Goal: Information Seeking & Learning: Learn about a topic

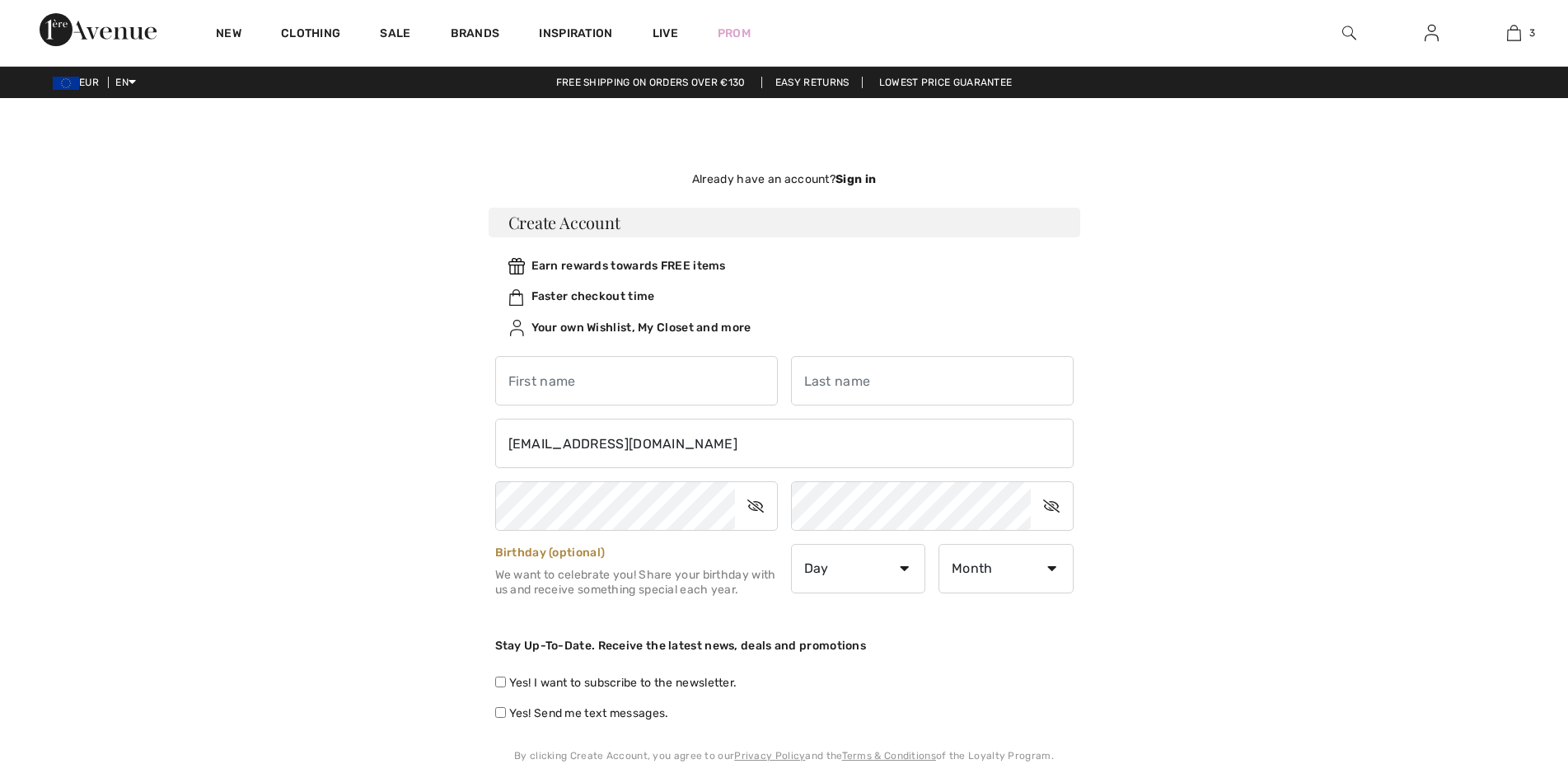
click at [590, 392] on input "text" at bounding box center [636, 381] width 282 height 49
click at [577, 380] on input "Alzbetata" at bounding box center [636, 381] width 282 height 49
type input "Alzbeta"
click at [847, 382] on input "text" at bounding box center [932, 381] width 282 height 49
click at [882, 386] on input "Kadasiova" at bounding box center [932, 381] width 282 height 49
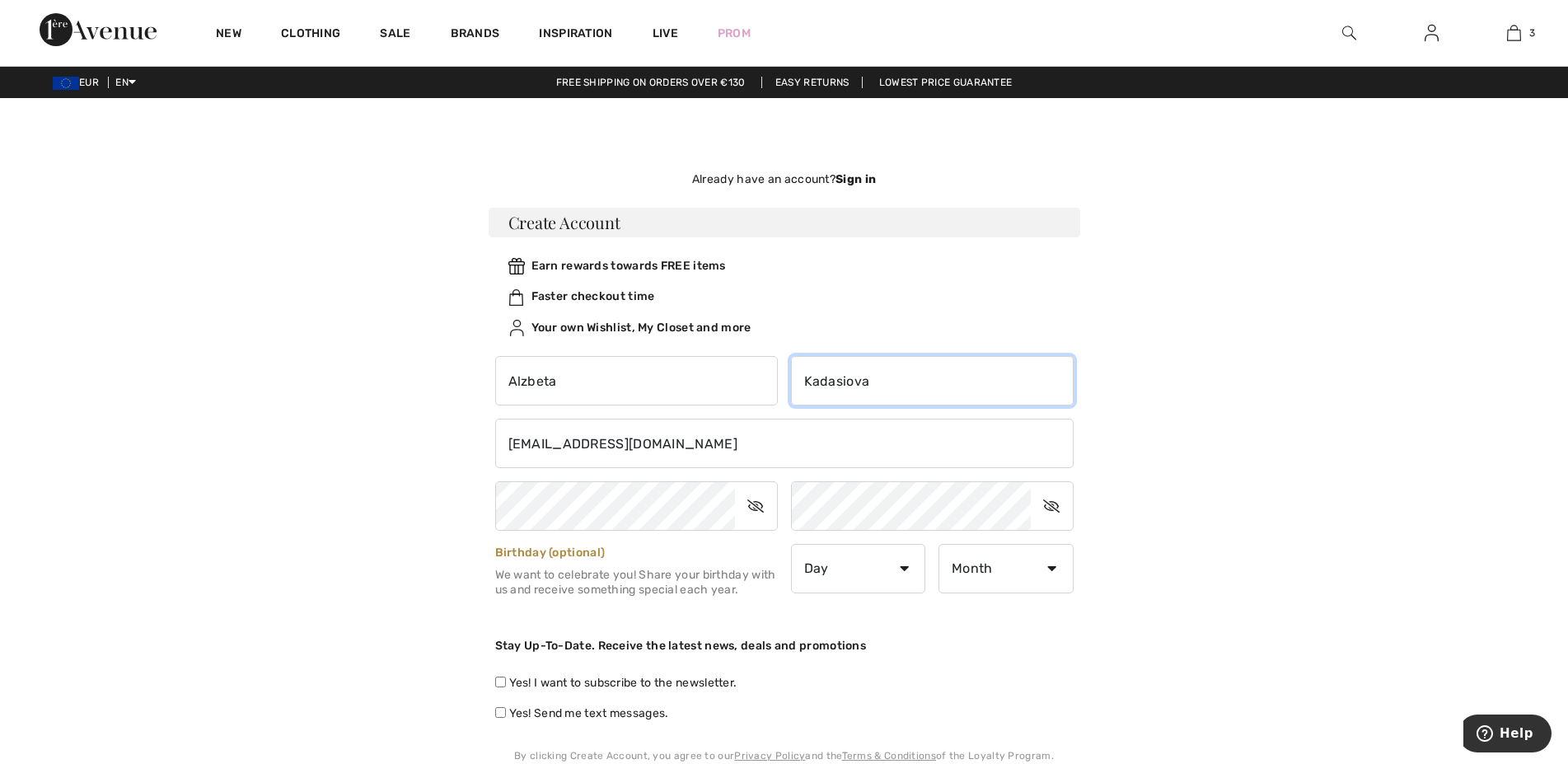
click at [877, 378] on input "Kadasiova" at bounding box center [932, 381] width 282 height 49
type input "Kadasiova"
click at [757, 504] on icon at bounding box center [756, 506] width 42 height 38
click at [1045, 506] on icon at bounding box center [1052, 506] width 42 height 38
click at [904, 569] on select "Day 1 2 3 4 5 6 7 8 9 10 11 12 13 14 15 16 17 18 19 20 21 22 23 24 25 26 27 28 …" at bounding box center [858, 569] width 135 height 49
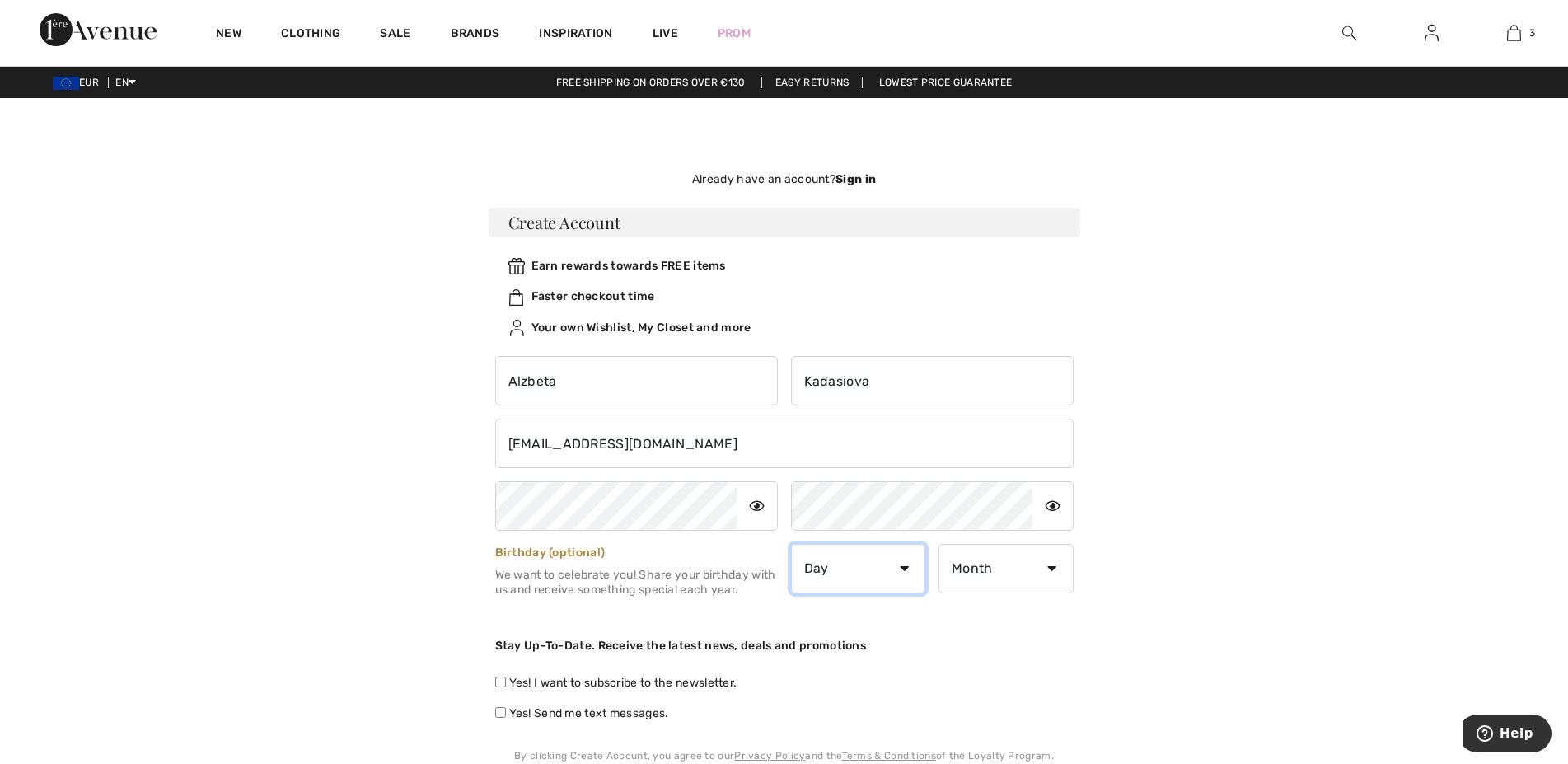
select select "17"
click option "17" at bounding box center [0, 0] width 0 height 0
click at [938, 544] on select "Month January February March April May June July August September October Novem…" at bounding box center [1005, 569] width 135 height 49
select select "10"
click option "October" at bounding box center [0, 0] width 0 height 0
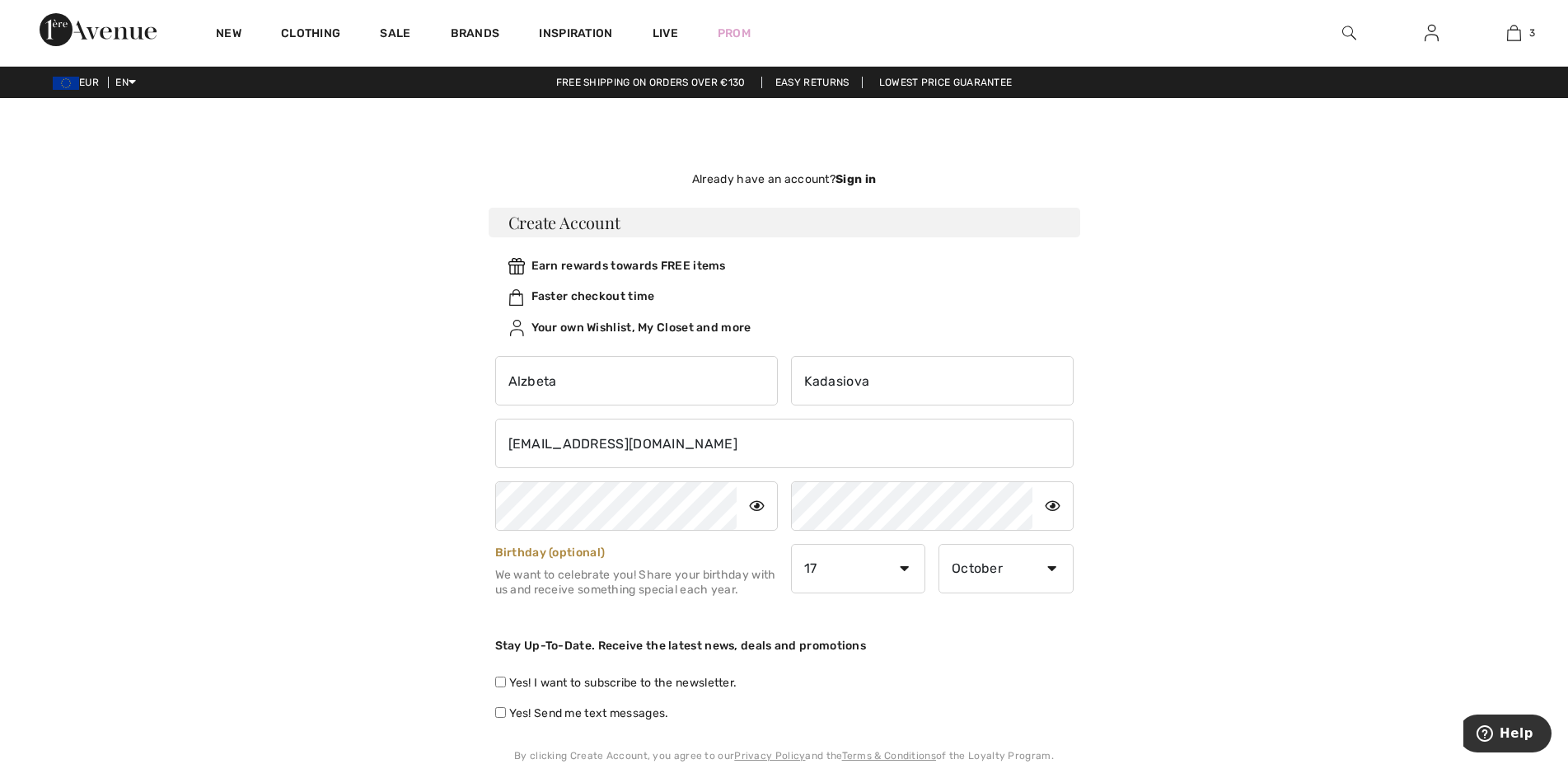
click at [504, 677] on input "Yes! I want to subscribe to the newsletter." at bounding box center [500, 682] width 10 height 10
checkbox input "true"
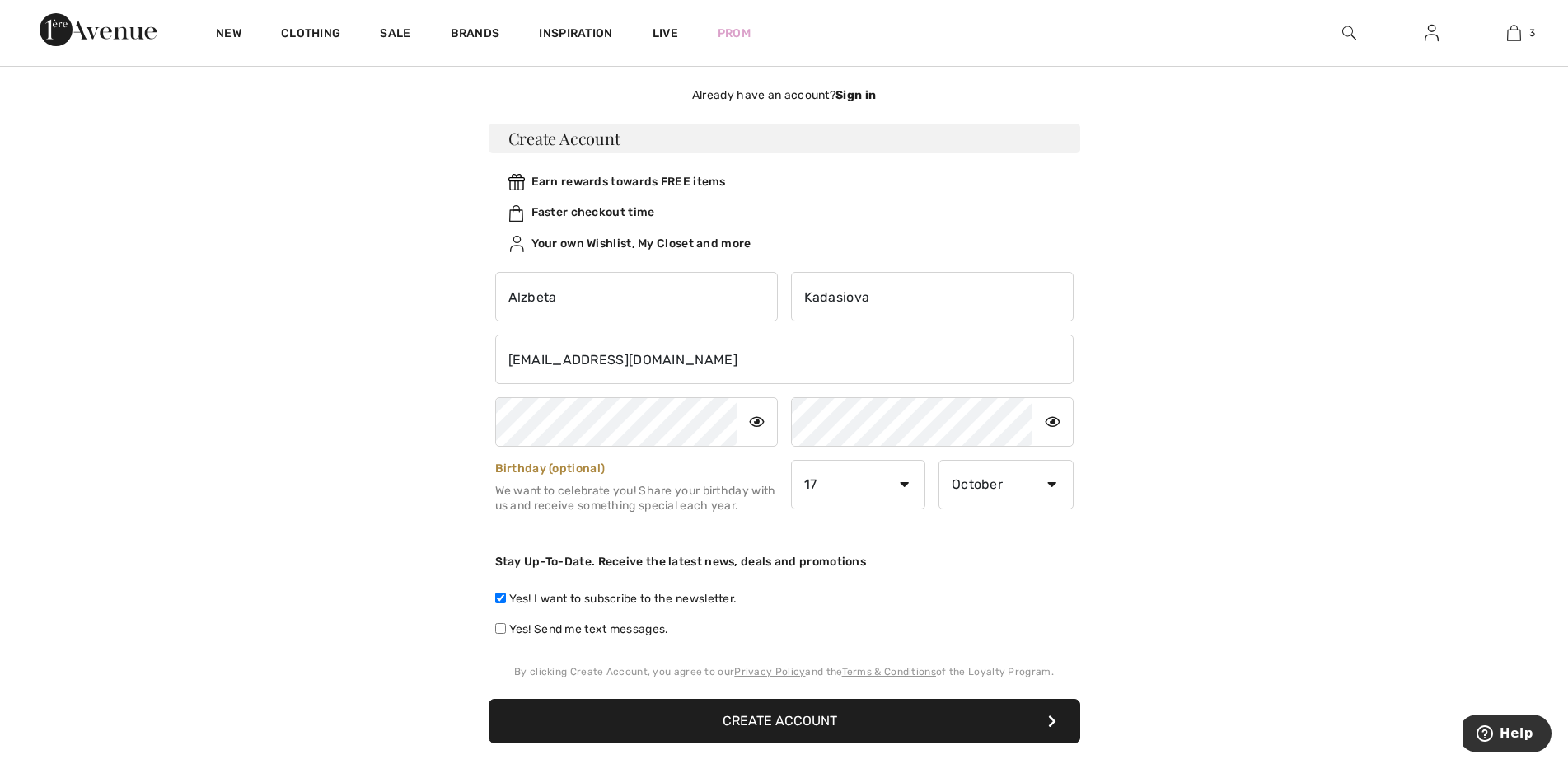
click at [499, 629] on input "Yes! Send me text messages." at bounding box center [500, 628] width 10 height 10
checkbox input "true"
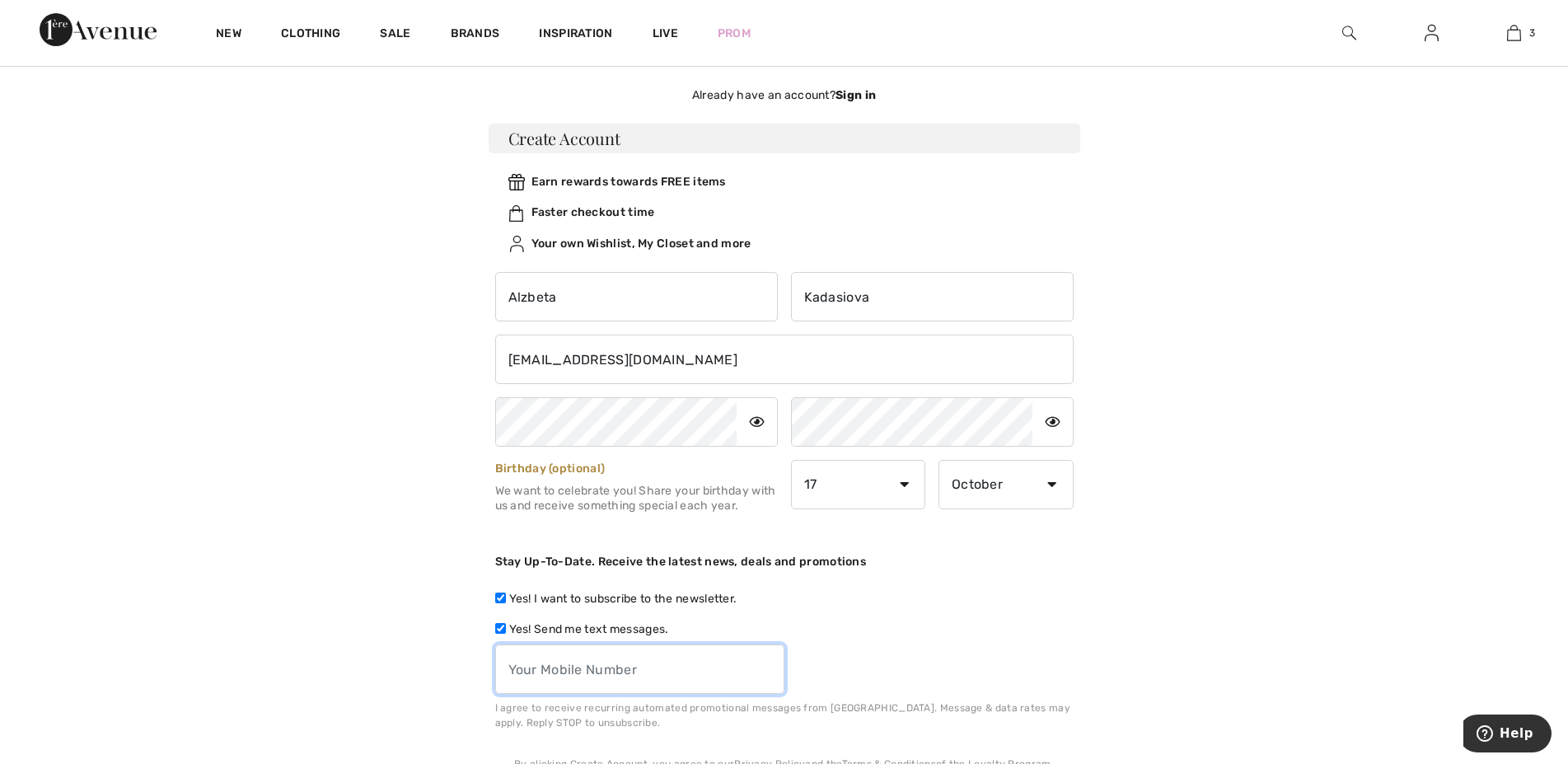
type input "+"
drag, startPoint x: 545, startPoint y: 668, endPoint x: 483, endPoint y: 668, distance: 62.0
click at [496, 668] on input "00421907986" at bounding box center [640, 670] width 289 height 49
click at [576, 673] on input "0907986" at bounding box center [640, 670] width 289 height 49
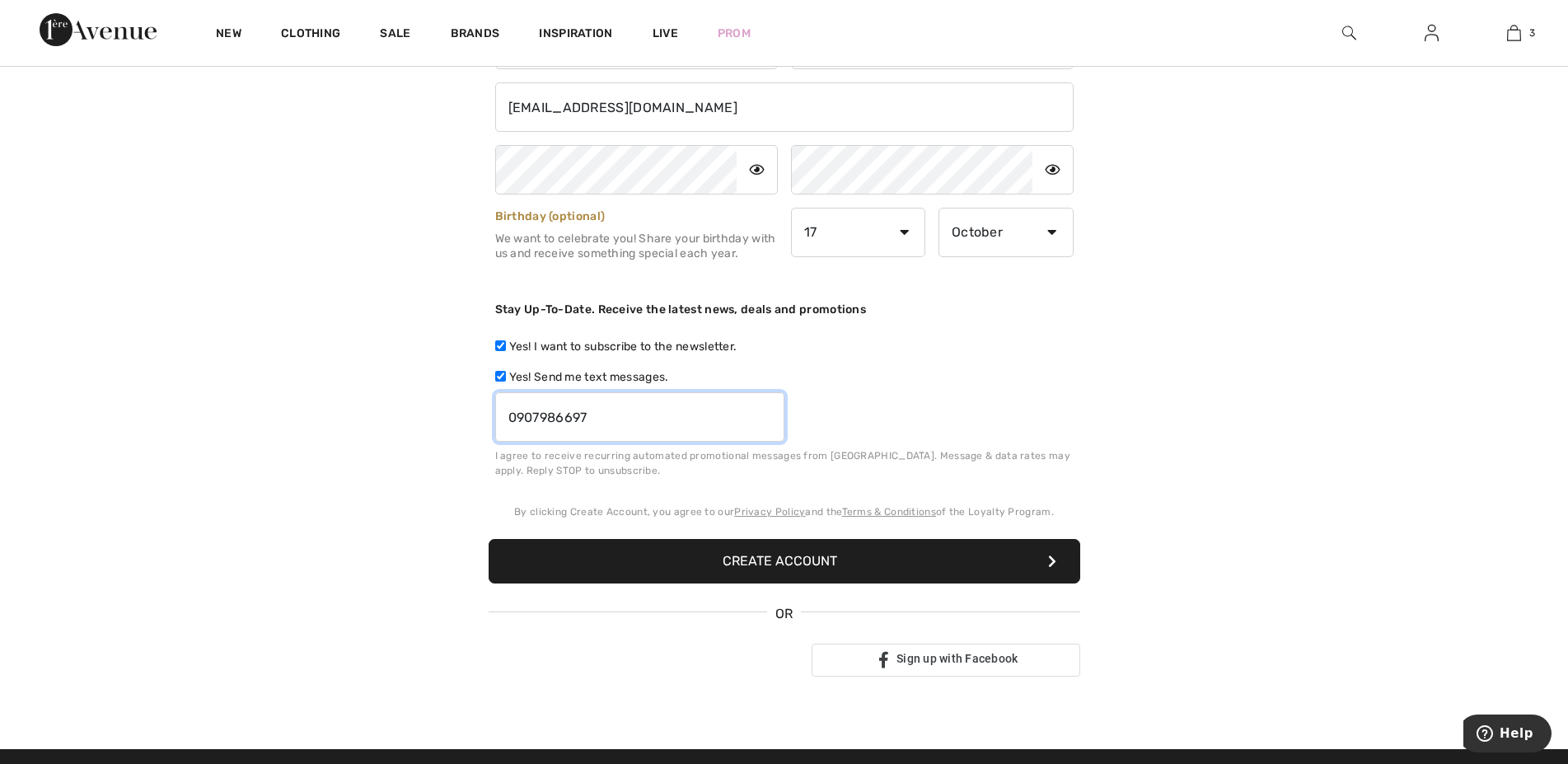
type input "0907986697"
click at [824, 565] on button "Create Account" at bounding box center [784, 561] width 592 height 44
click at [1050, 558] on icon "submit" at bounding box center [1052, 561] width 8 height 13
click at [1050, 561] on icon "submit" at bounding box center [1052, 561] width 8 height 13
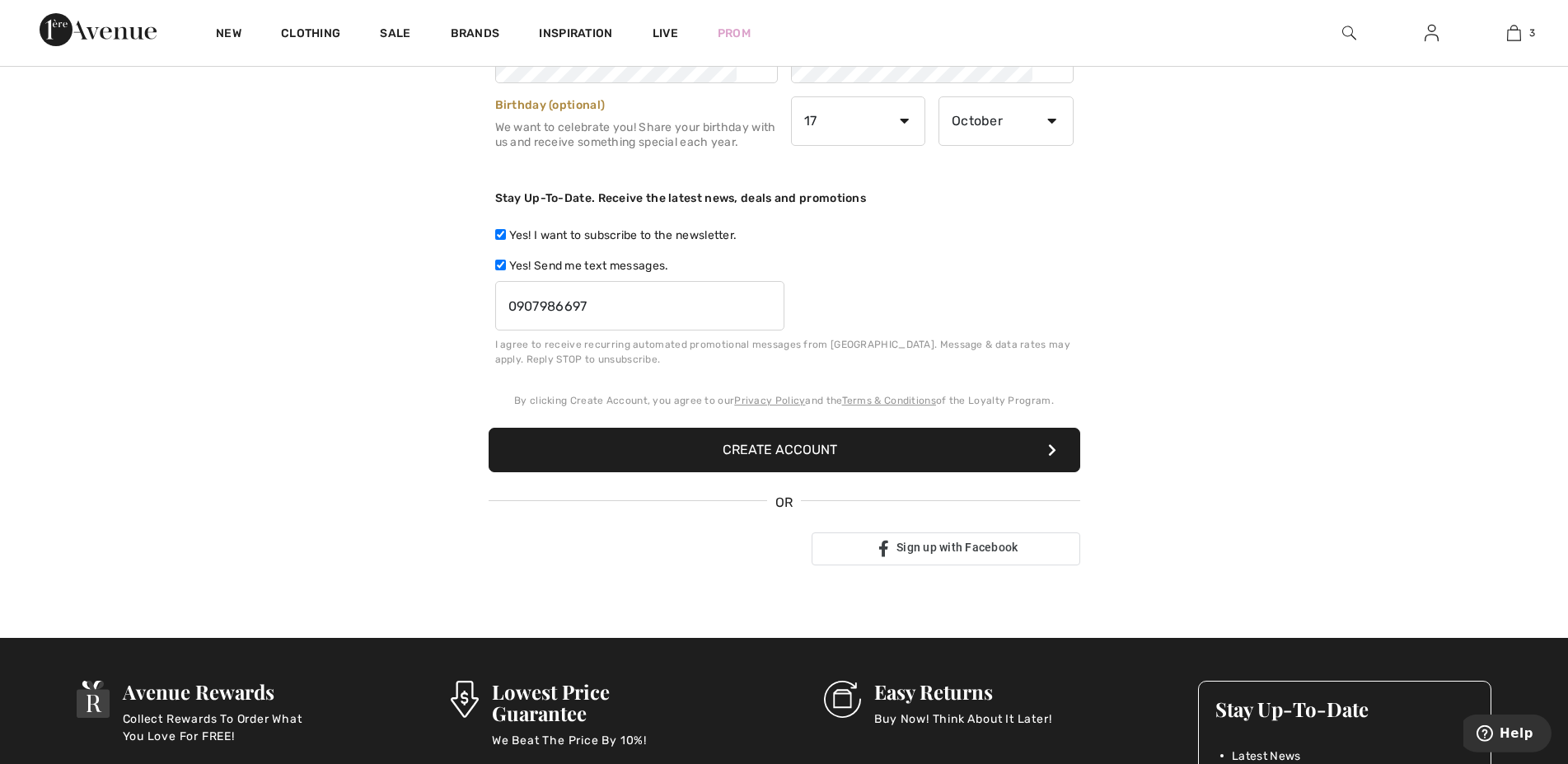
scroll to position [420, 0]
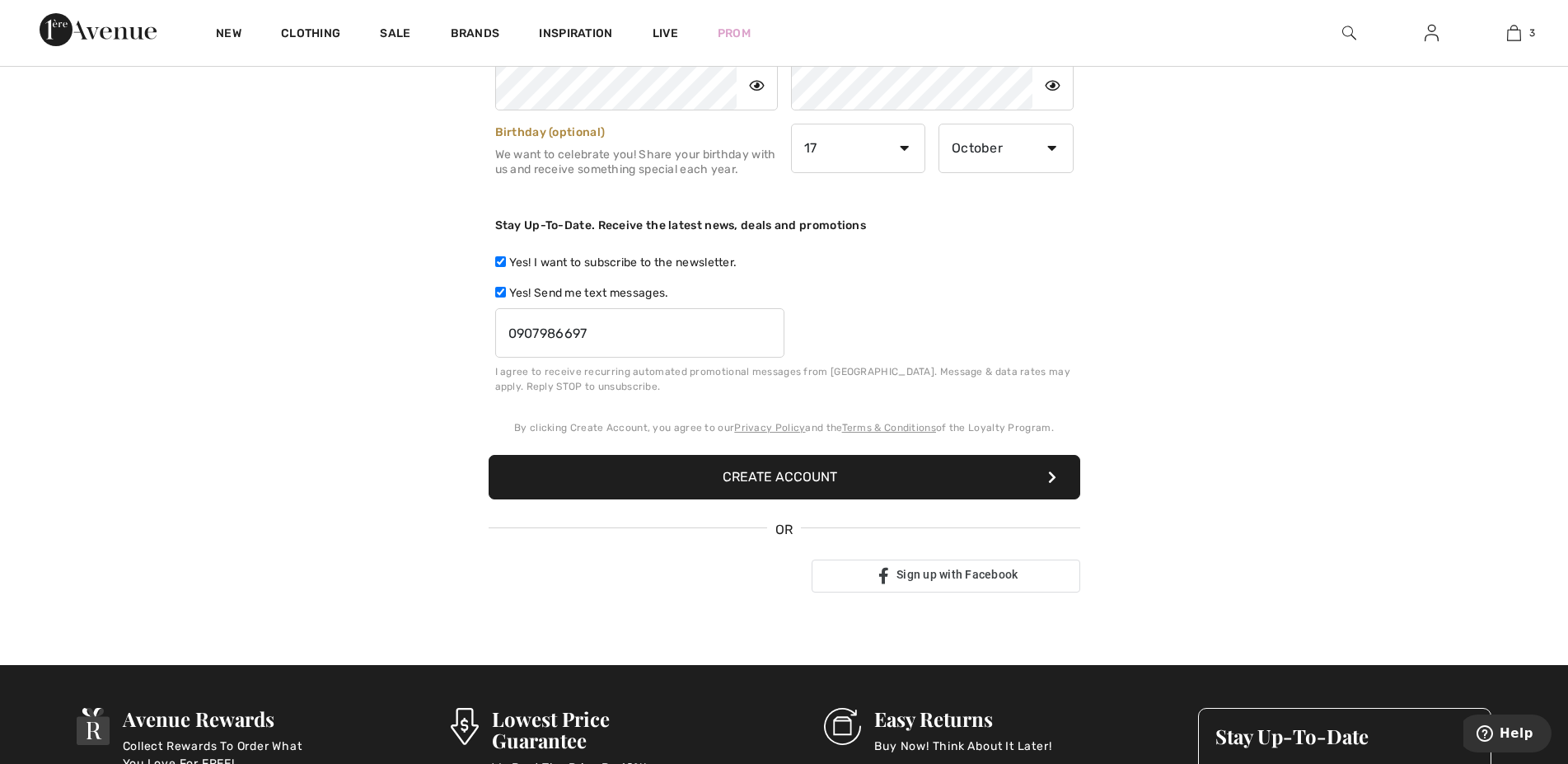
click at [680, 575] on div "Prihlásiť sa účtom Google (otvorí sa na novej karte)" at bounding box center [640, 576] width 303 height 36
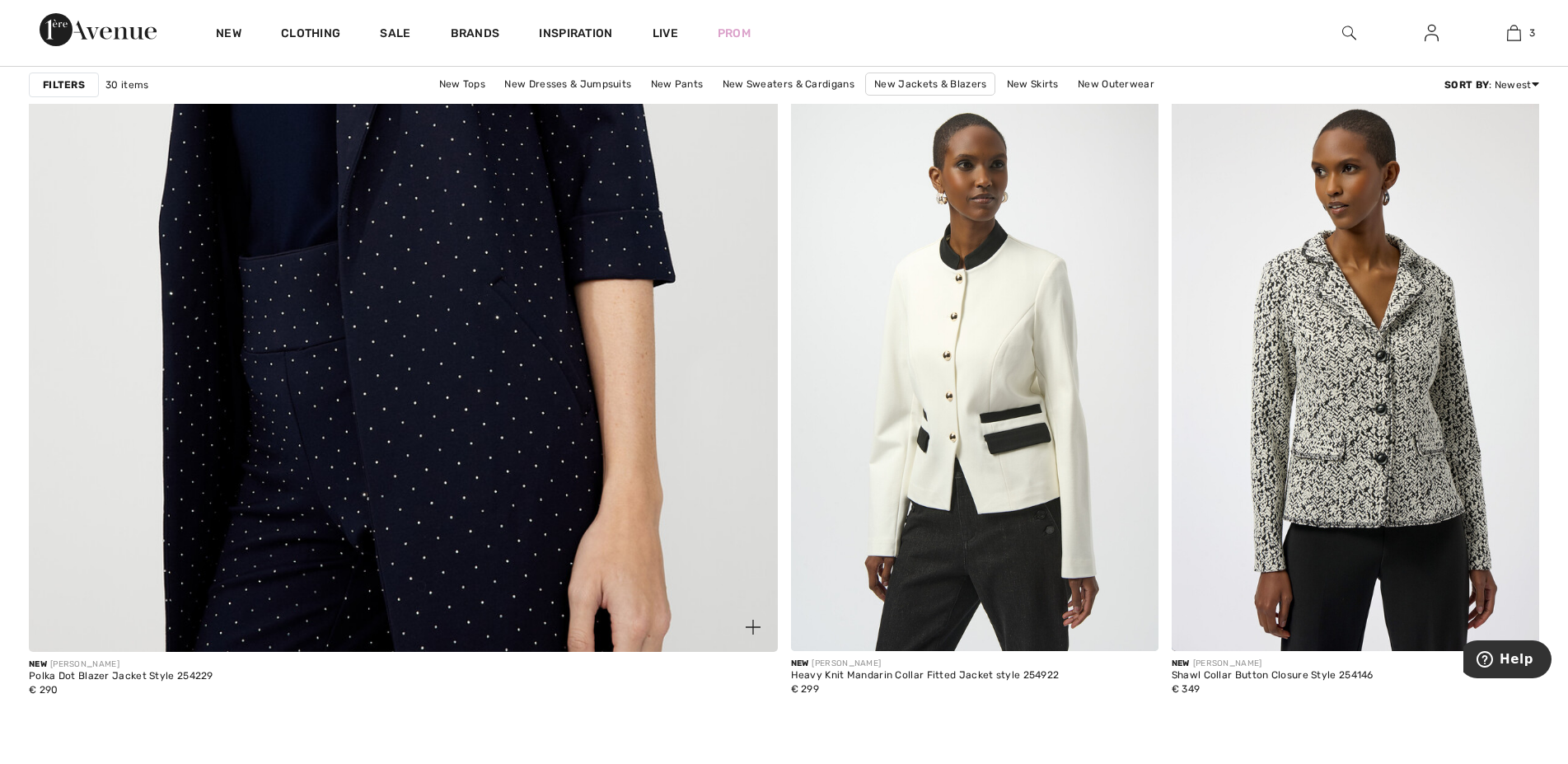
scroll to position [6307, 0]
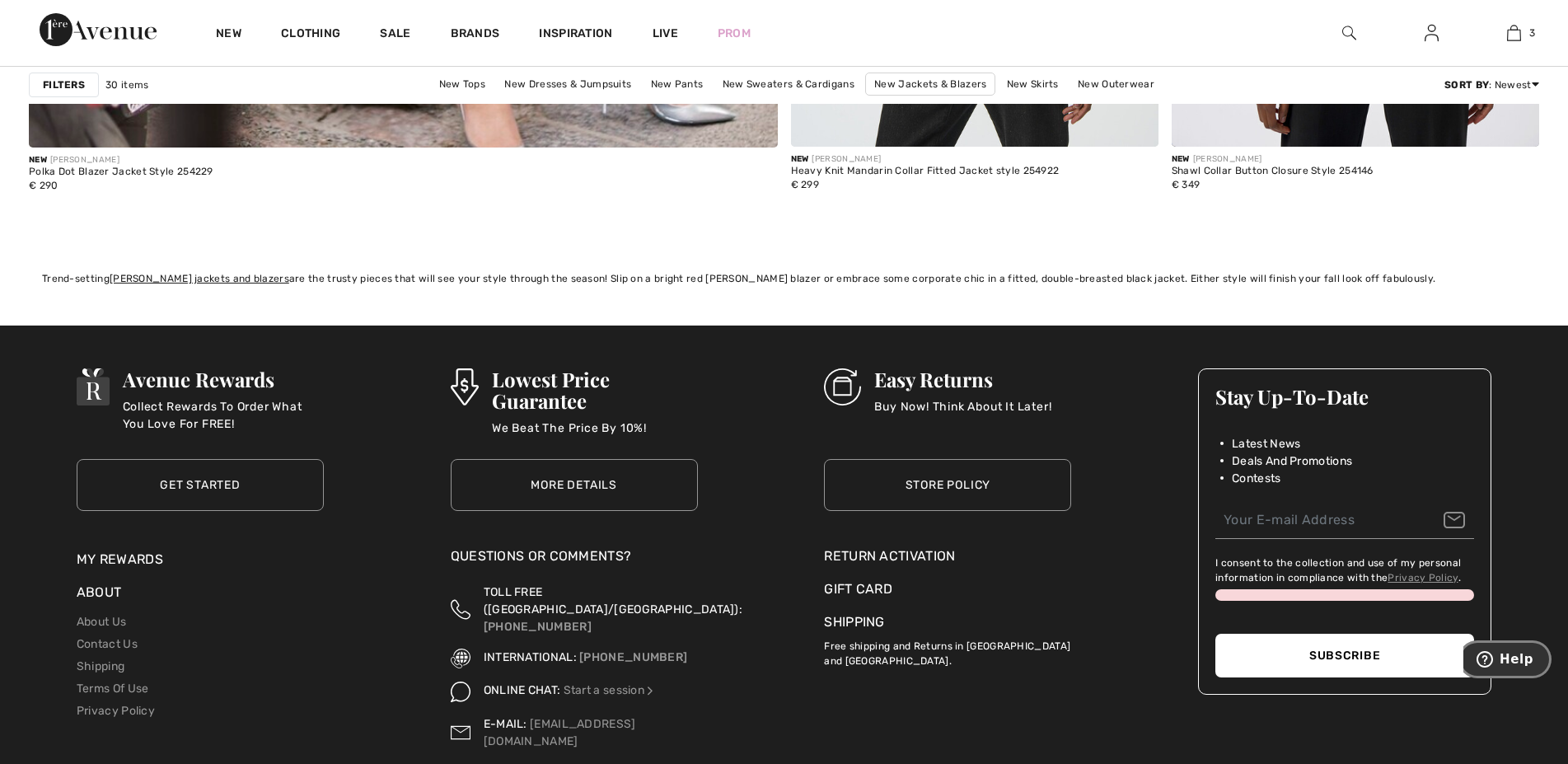
click at [1493, 661] on icon "Help" at bounding box center [1484, 659] width 16 height 16
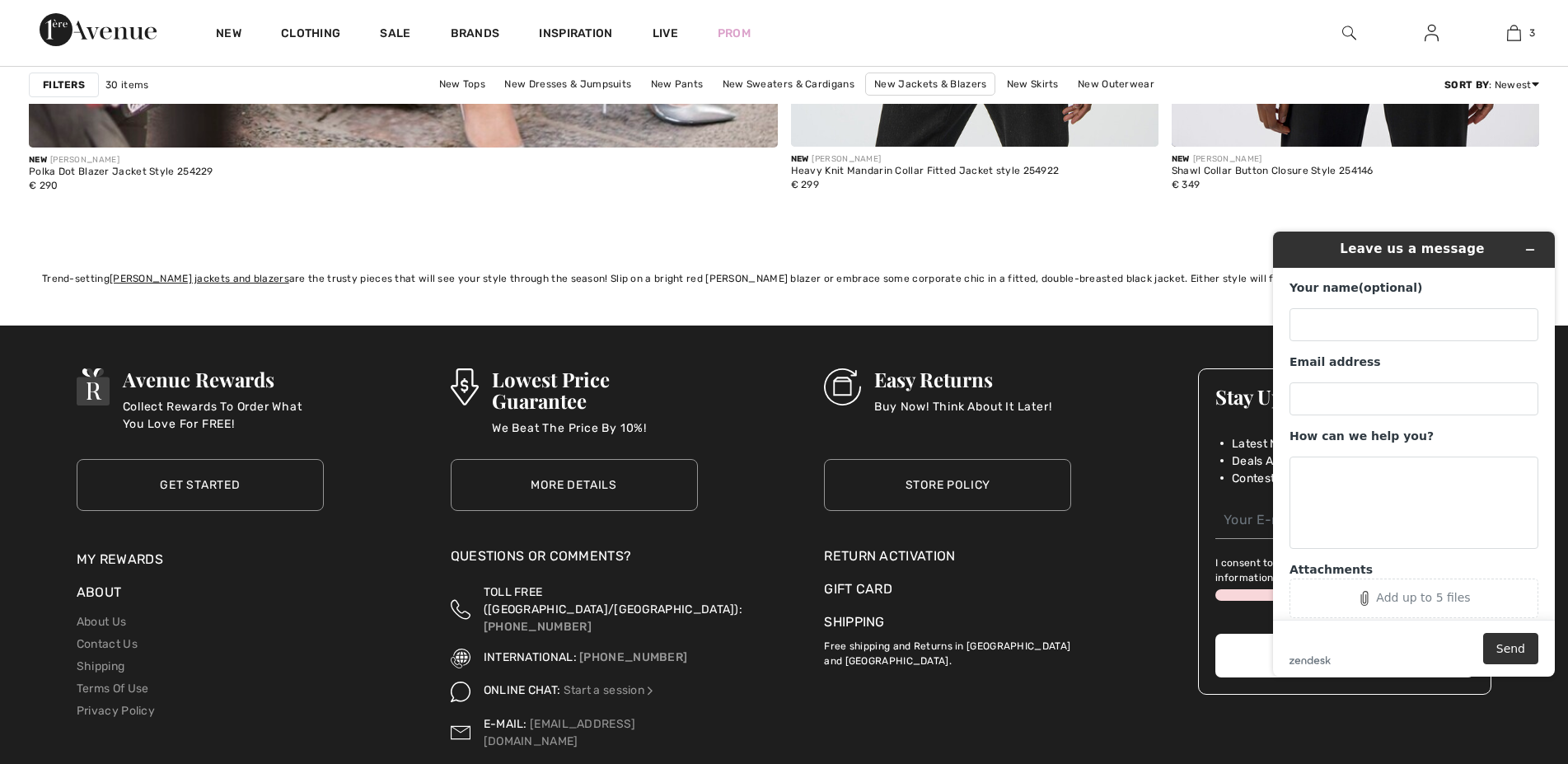
scroll to position [0, 0]
click at [1380, 328] on input "Your name (optional)" at bounding box center [1414, 324] width 249 height 33
click at [1135, 338] on div "Avenue Rewards Collect Rewards To Order What You Love For FREE! Get Started Get…" at bounding box center [784, 630] width 1568 height 609
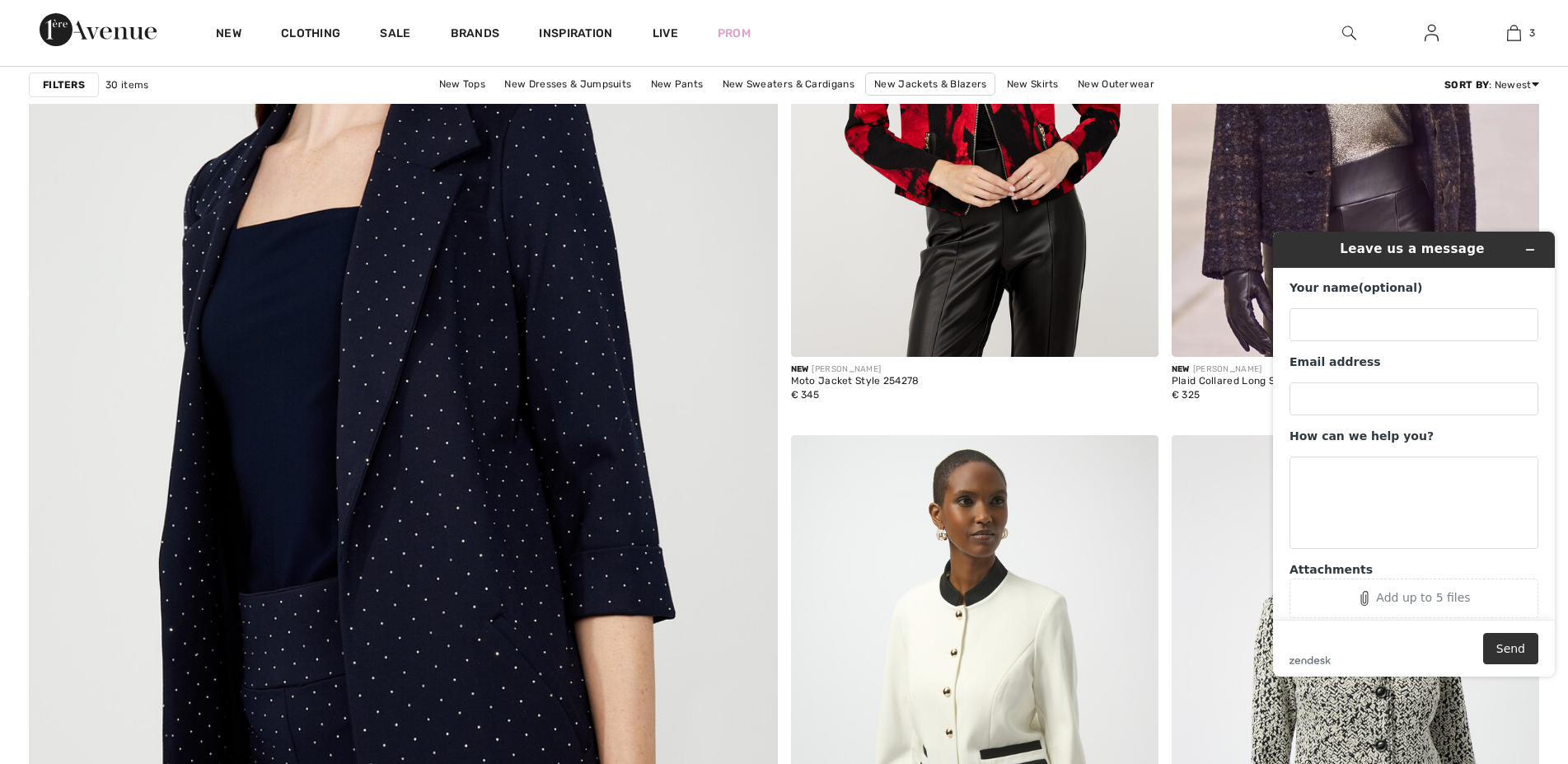
scroll to position [4961, 0]
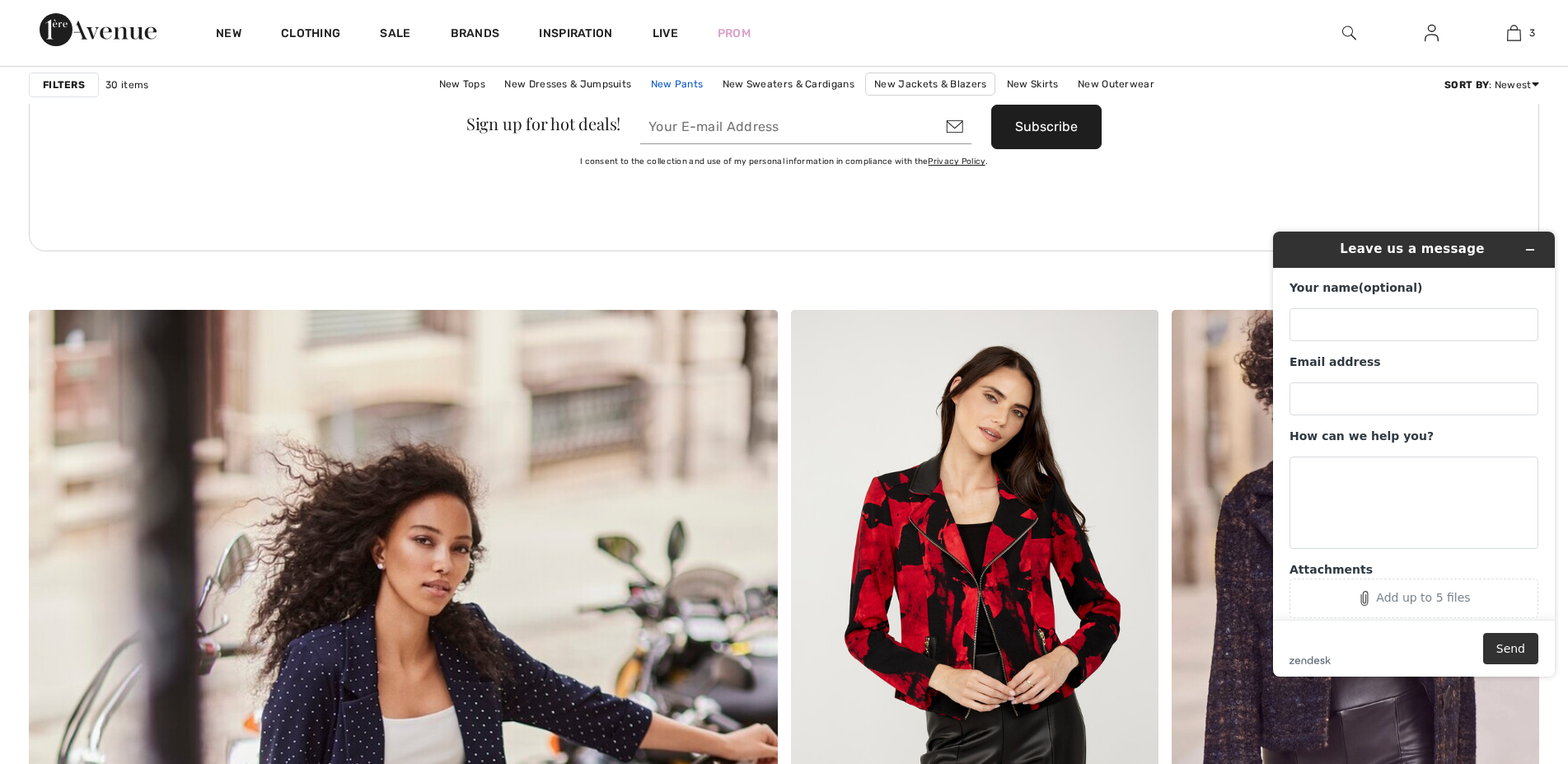
click at [691, 84] on link "New Pants" at bounding box center [677, 84] width 69 height 22
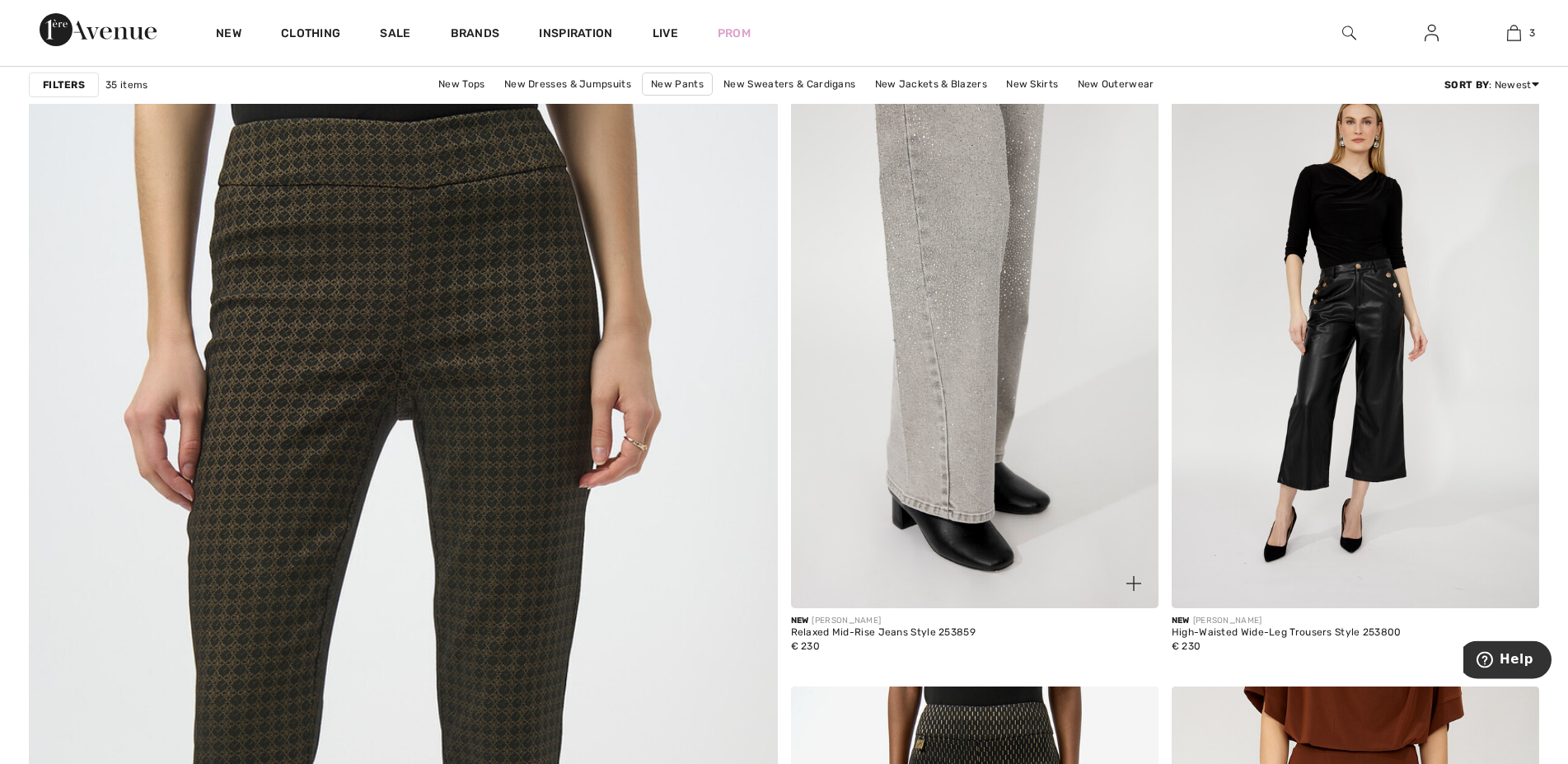
scroll to position [5213, 0]
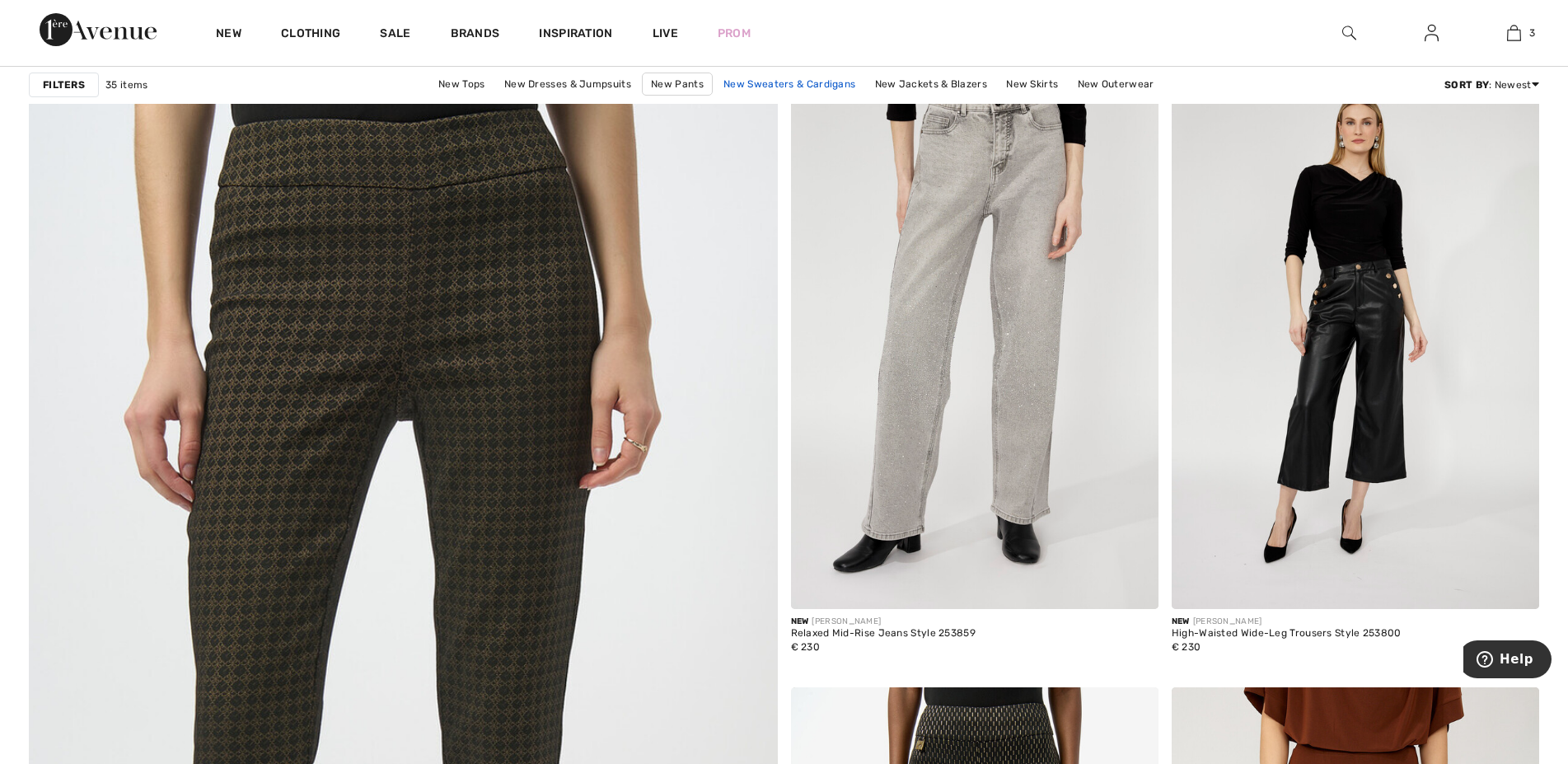
click at [794, 88] on link "New Sweaters & Cardigans" at bounding box center [789, 84] width 148 height 22
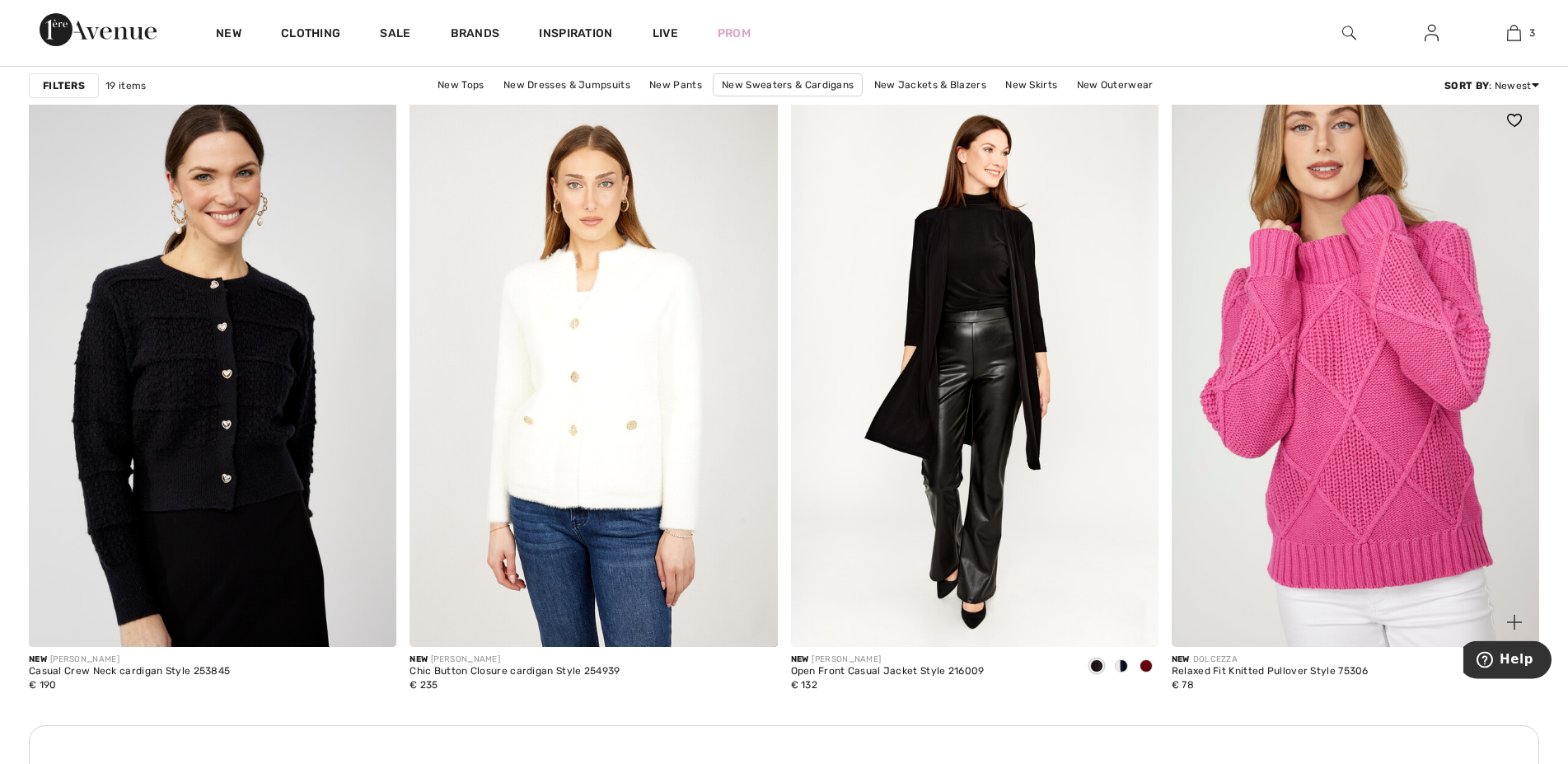
scroll to position [2186, 0]
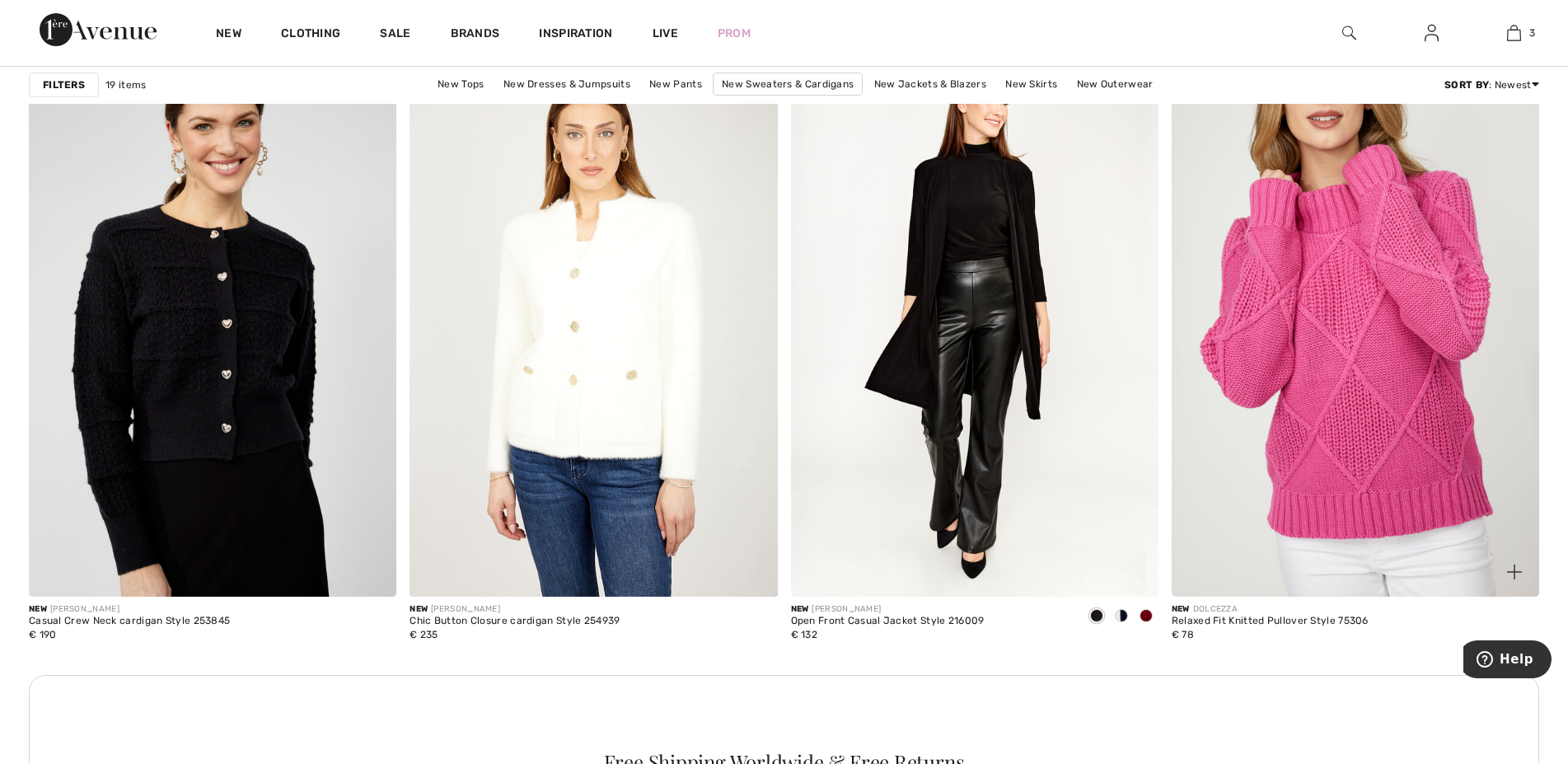
click at [1357, 435] on img at bounding box center [1355, 321] width 367 height 552
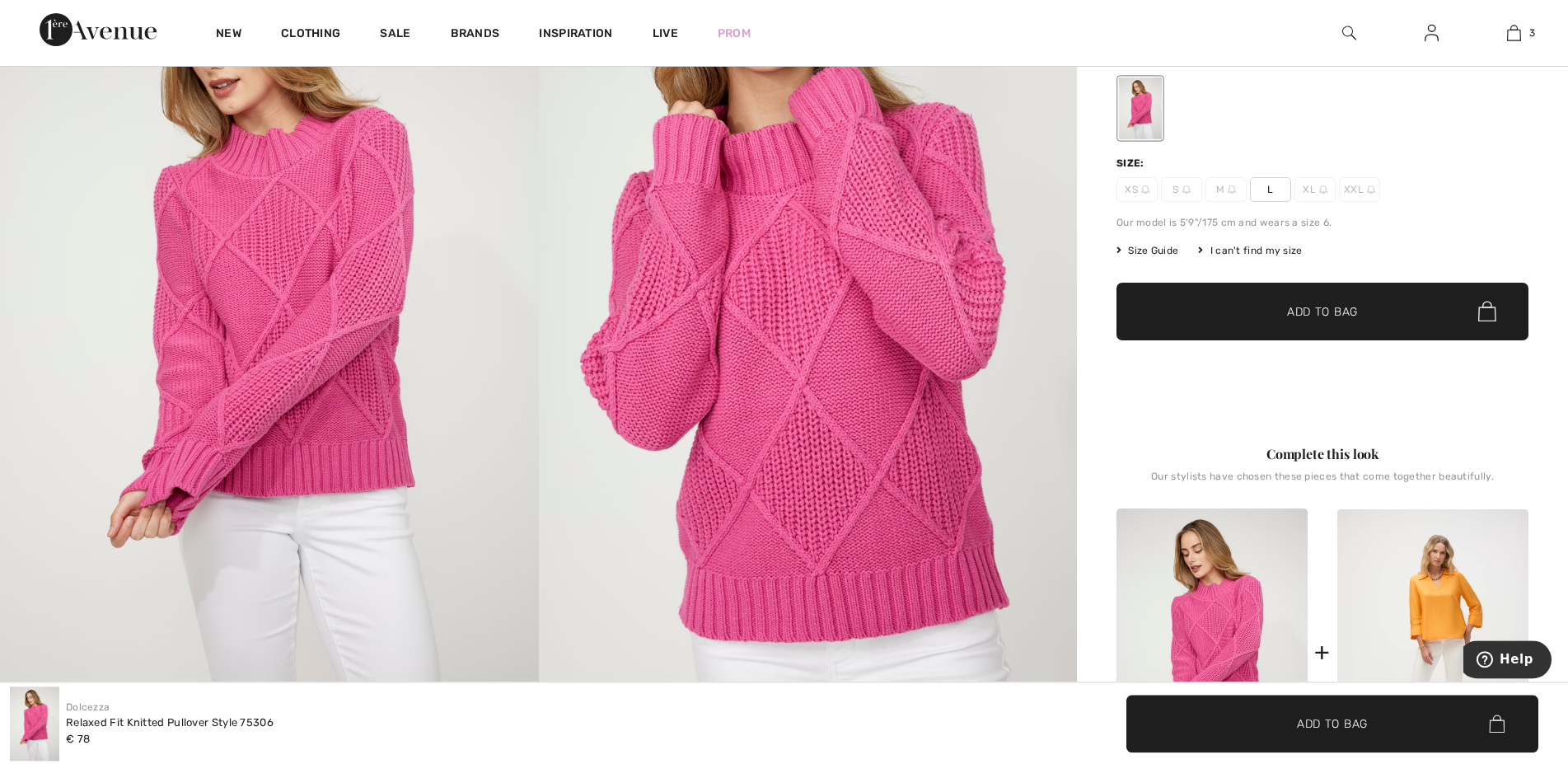
scroll to position [168, 0]
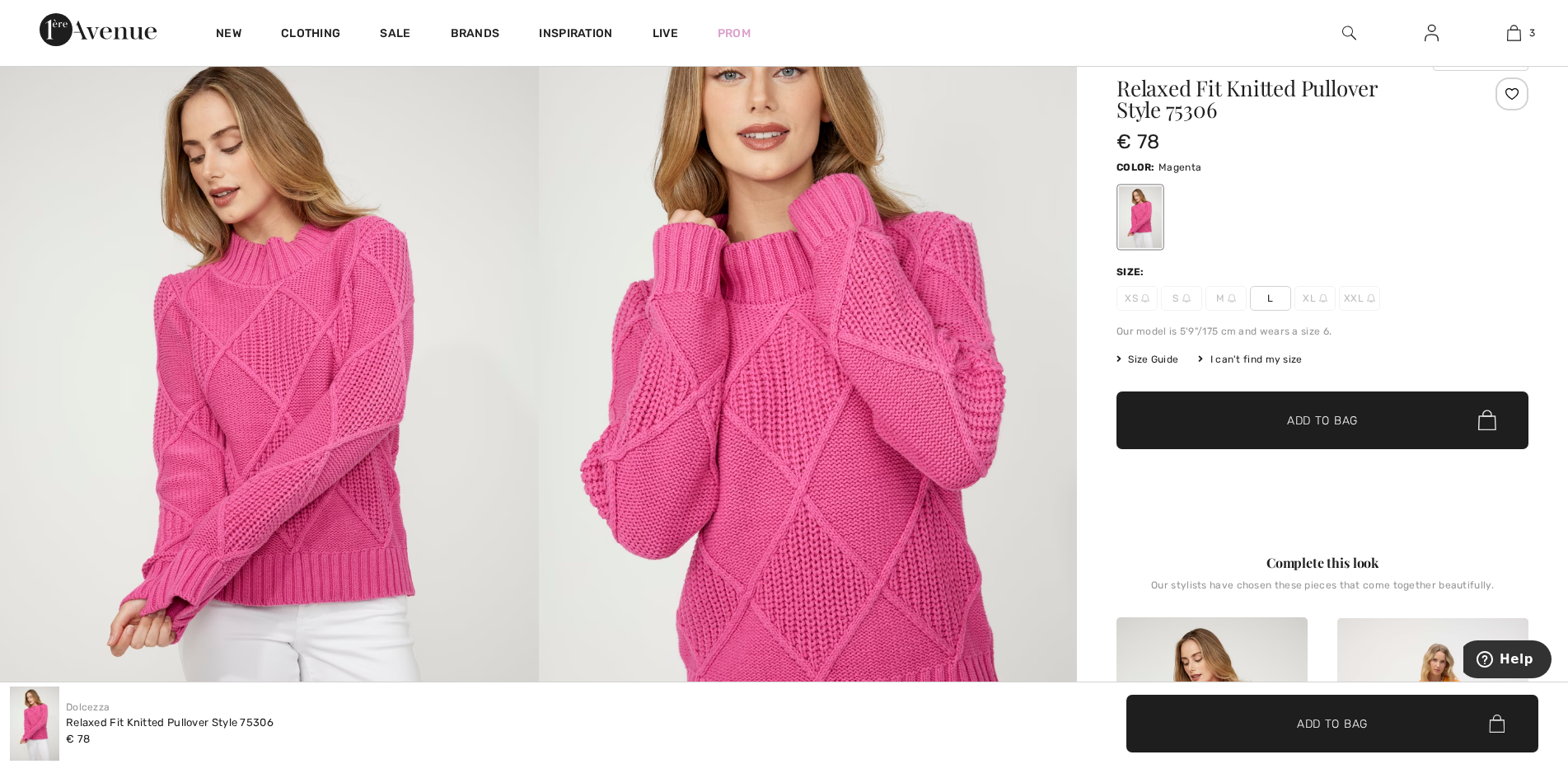
click at [1225, 297] on span "M" at bounding box center [1226, 298] width 42 height 25
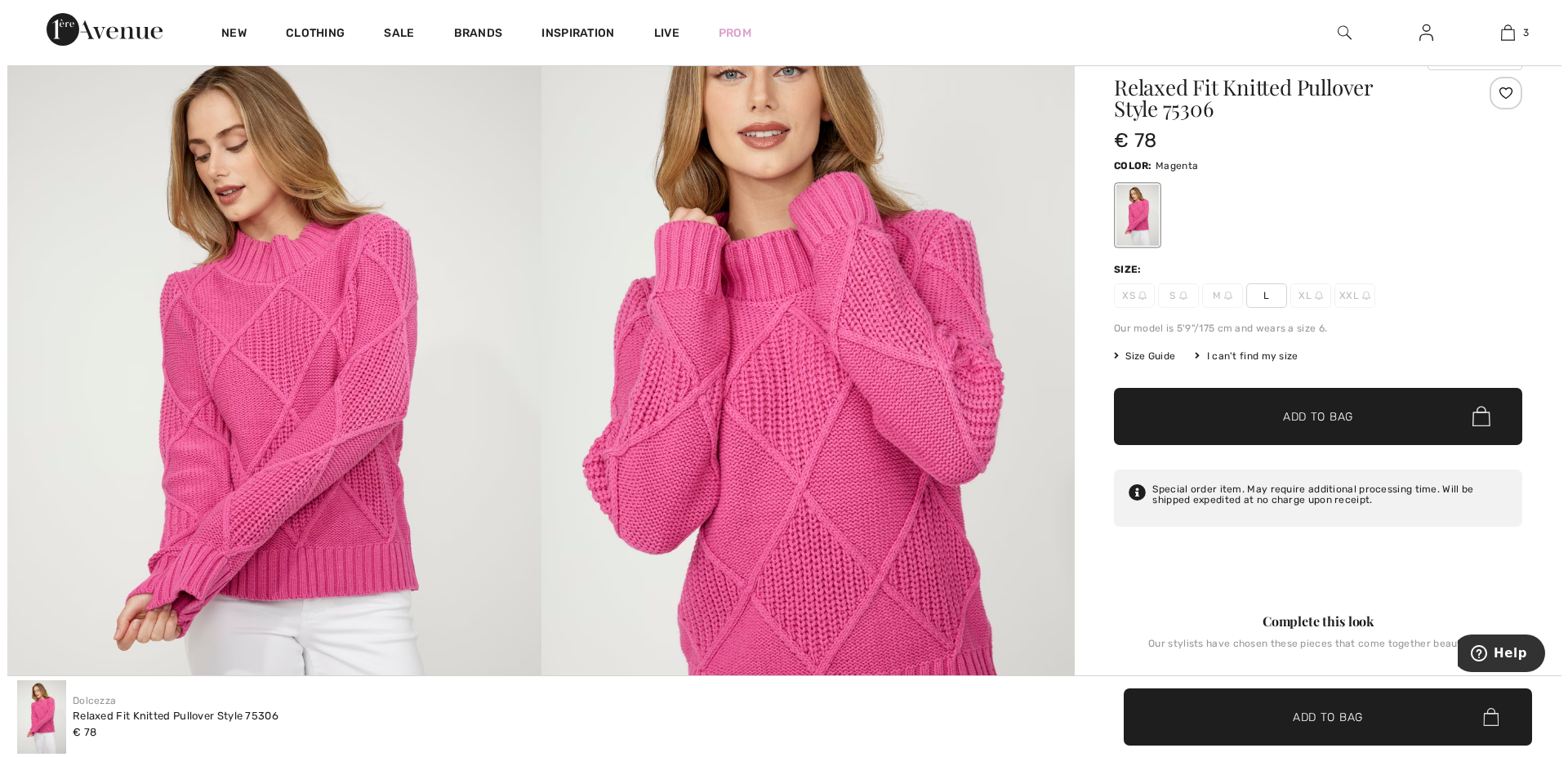
scroll to position [167, 0]
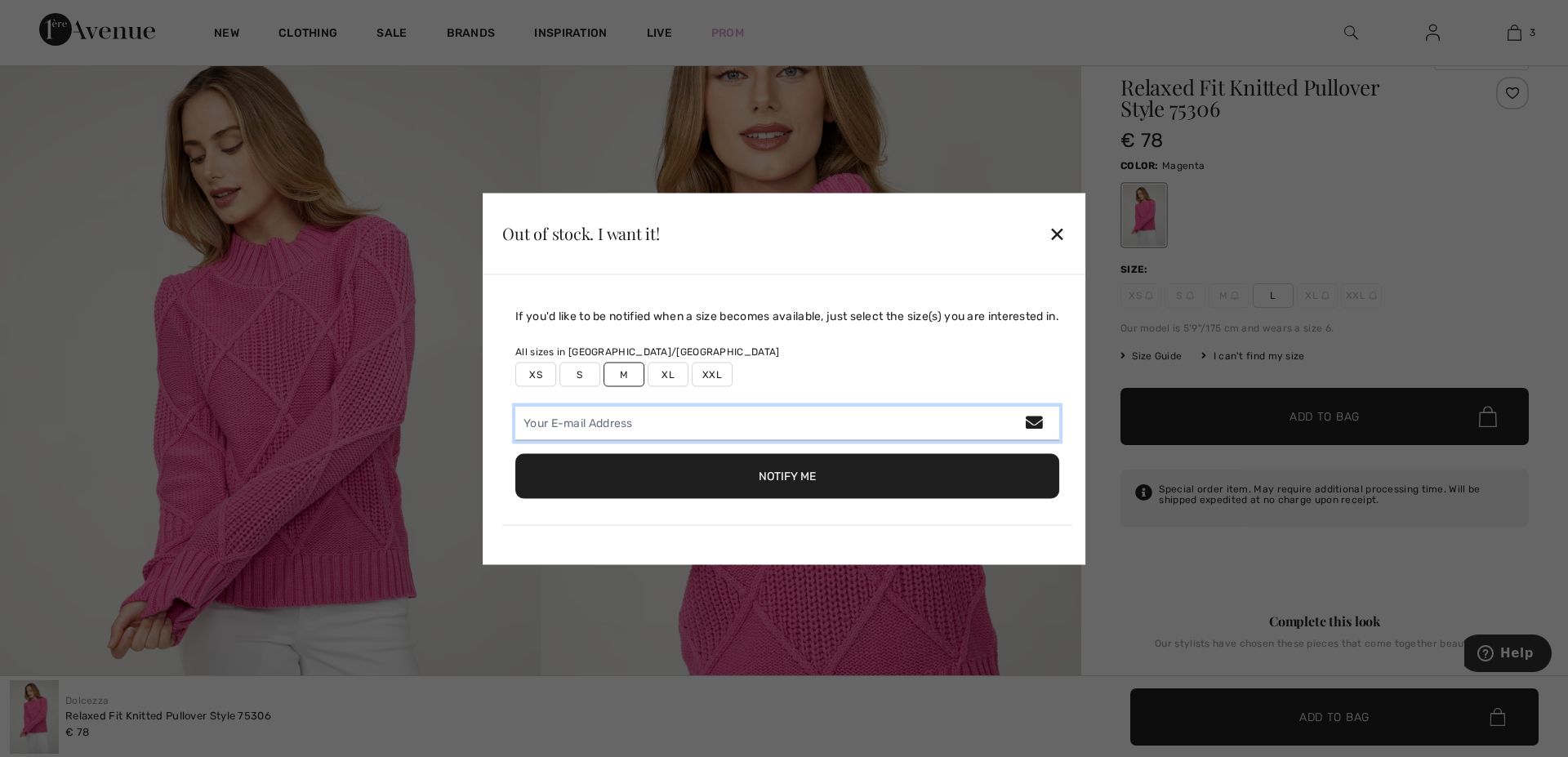
click at [762, 426] on input "email" at bounding box center [787, 423] width 544 height 35
type input "alzbeta.kadasiova@gmail.com"
click at [791, 475] on button "Notify Me" at bounding box center [787, 475] width 544 height 45
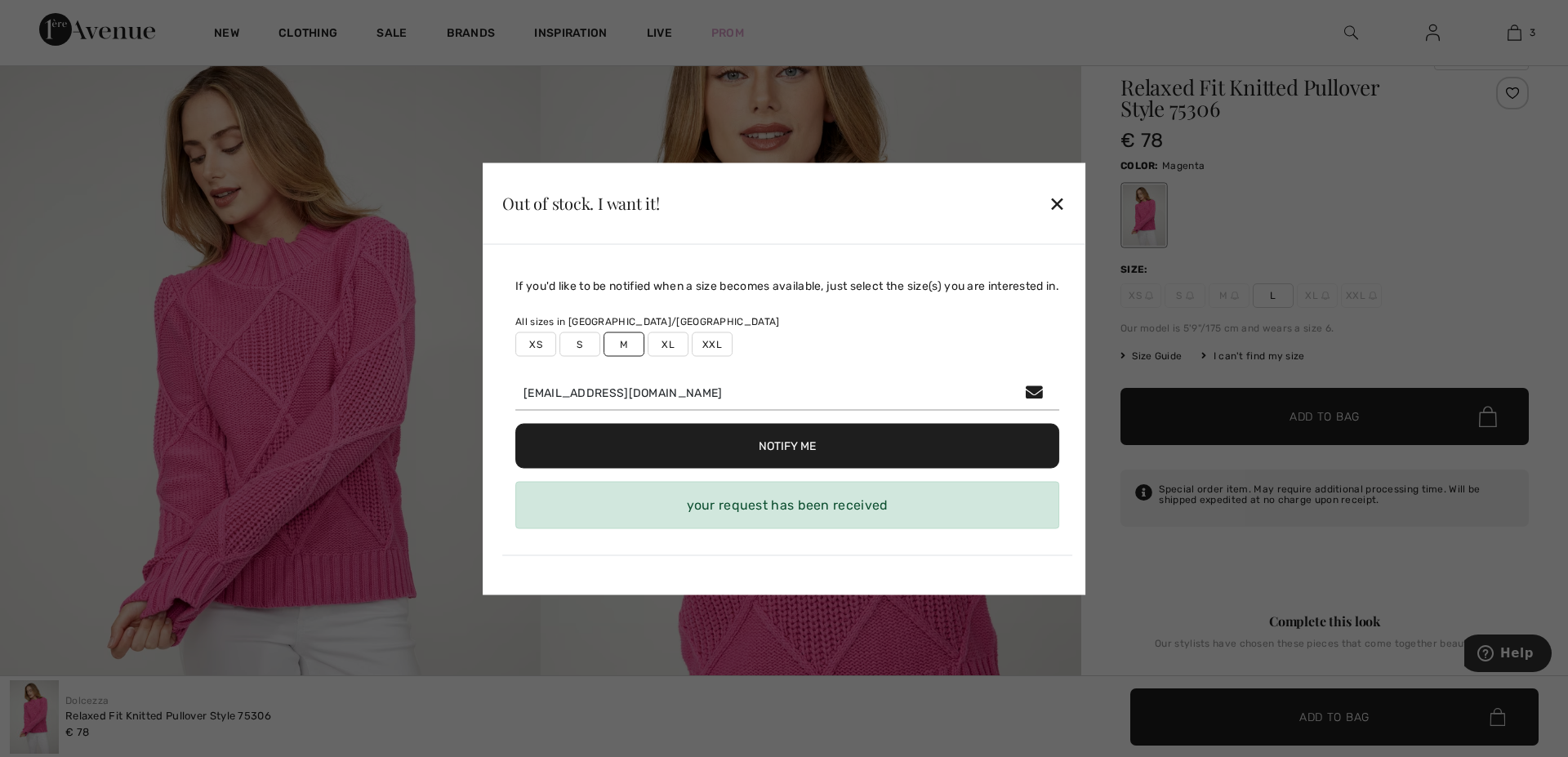
click at [777, 444] on button "Notify Me" at bounding box center [787, 445] width 544 height 45
click at [1062, 204] on div "✕" at bounding box center [1057, 203] width 17 height 35
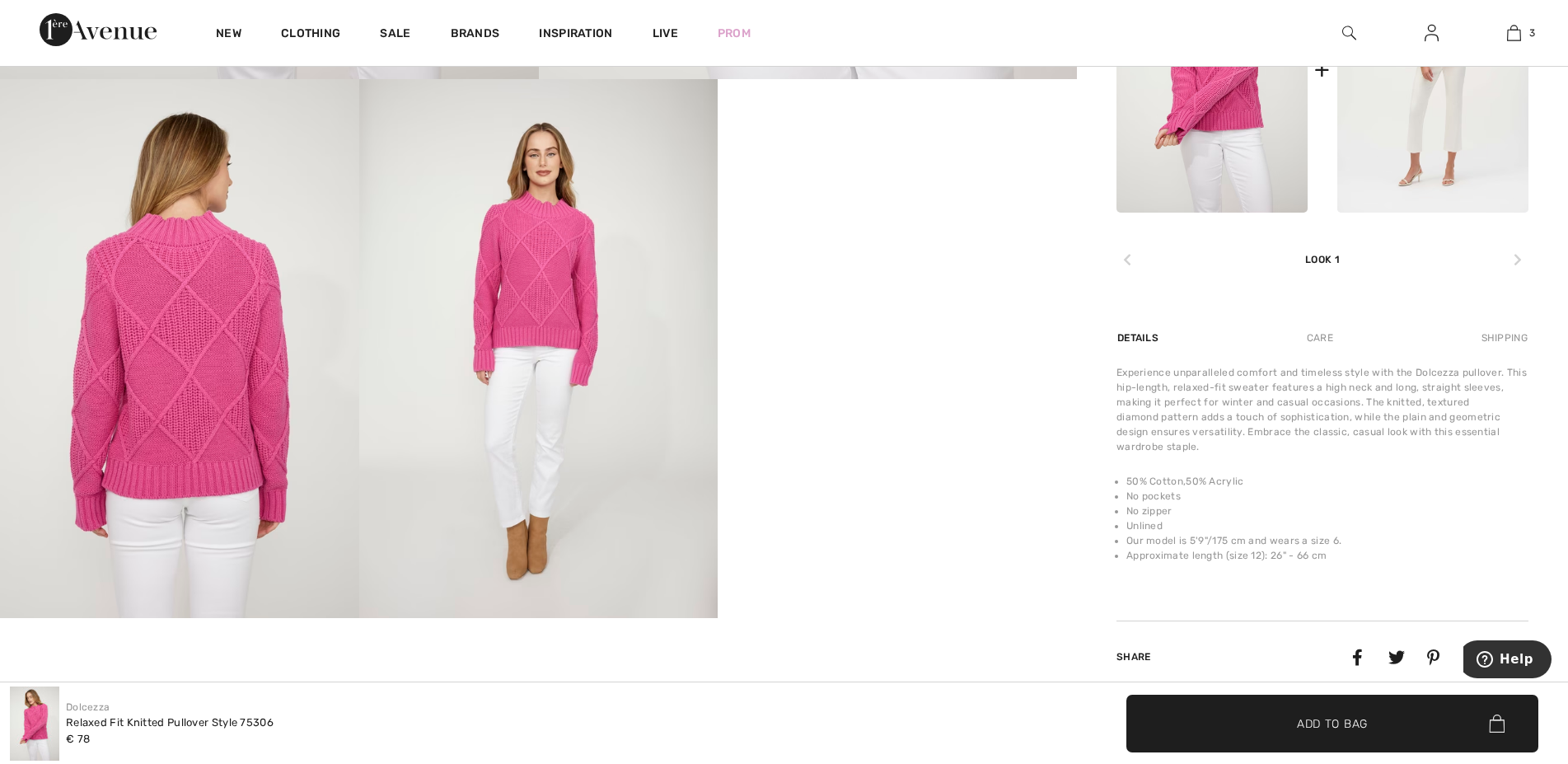
scroll to position [1430, 0]
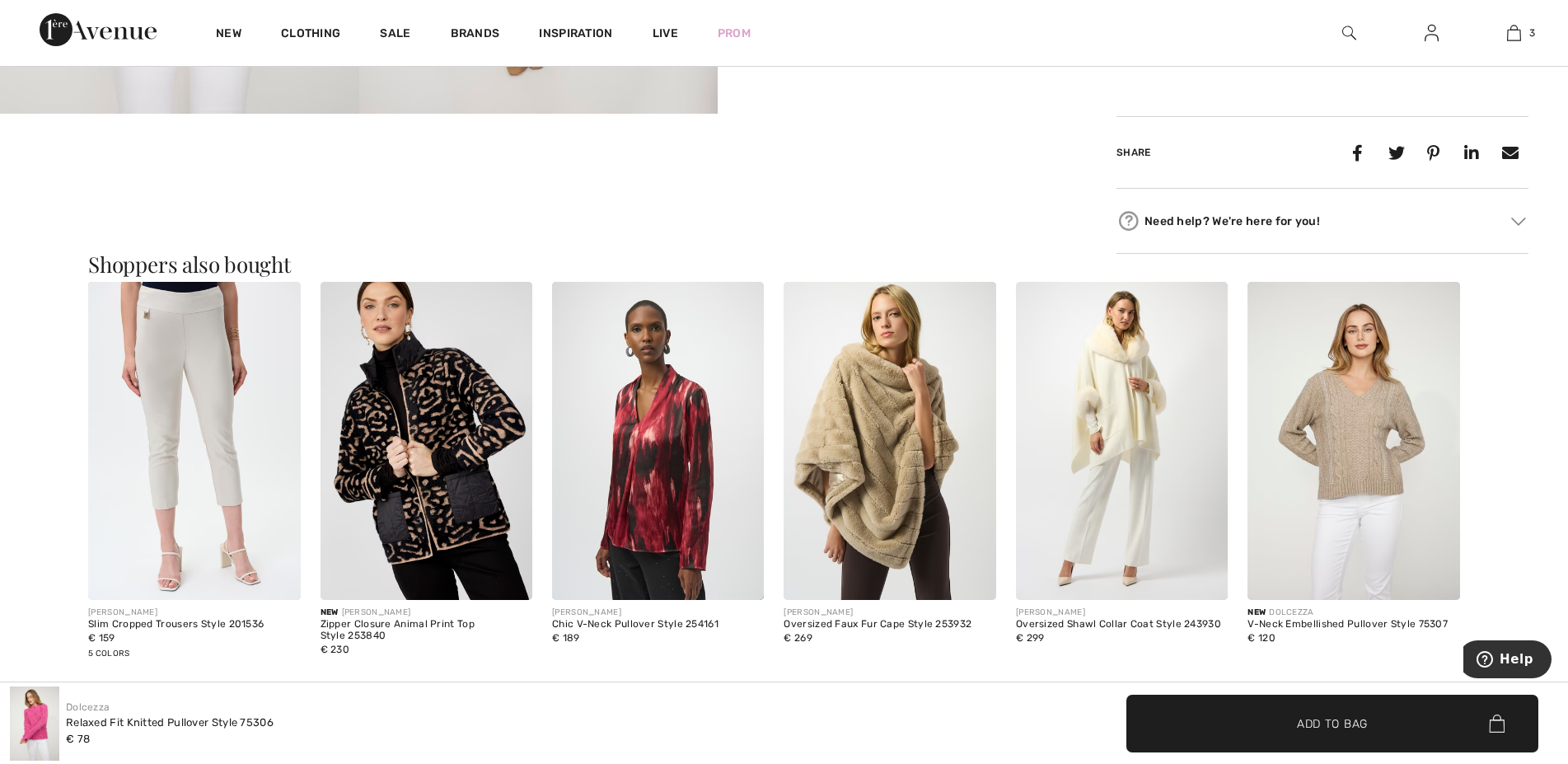
click at [902, 469] on img at bounding box center [889, 441] width 211 height 318
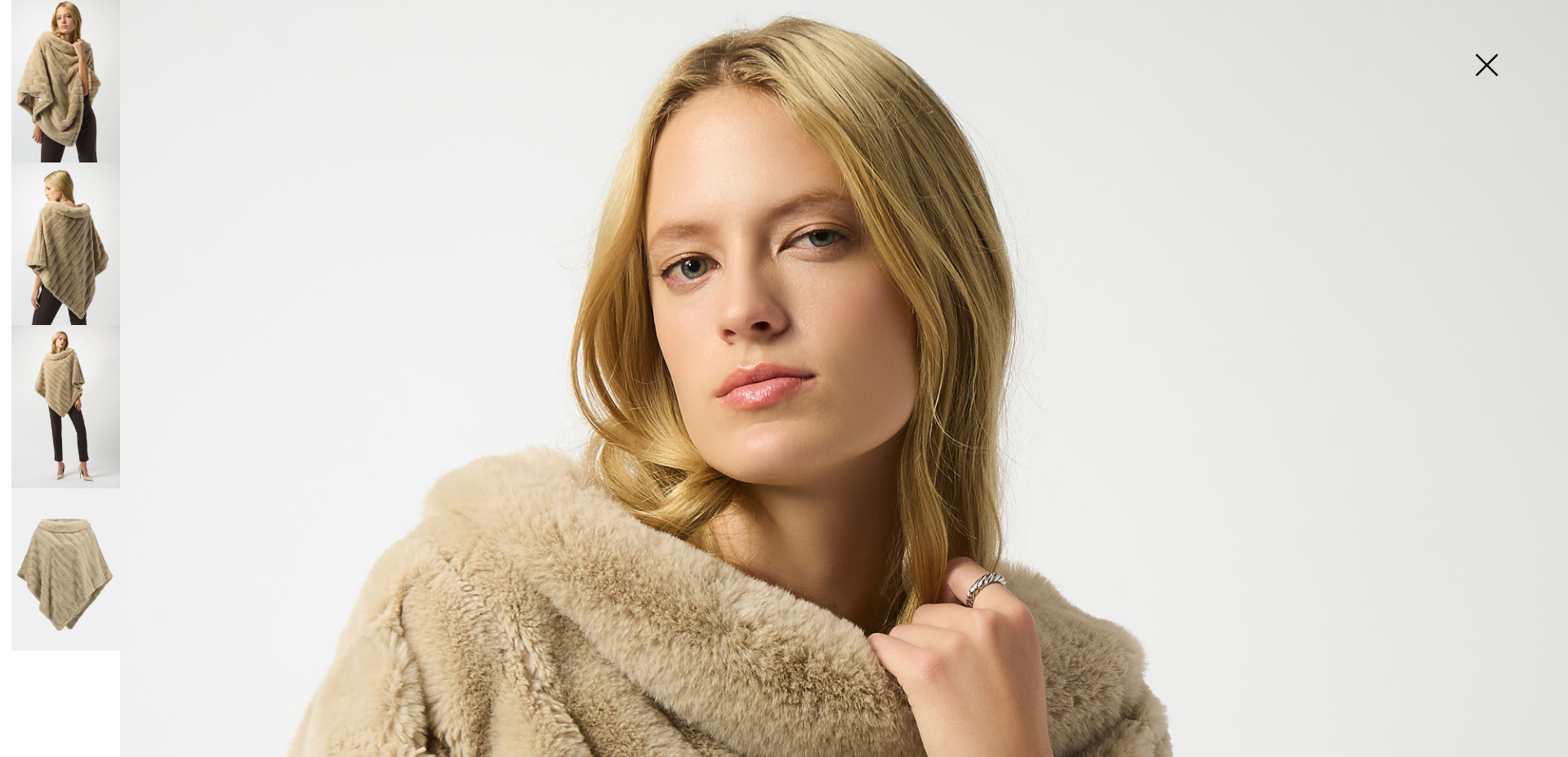
click at [69, 569] on img at bounding box center [65, 570] width 109 height 164
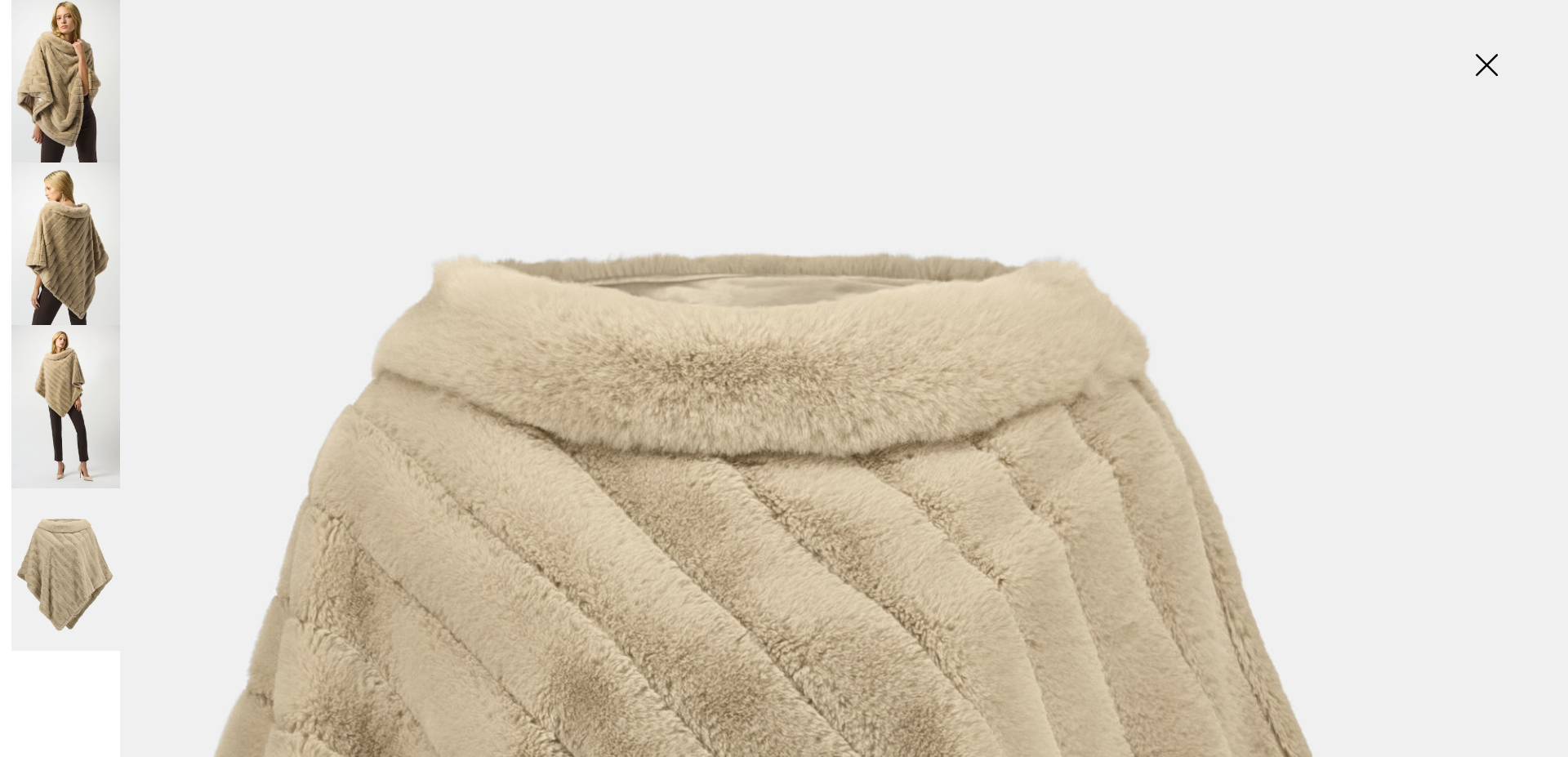
scroll to position [652, 0]
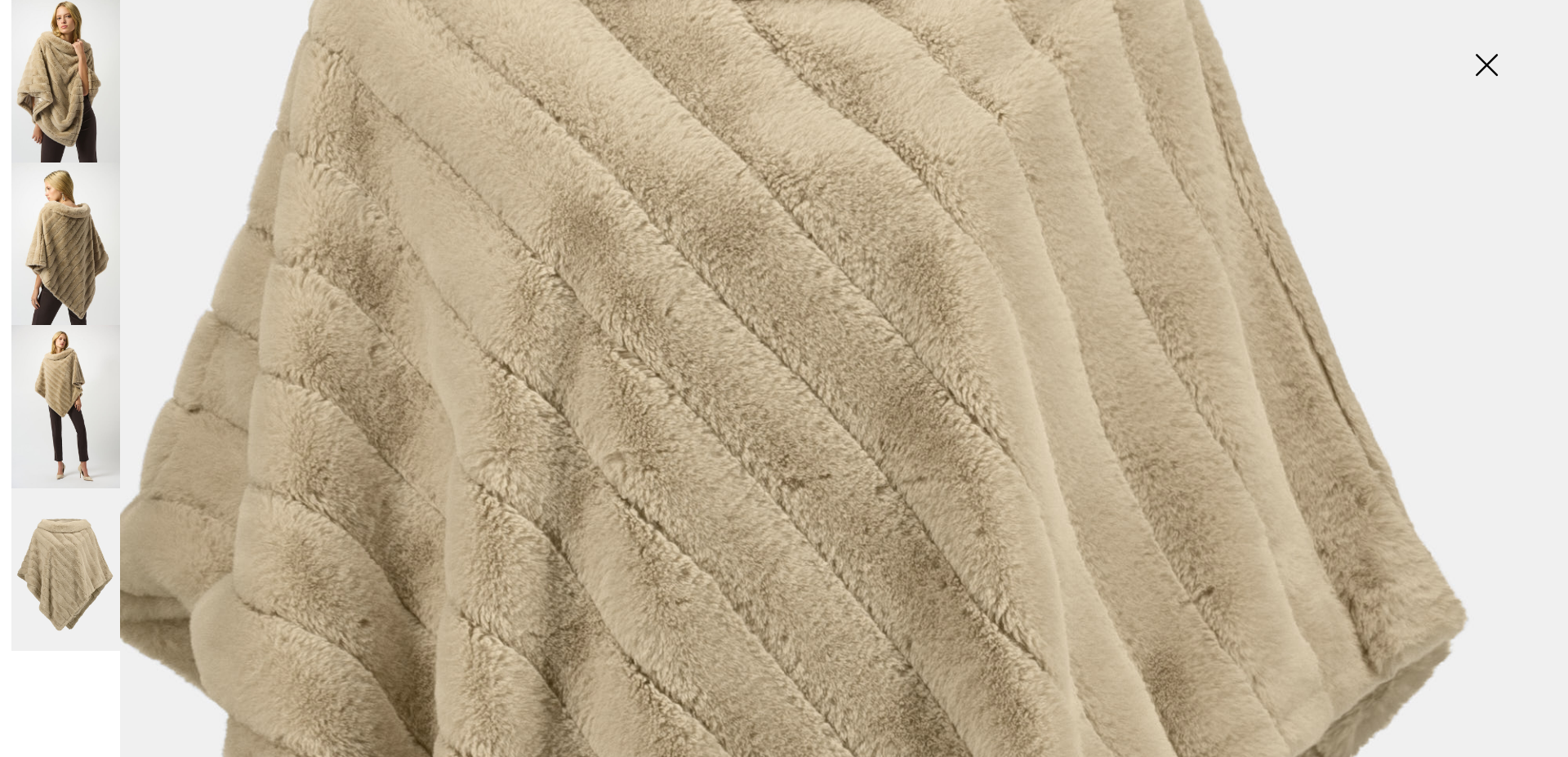
click at [1485, 65] on img at bounding box center [1486, 66] width 81 height 84
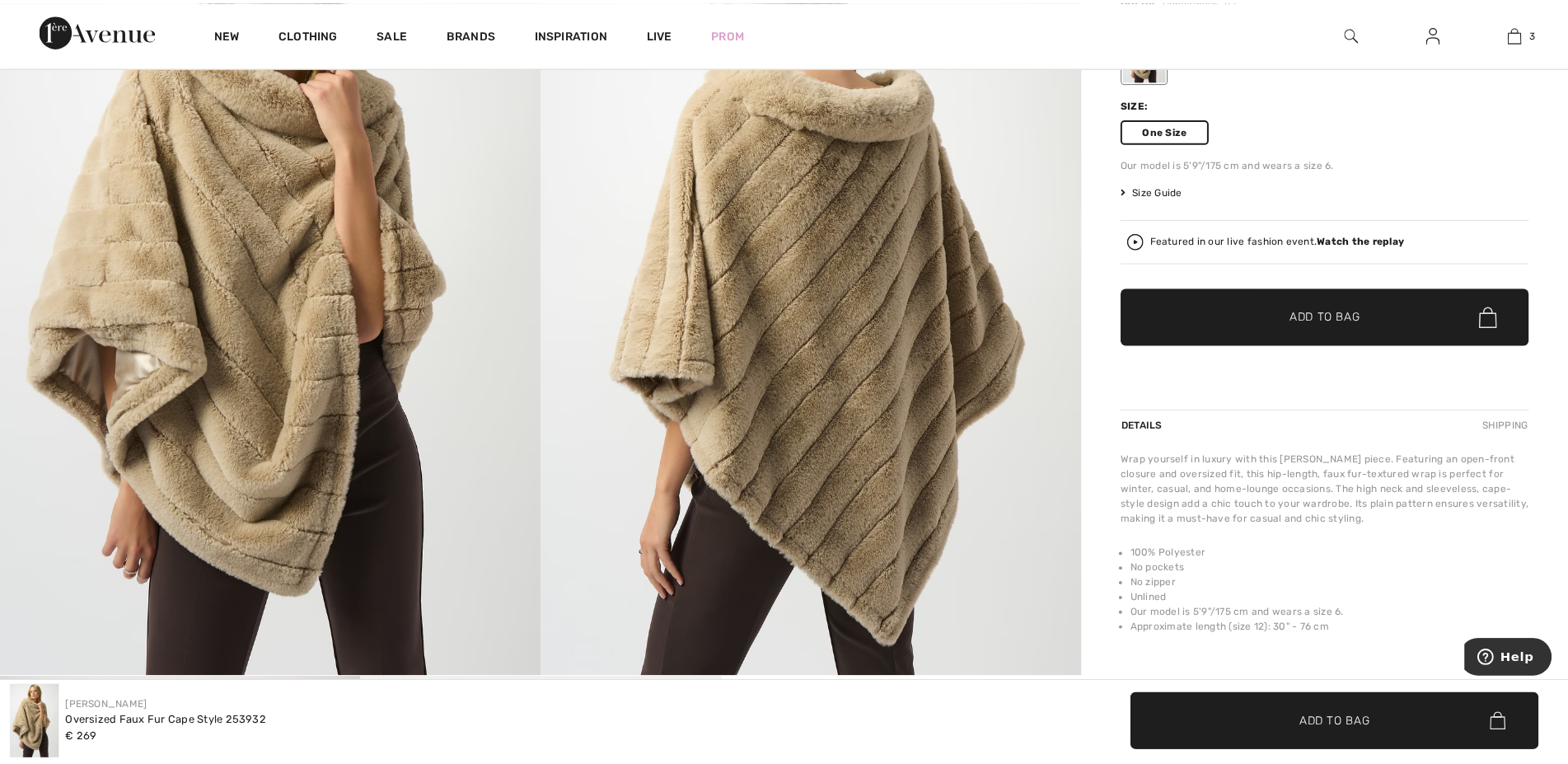
scroll to position [336, 0]
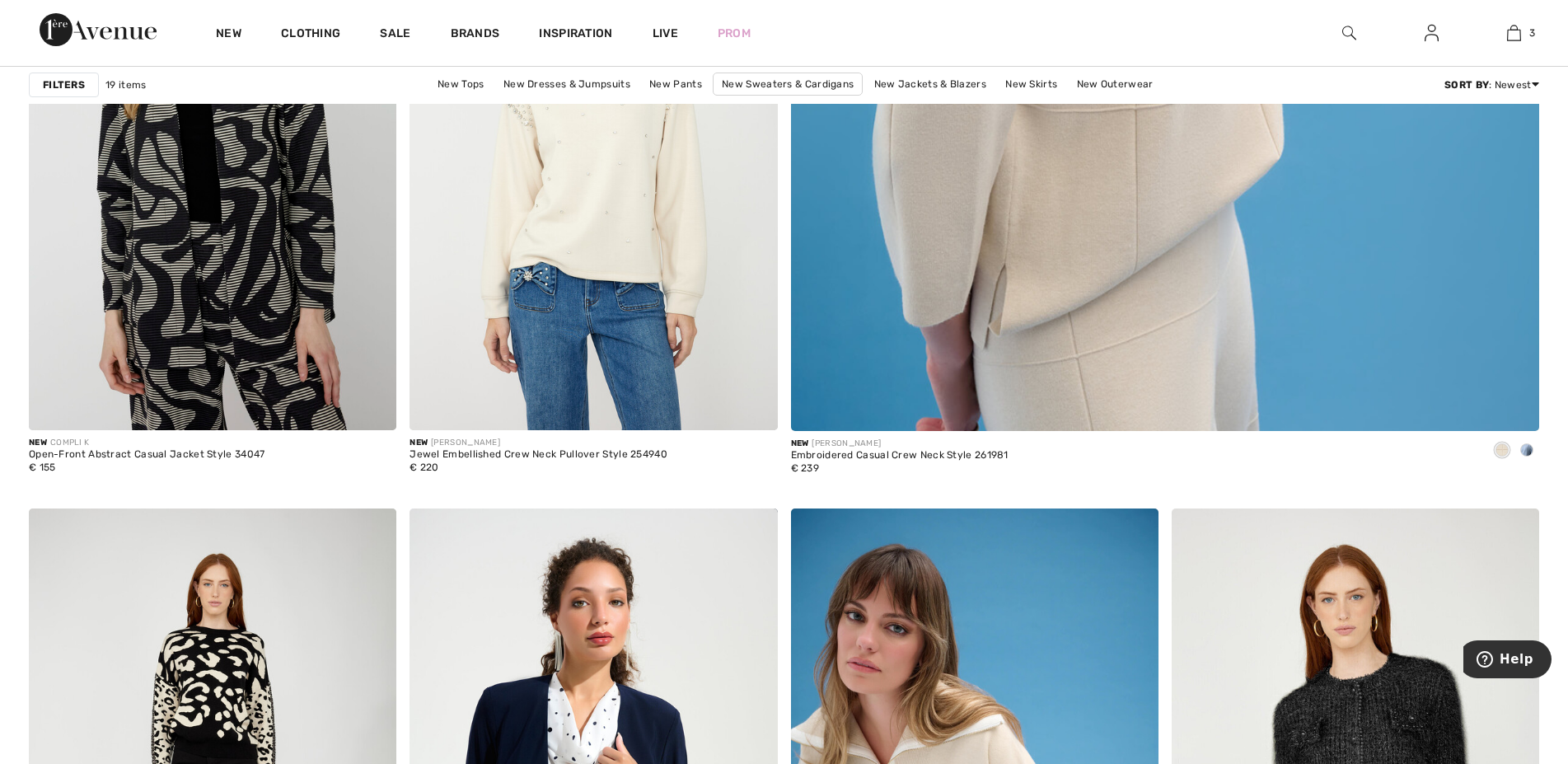
scroll to position [840, 0]
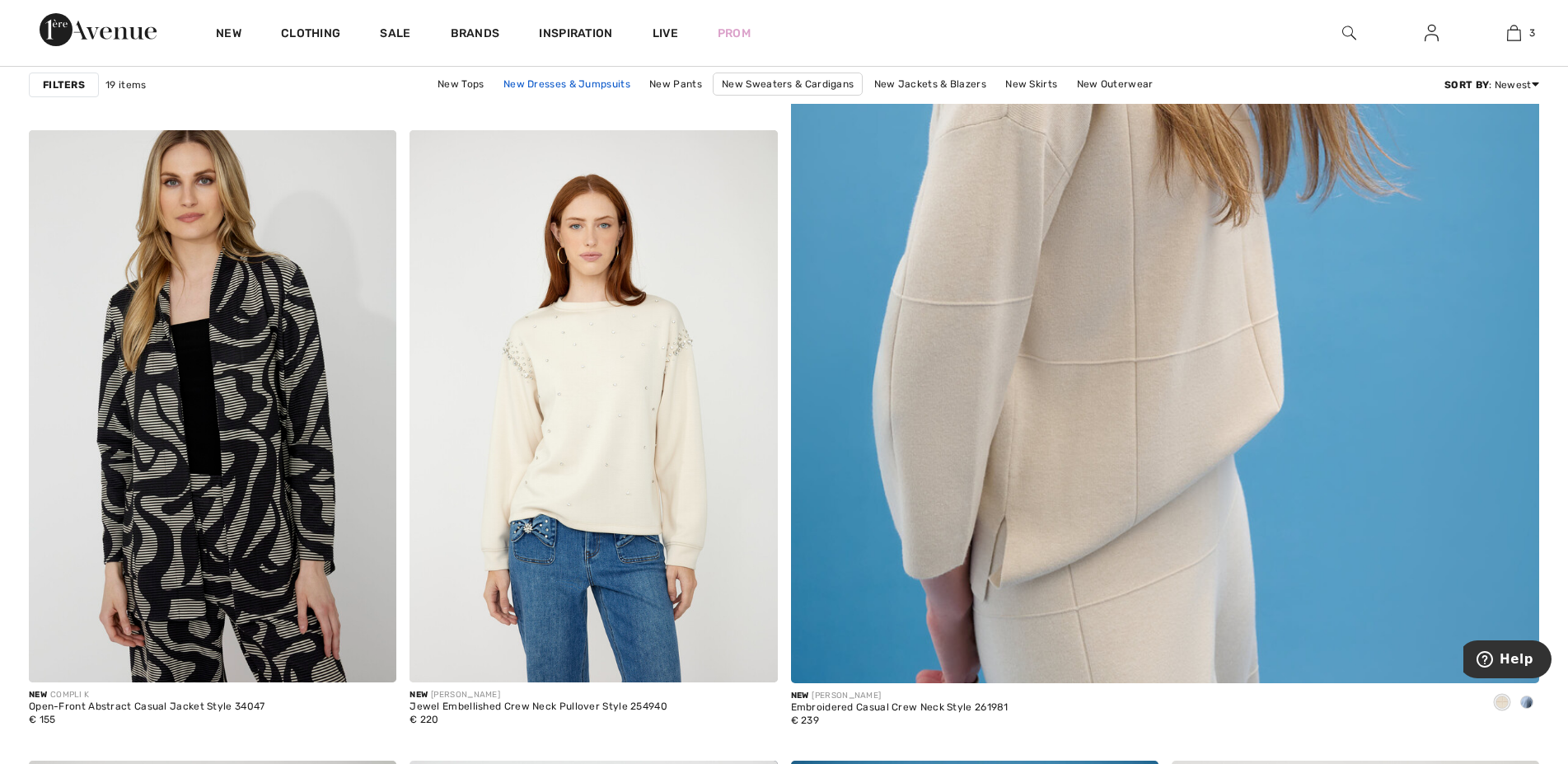
click at [584, 81] on link "New Dresses & Jumpsuits" at bounding box center [567, 84] width 143 height 22
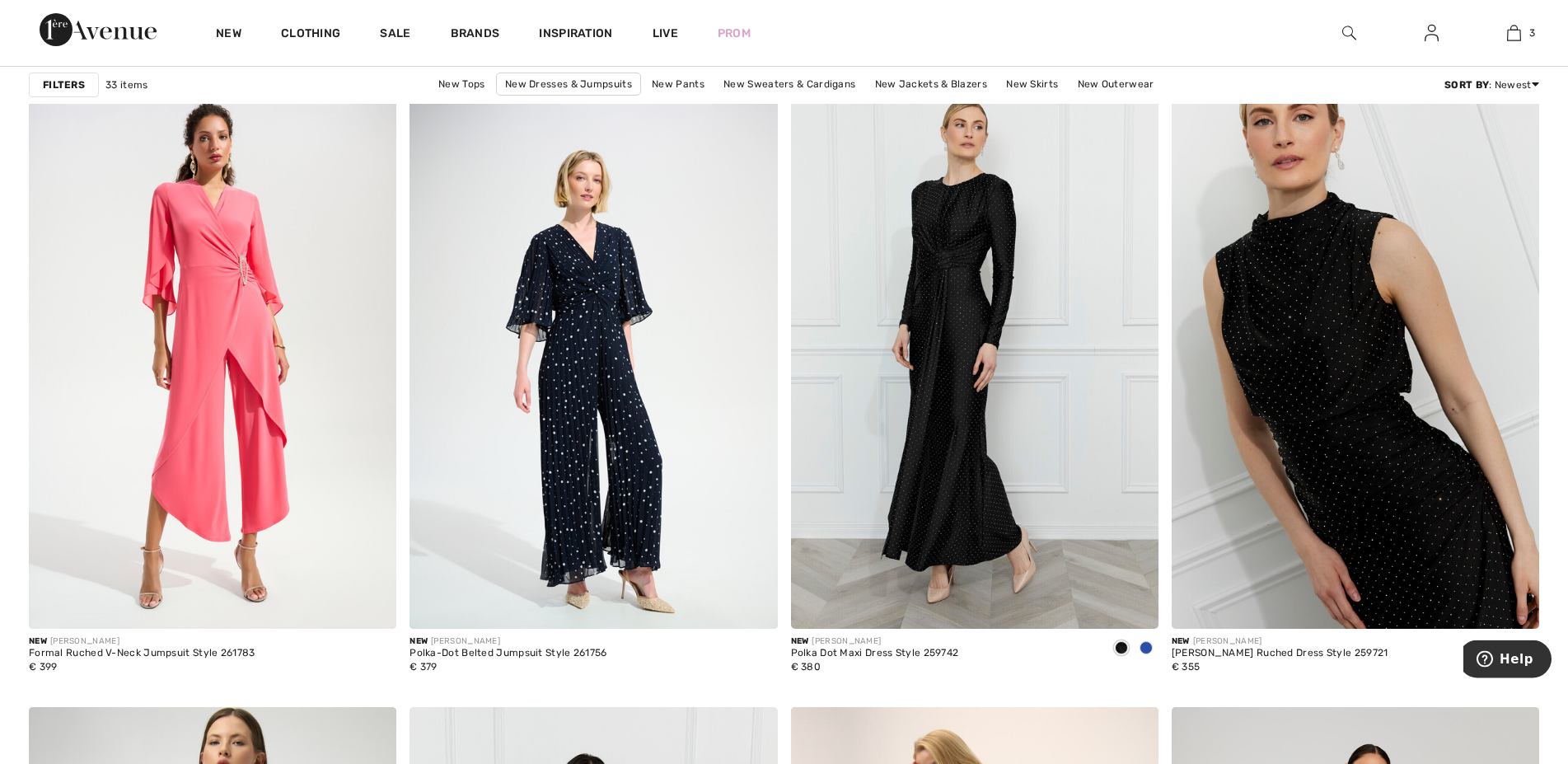
scroll to position [3027, 0]
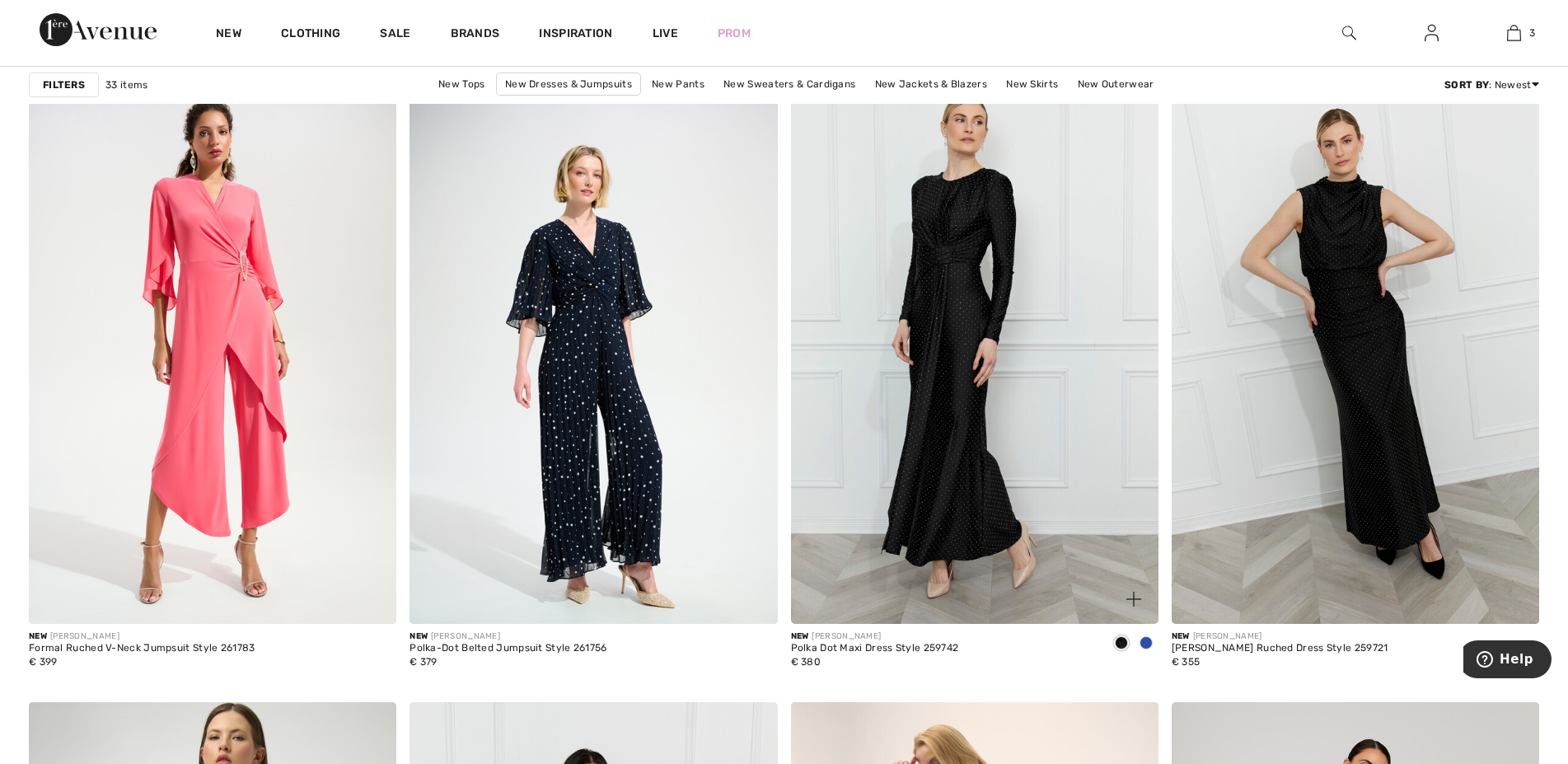
click at [953, 294] on img at bounding box center [974, 348] width 367 height 552
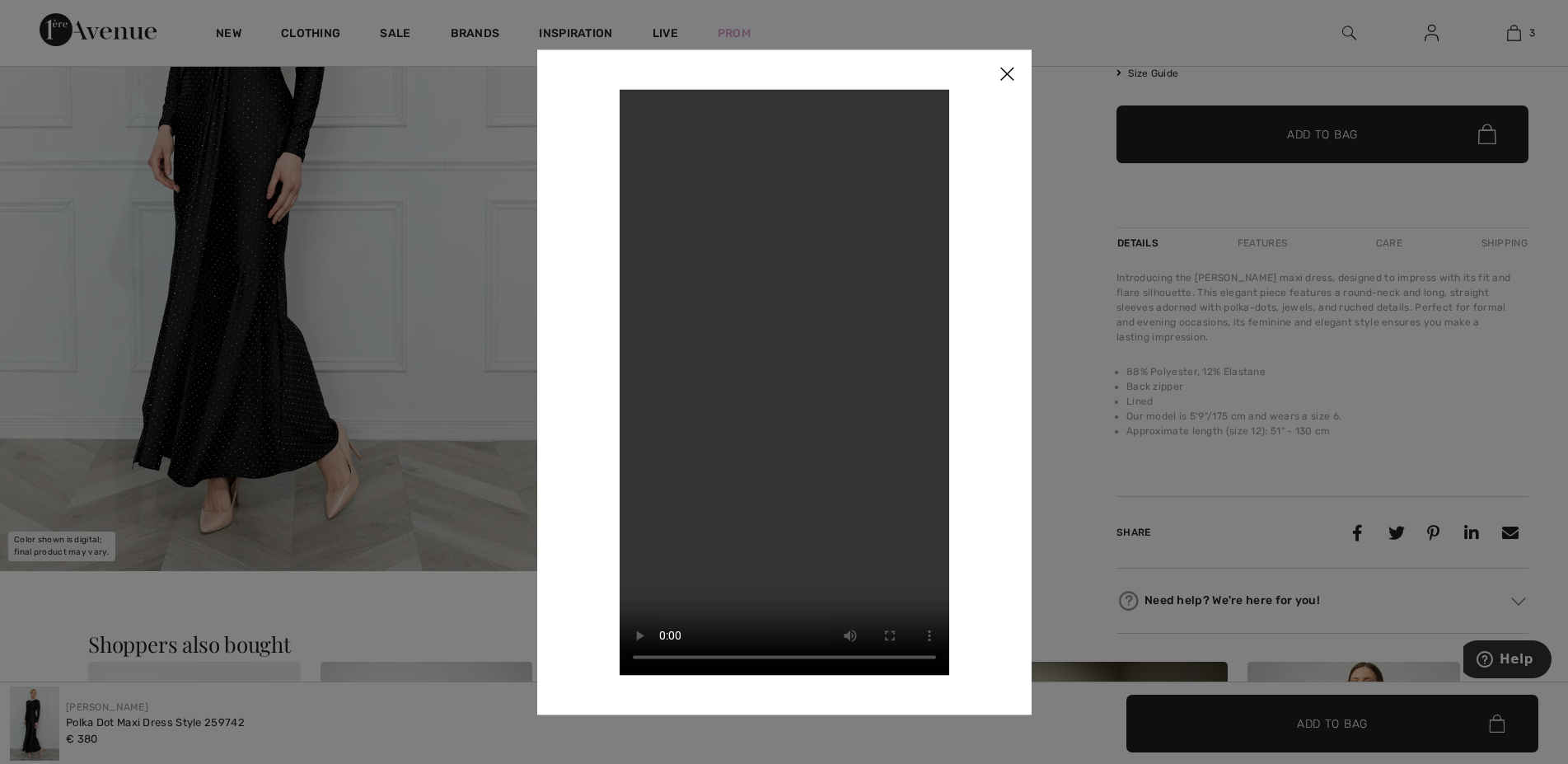
scroll to position [420, 0]
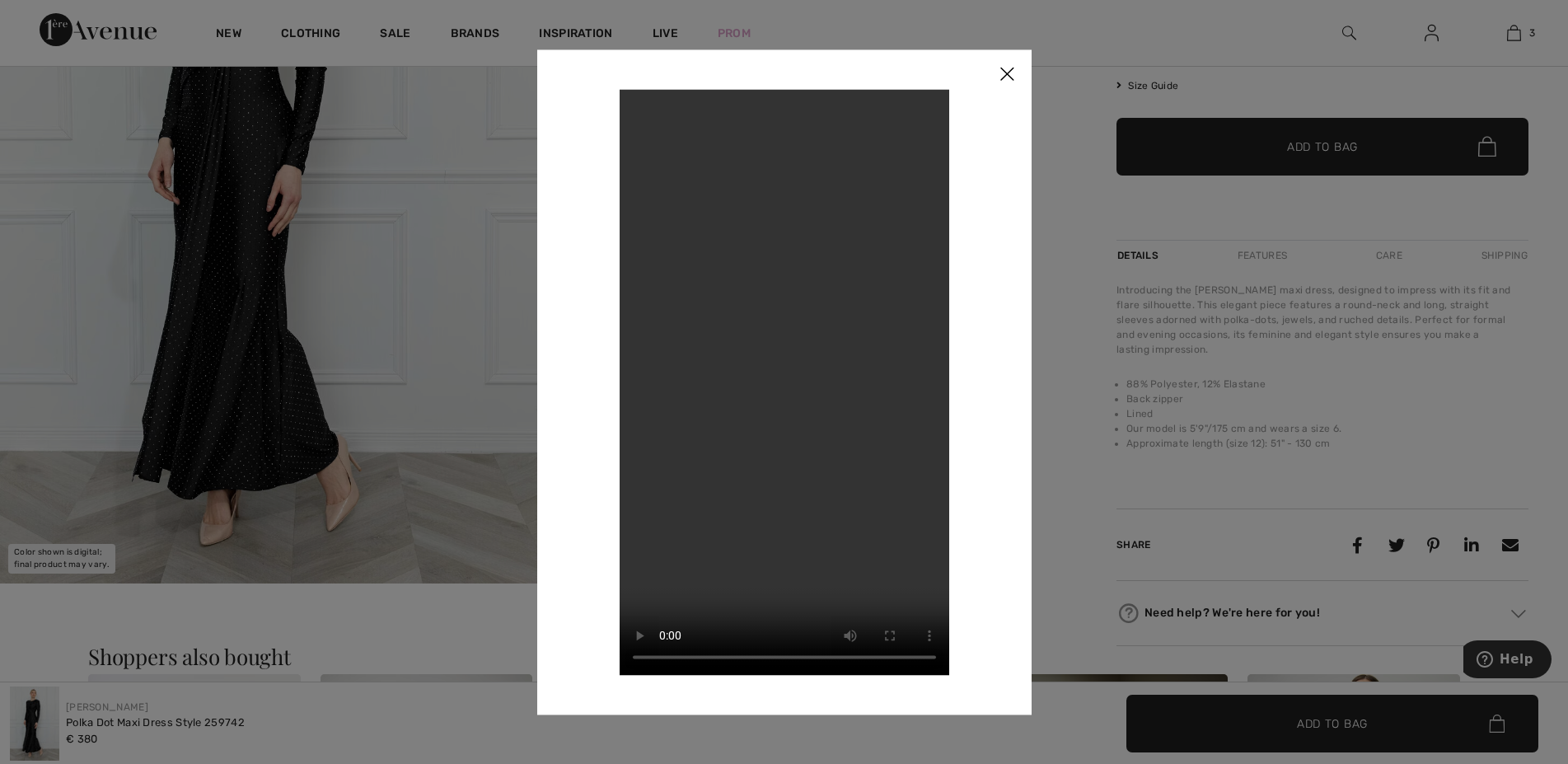
click at [1005, 74] on img at bounding box center [1007, 75] width 49 height 51
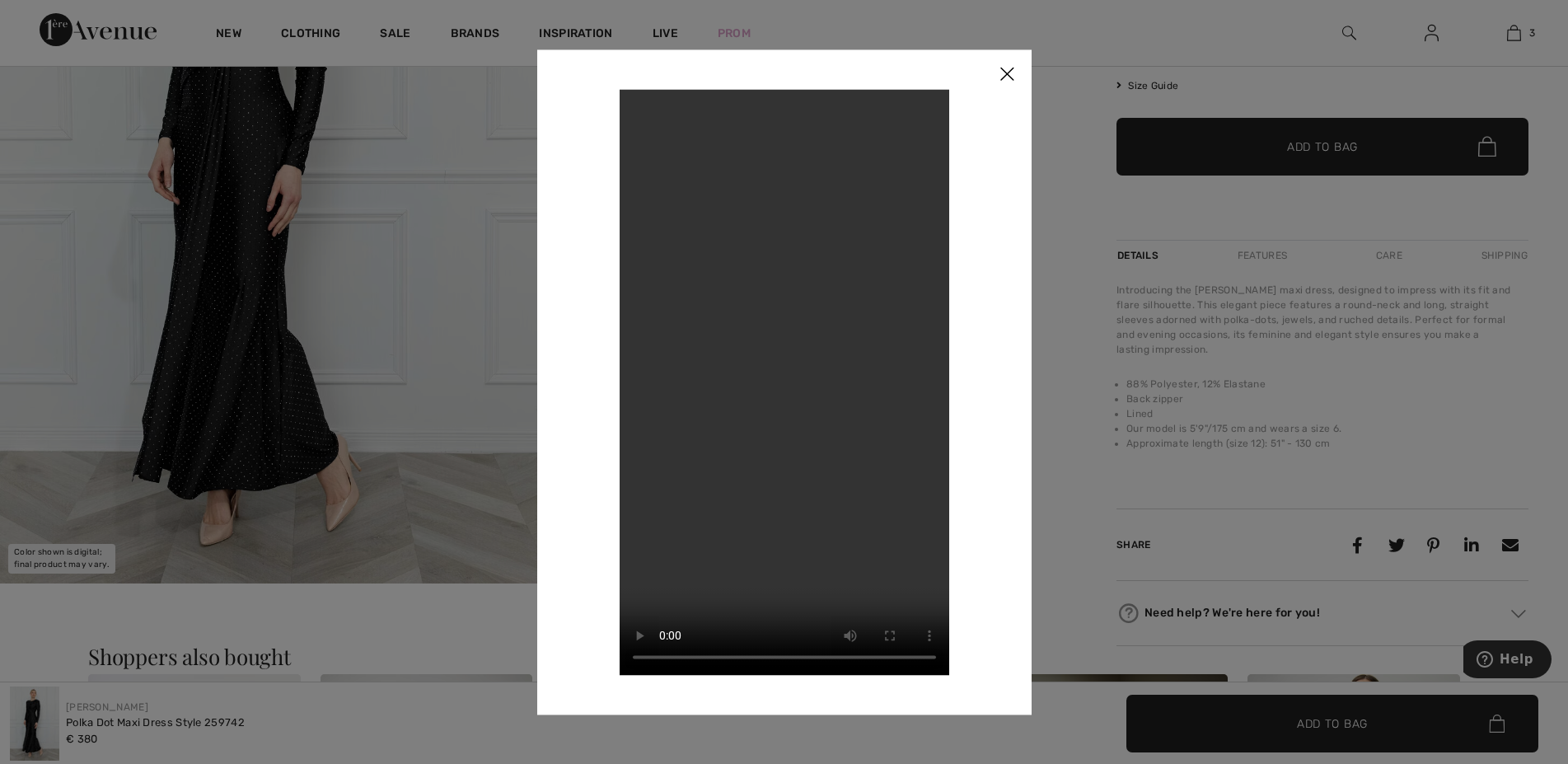
click at [1008, 76] on img at bounding box center [1007, 75] width 49 height 51
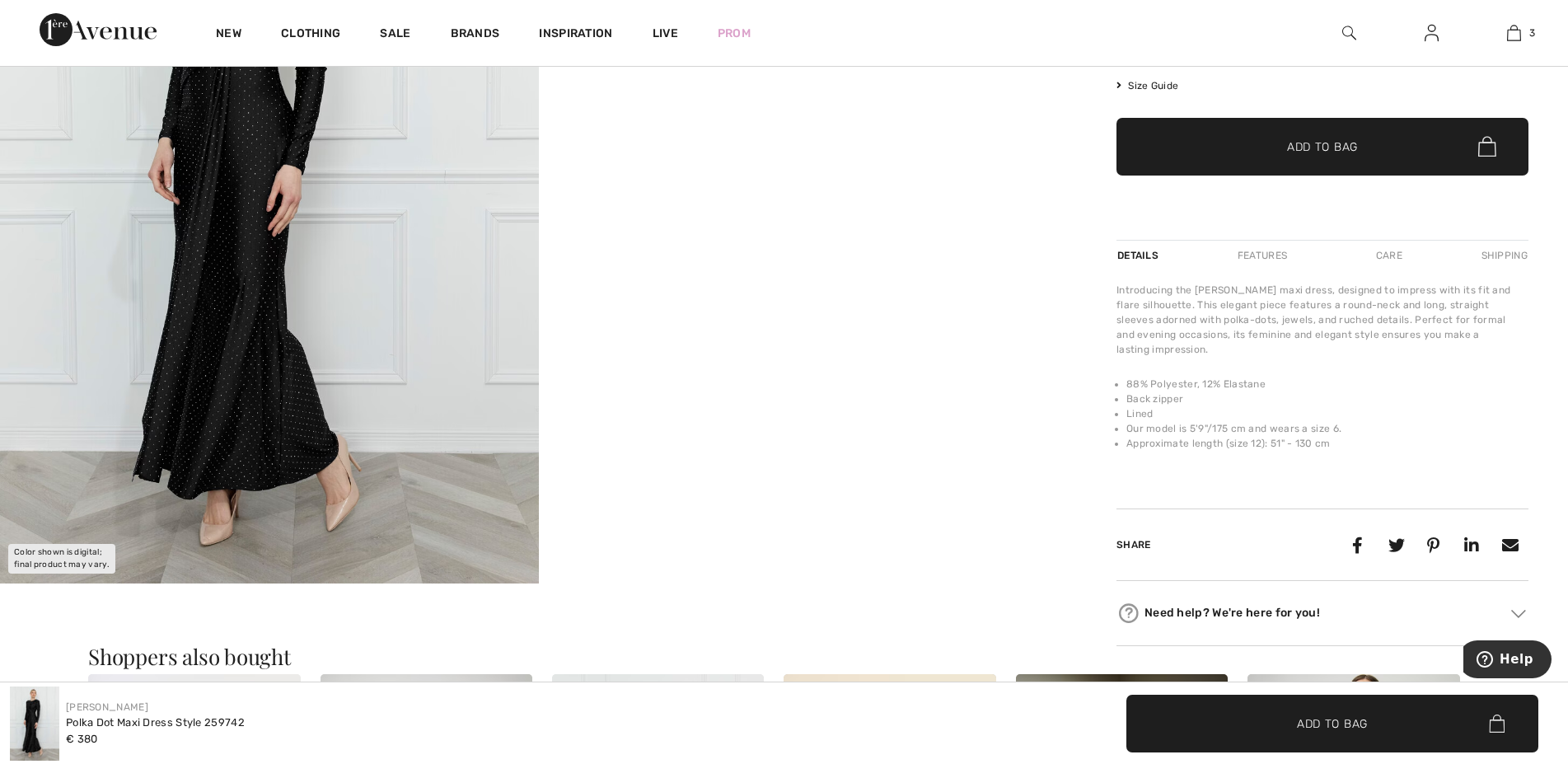
click at [1008, 76] on img at bounding box center [1007, 75] width 49 height 51
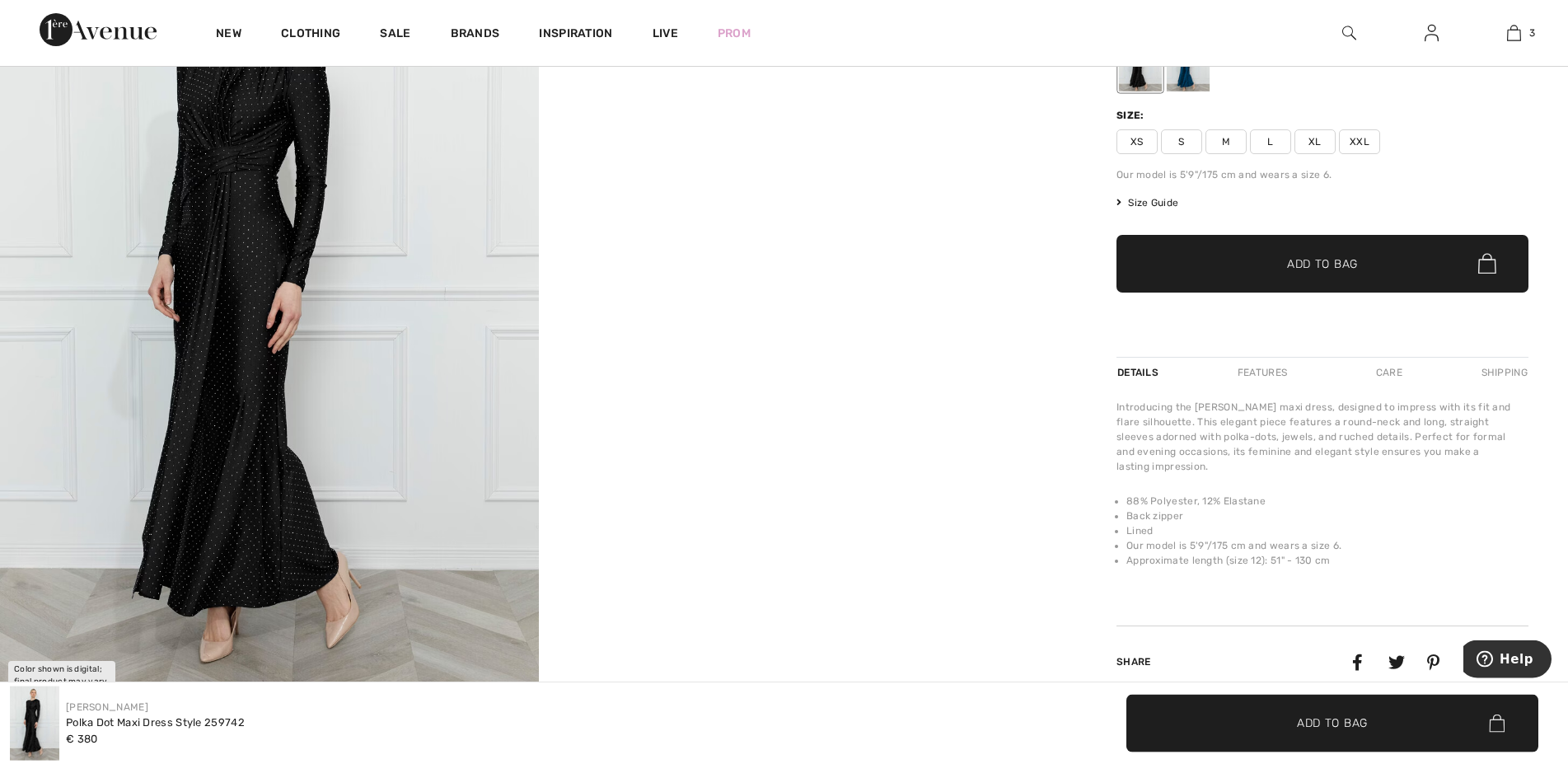
scroll to position [252, 0]
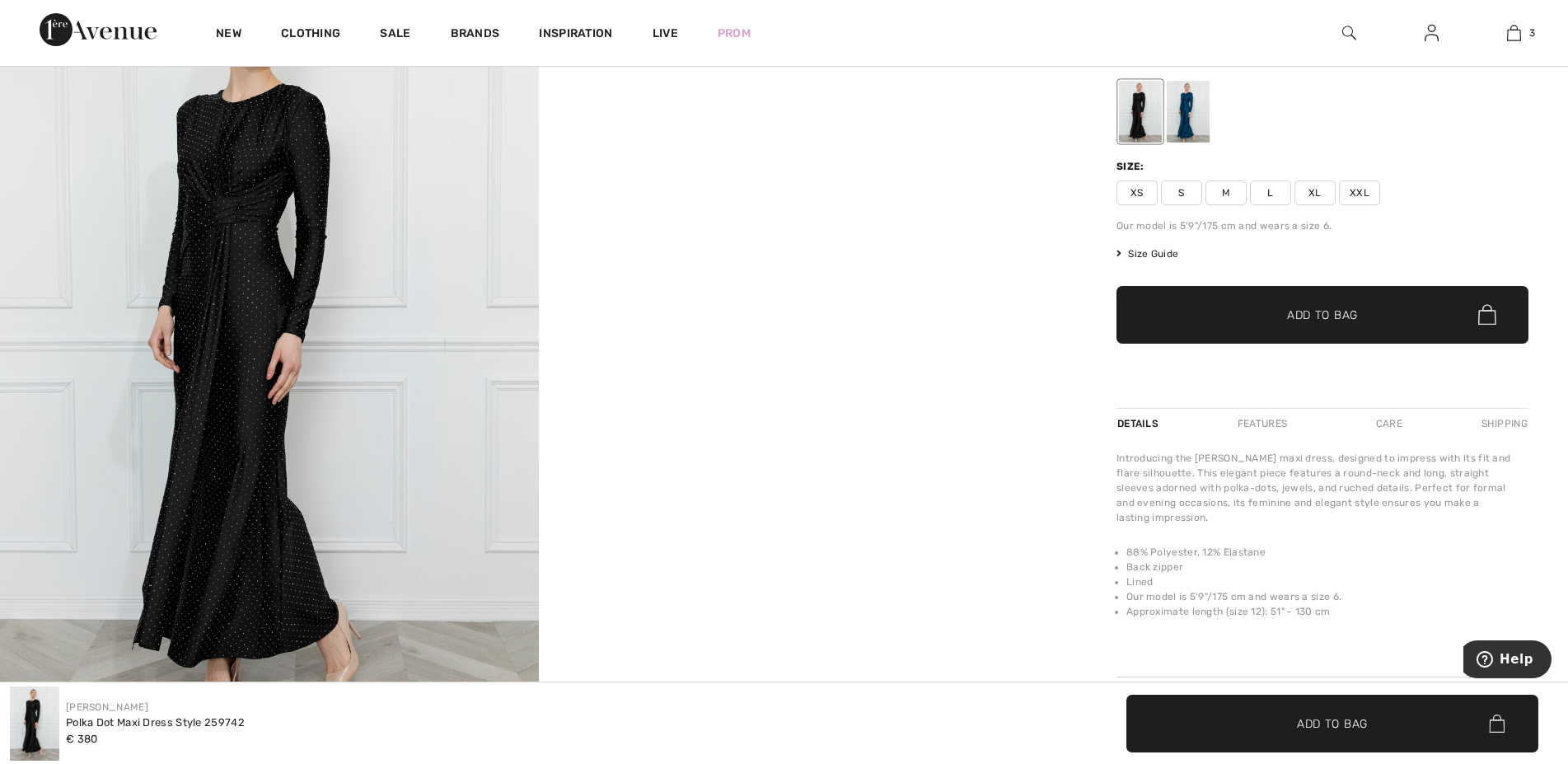
click at [1173, 122] on div at bounding box center [1188, 111] width 42 height 61
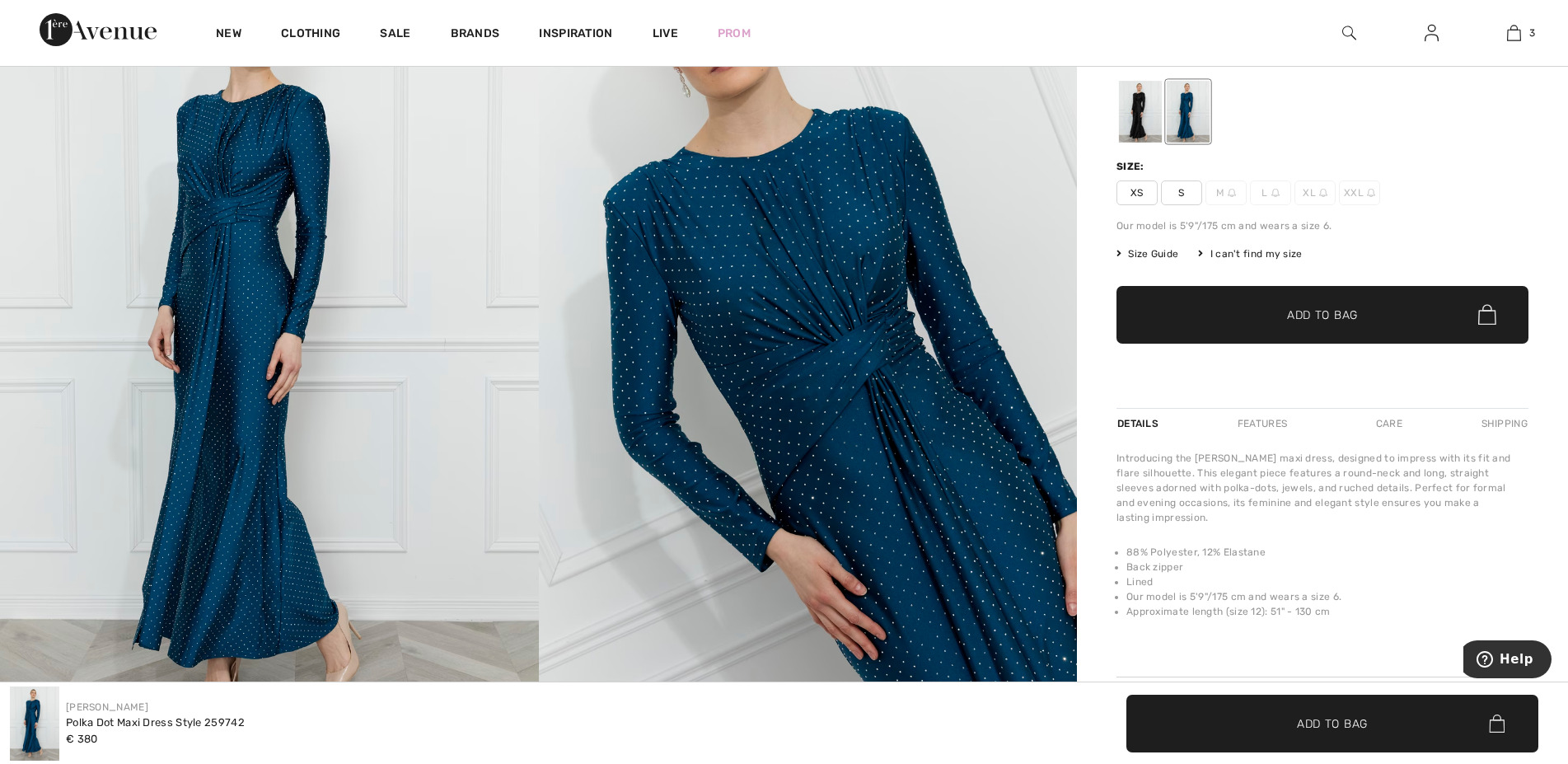
click at [1223, 193] on span "M" at bounding box center [1226, 193] width 42 height 25
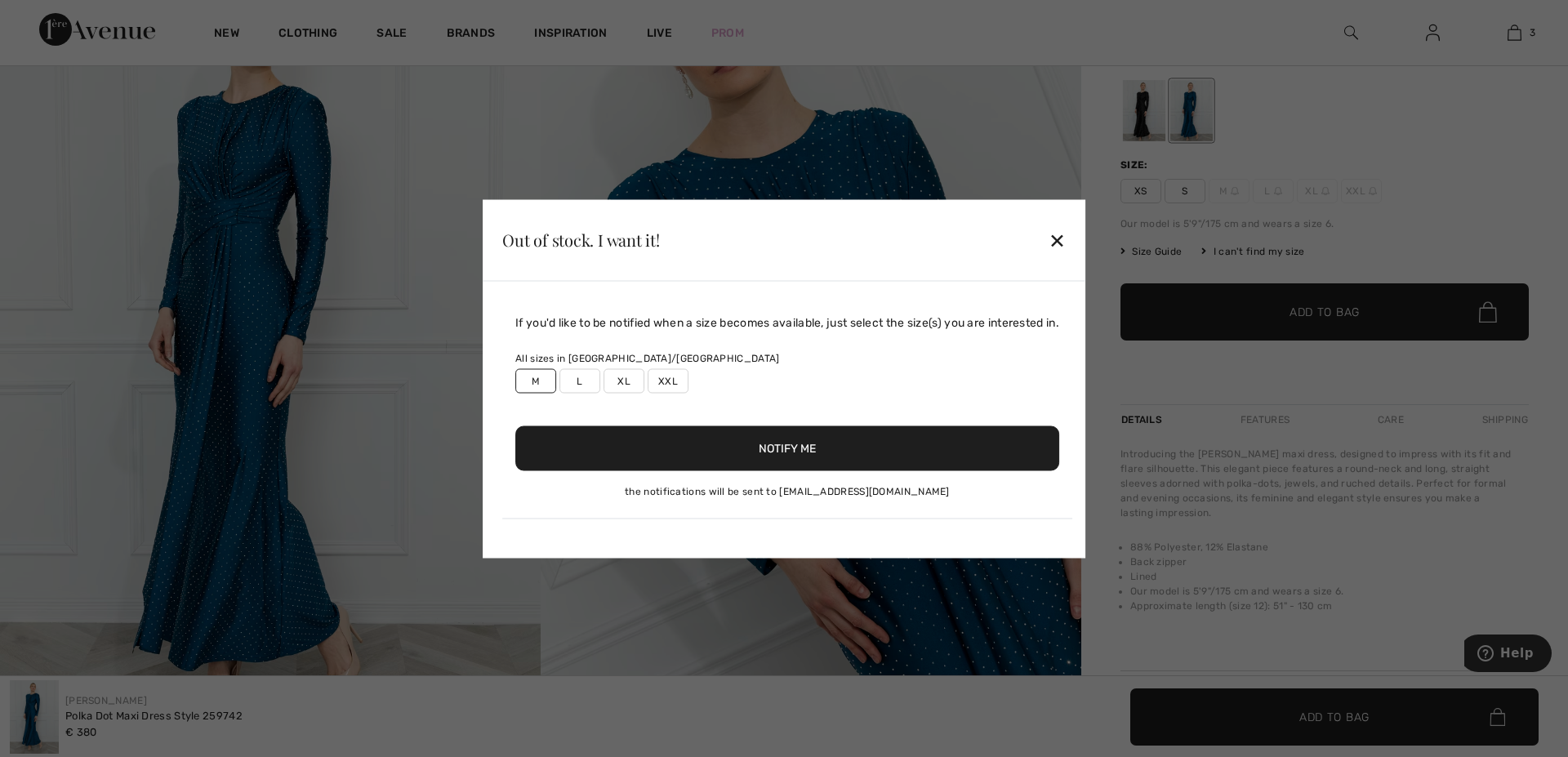
click at [1214, 190] on div at bounding box center [784, 378] width 1568 height 757
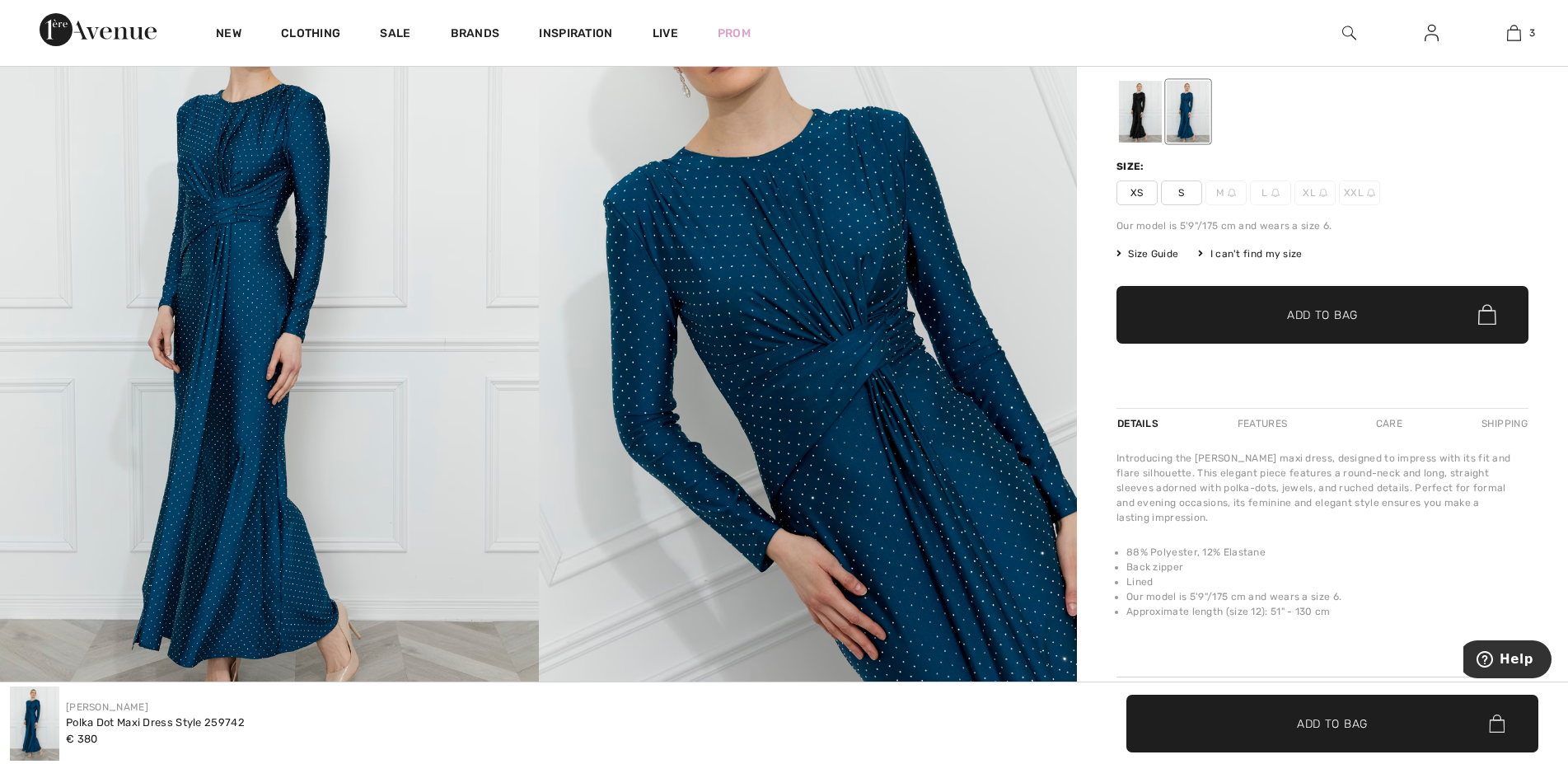
click at [1228, 193] on img at bounding box center [1232, 193] width 8 height 8
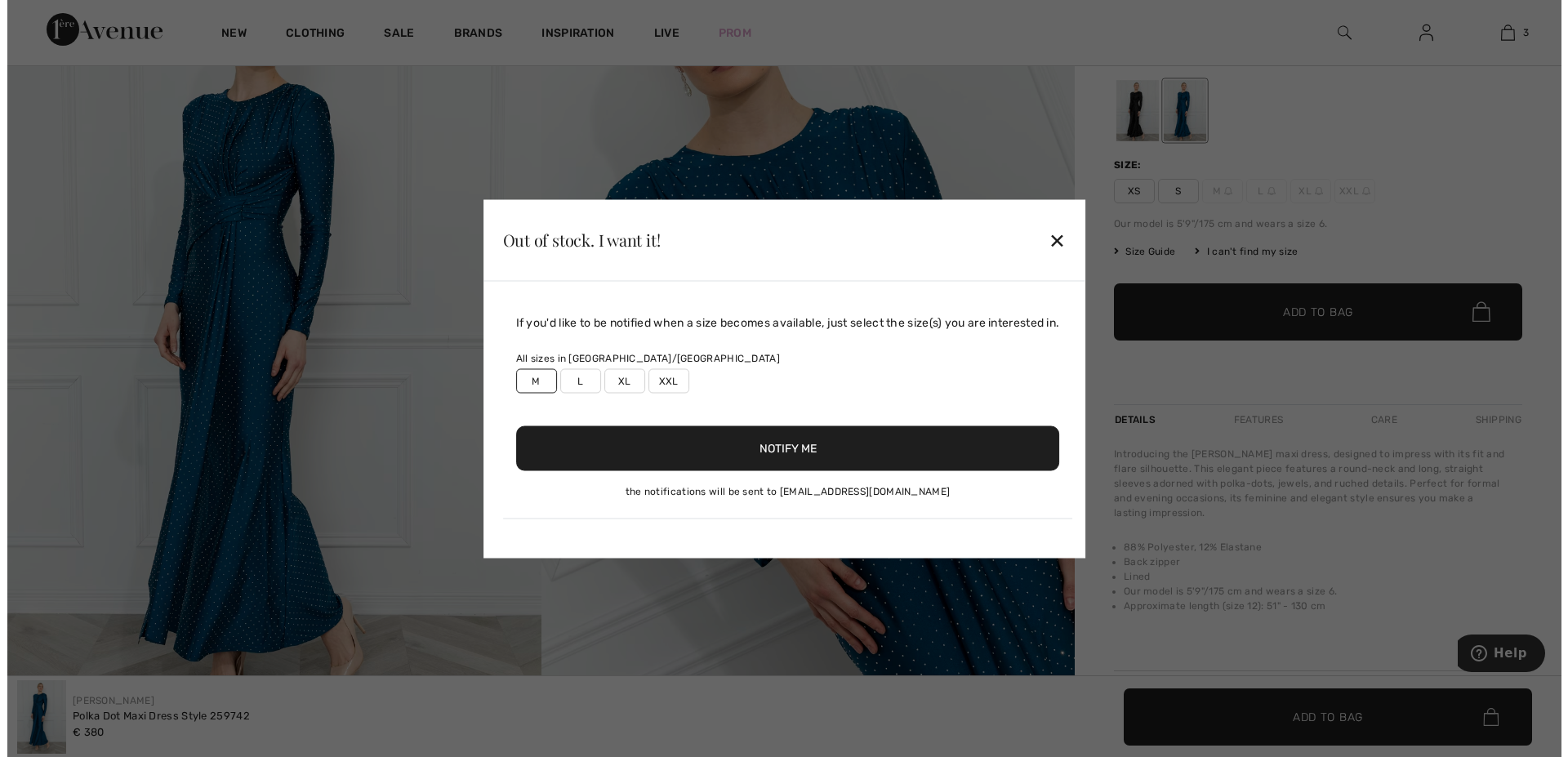
scroll to position [251, 0]
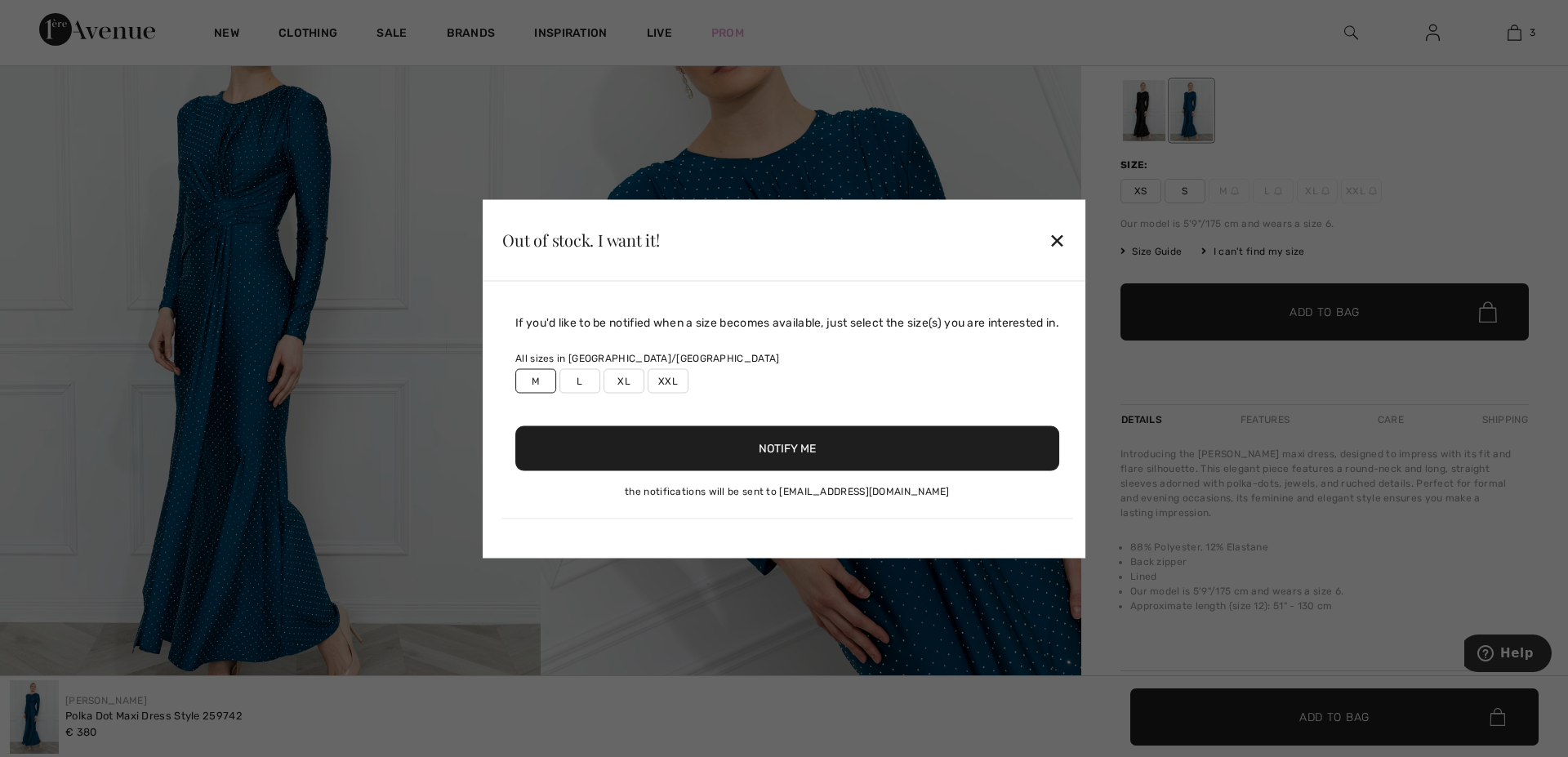
click at [747, 452] on button "Notify Me" at bounding box center [787, 448] width 544 height 45
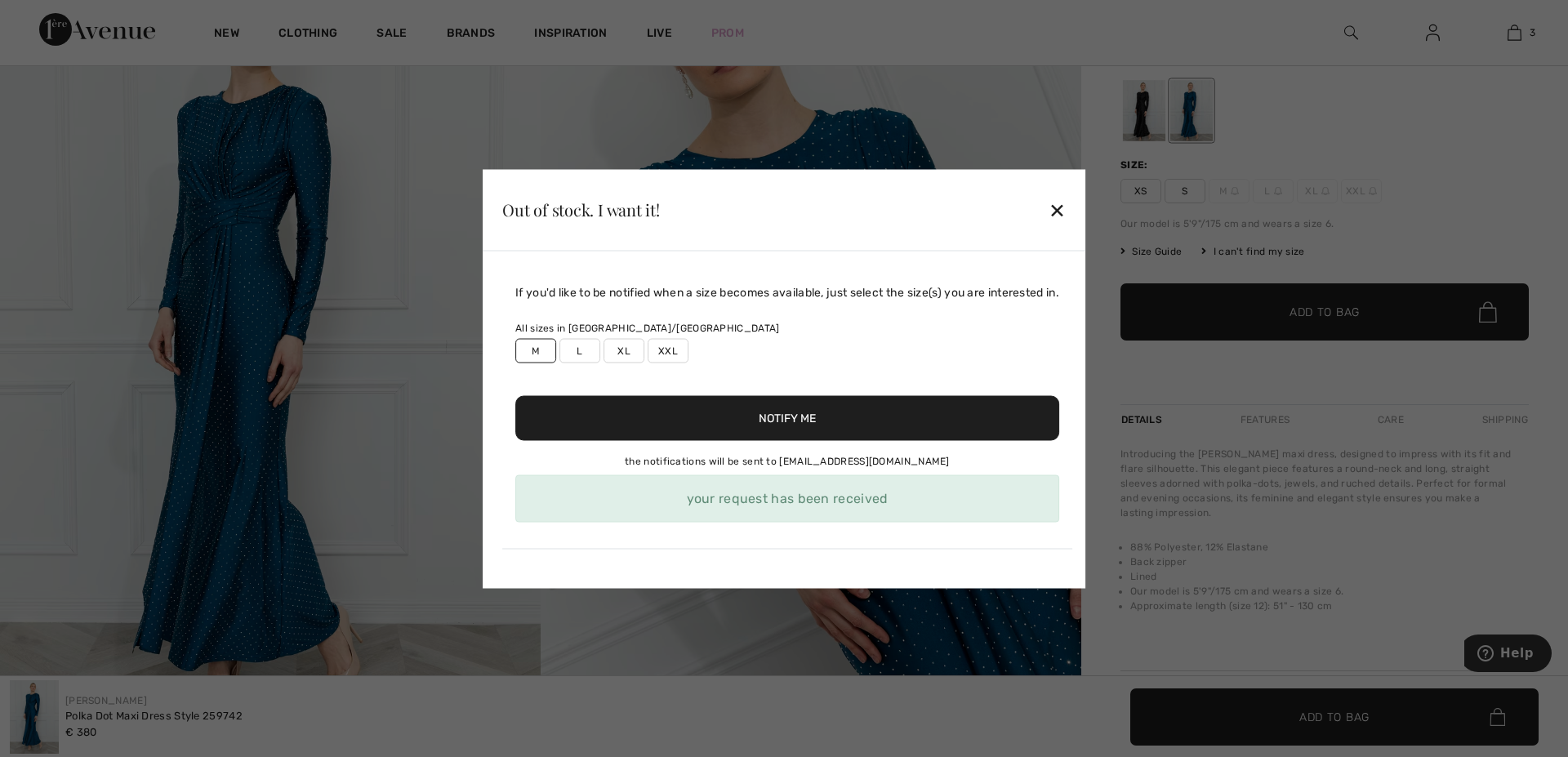
drag, startPoint x: 690, startPoint y: 499, endPoint x: 1059, endPoint y: 215, distance: 465.6
click at [936, 500] on div "your request has been received" at bounding box center [787, 498] width 544 height 48
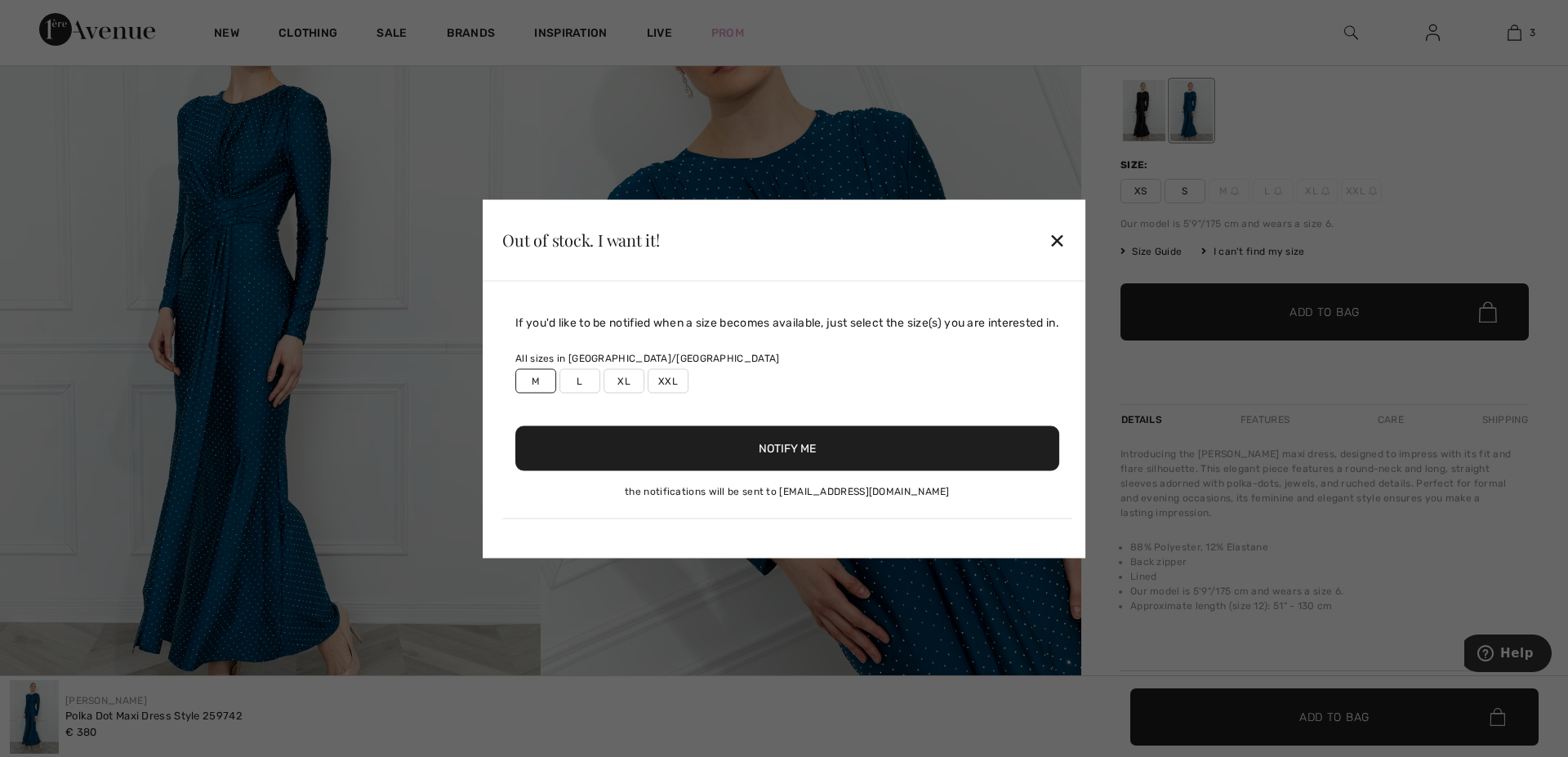
click at [1066, 217] on div "Out of stock. I want it! ✕" at bounding box center [784, 240] width 603 height 81
click at [833, 453] on button "Notify Me" at bounding box center [787, 448] width 544 height 45
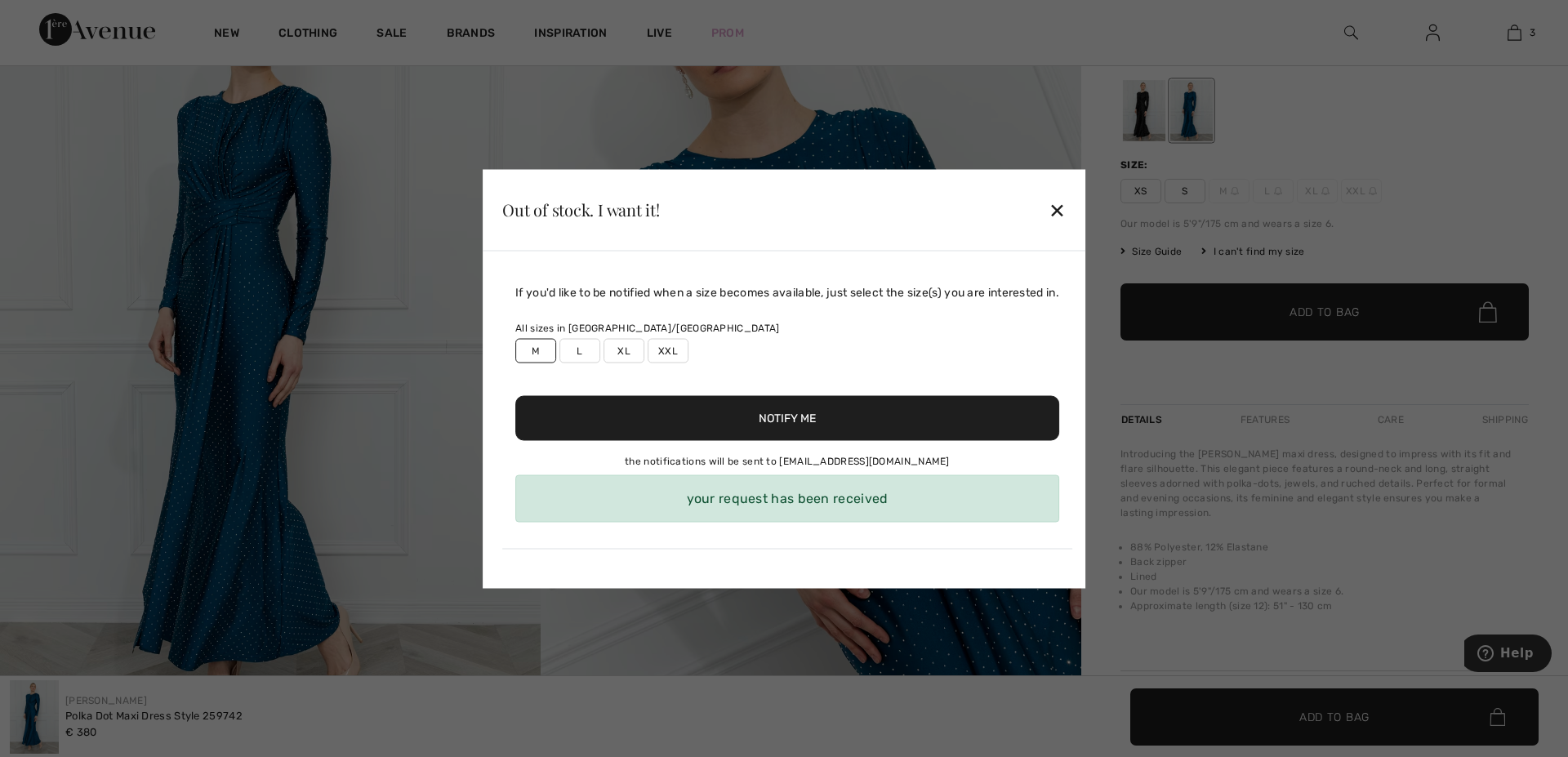
click at [1062, 208] on div "✕" at bounding box center [1057, 210] width 17 height 35
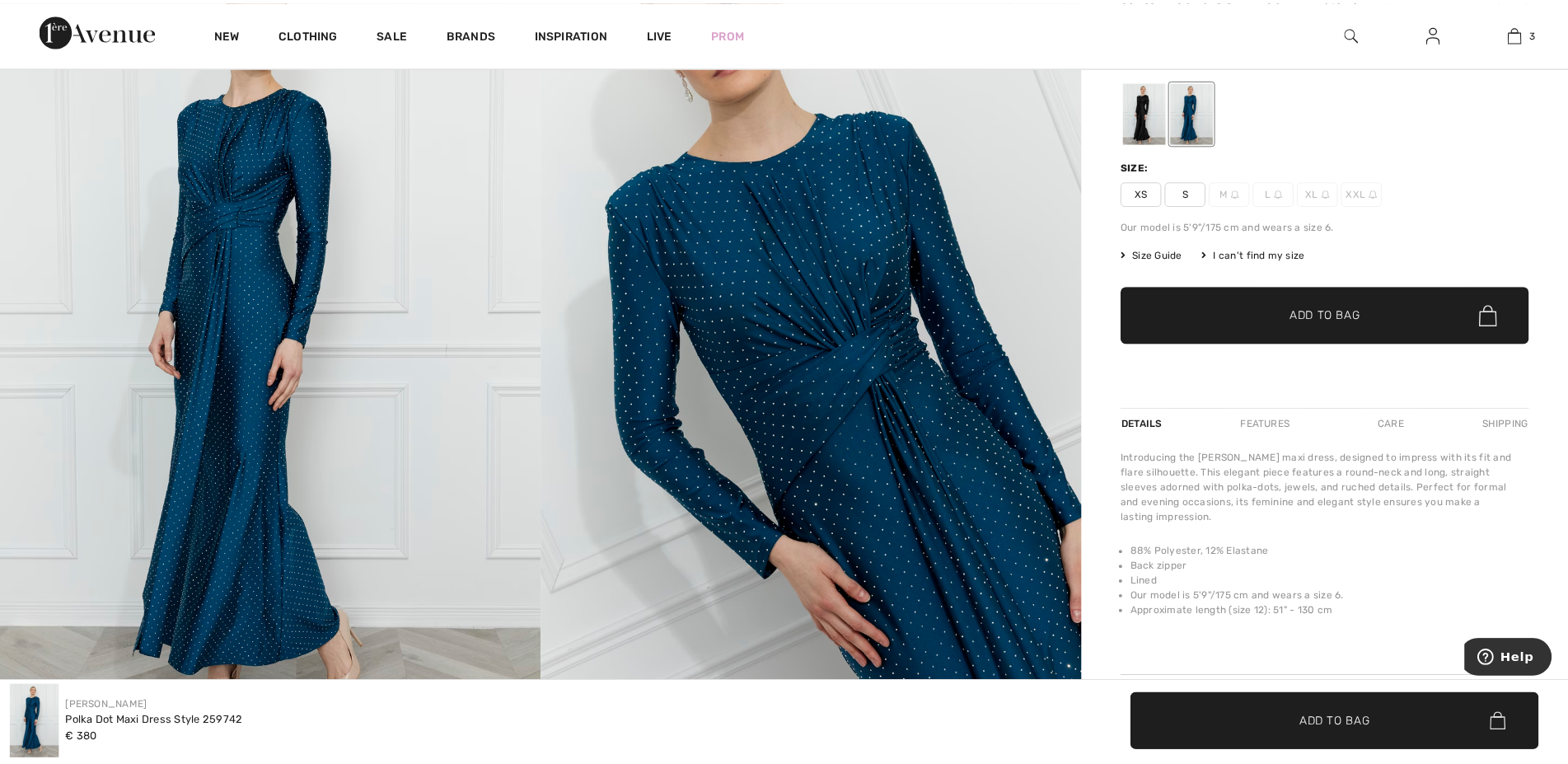
scroll to position [252, 0]
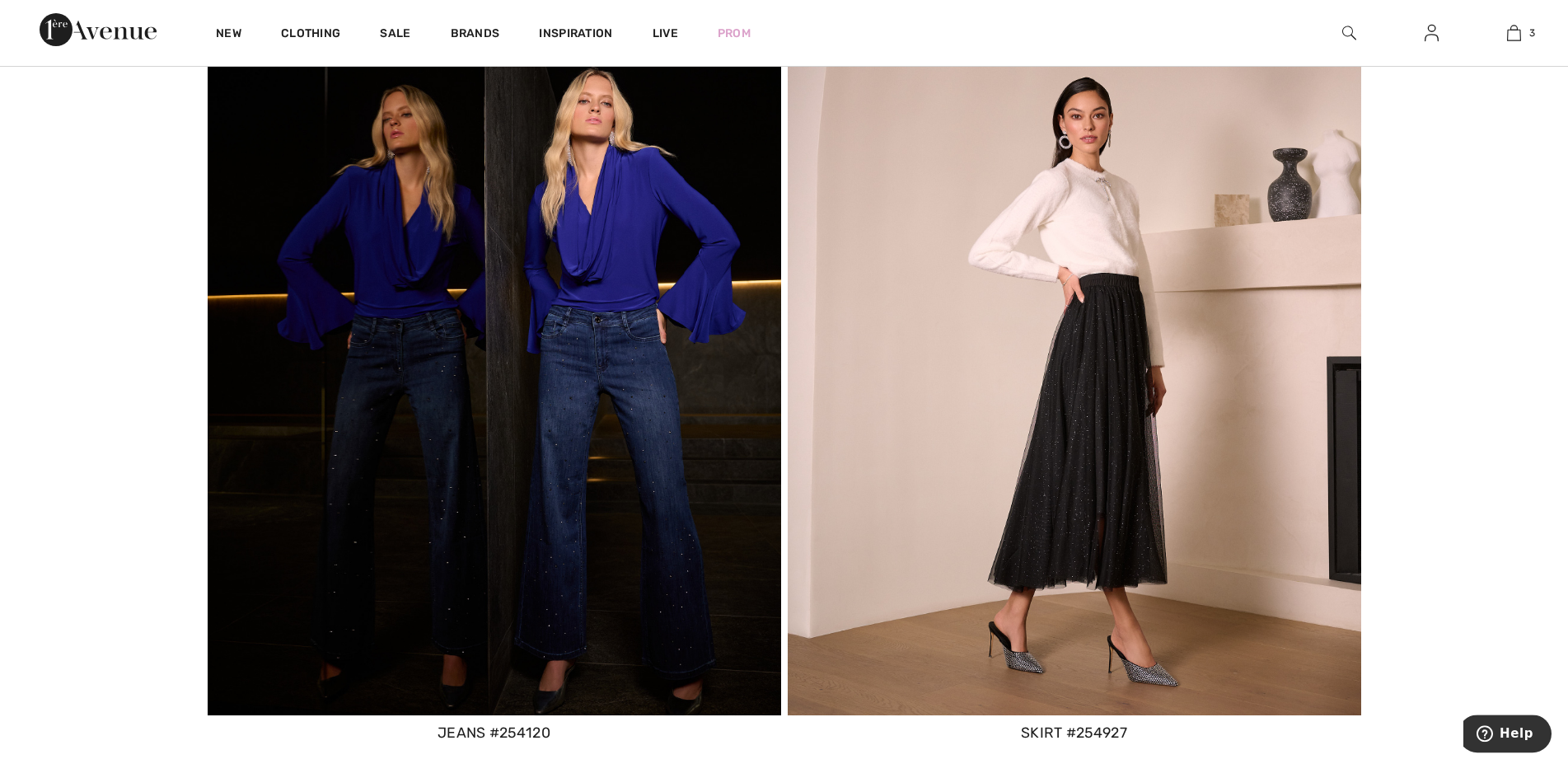
scroll to position [4120, 0]
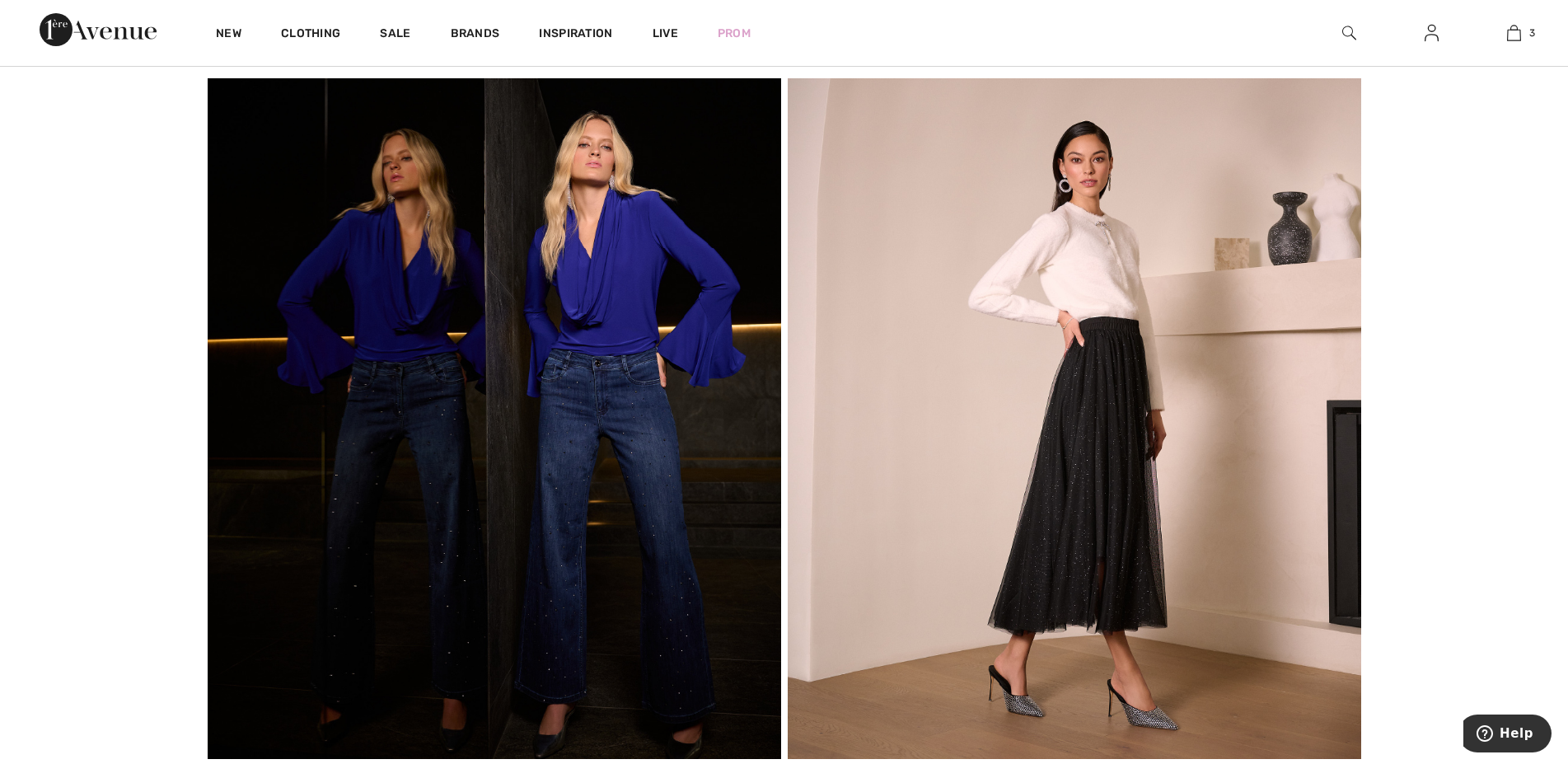
click at [1083, 431] on img at bounding box center [1075, 419] width 574 height 682
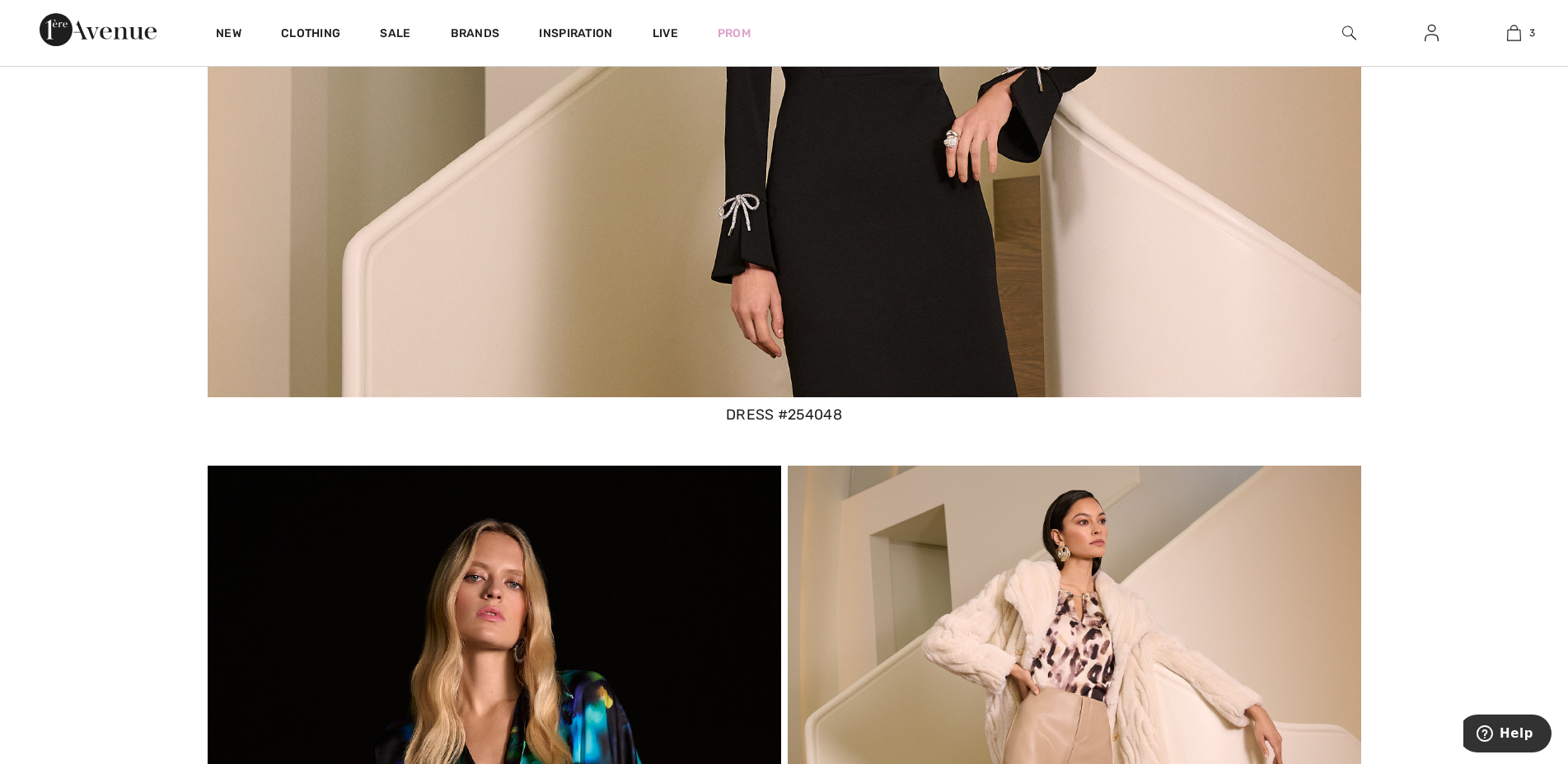
scroll to position [7904, 0]
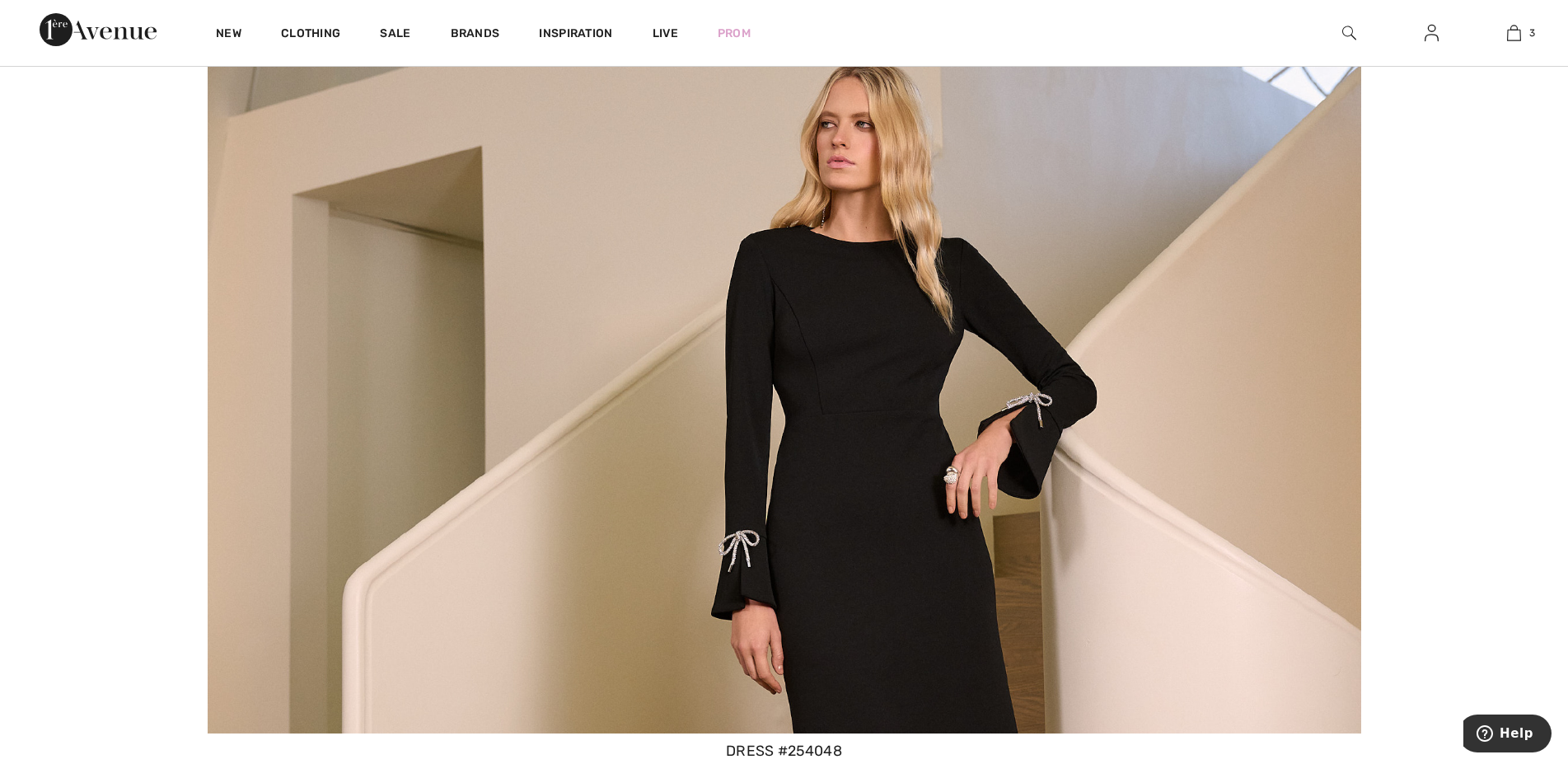
click at [853, 399] on img at bounding box center [784, 391] width 1154 height 685
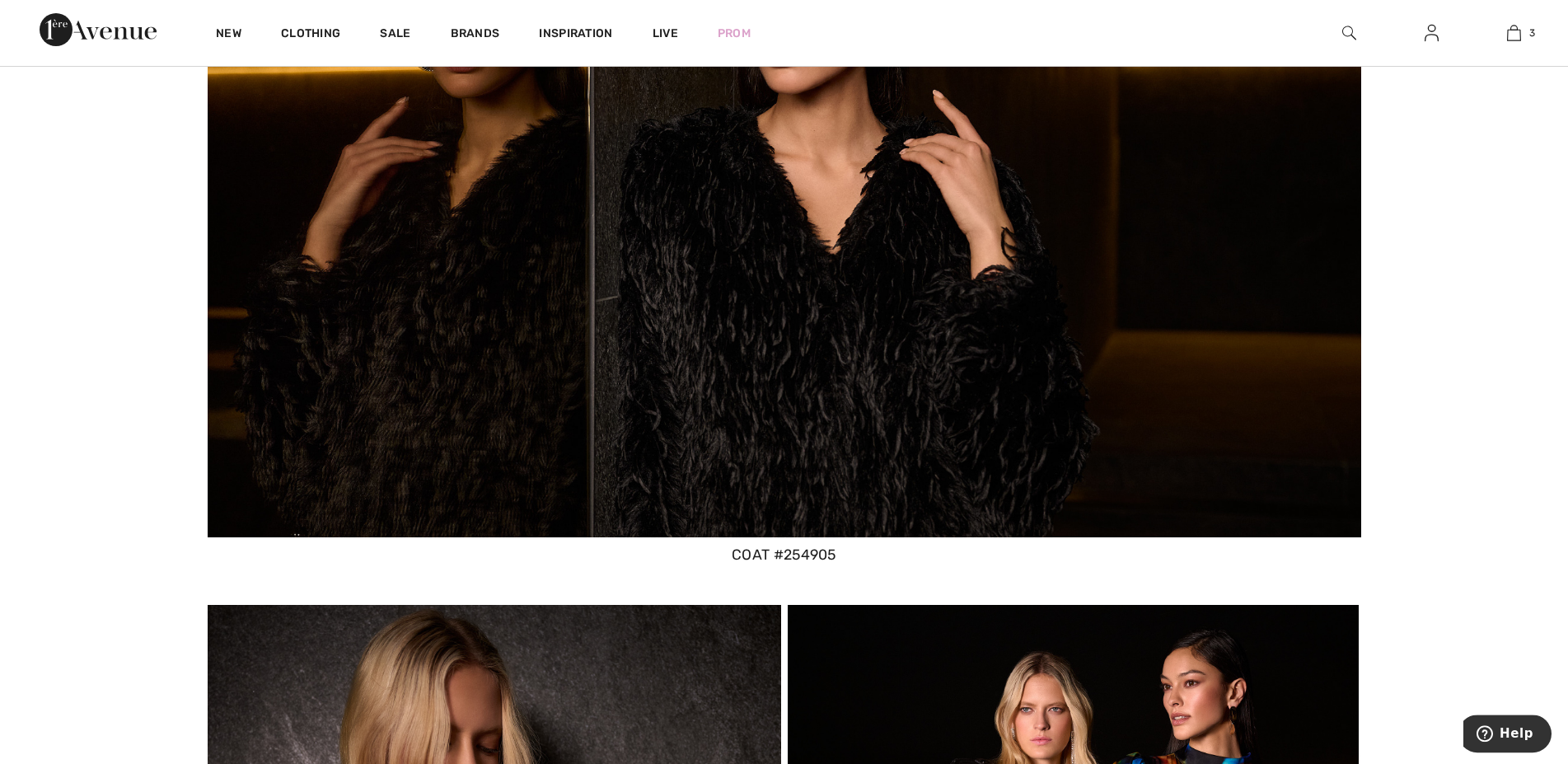
scroll to position [9586, 0]
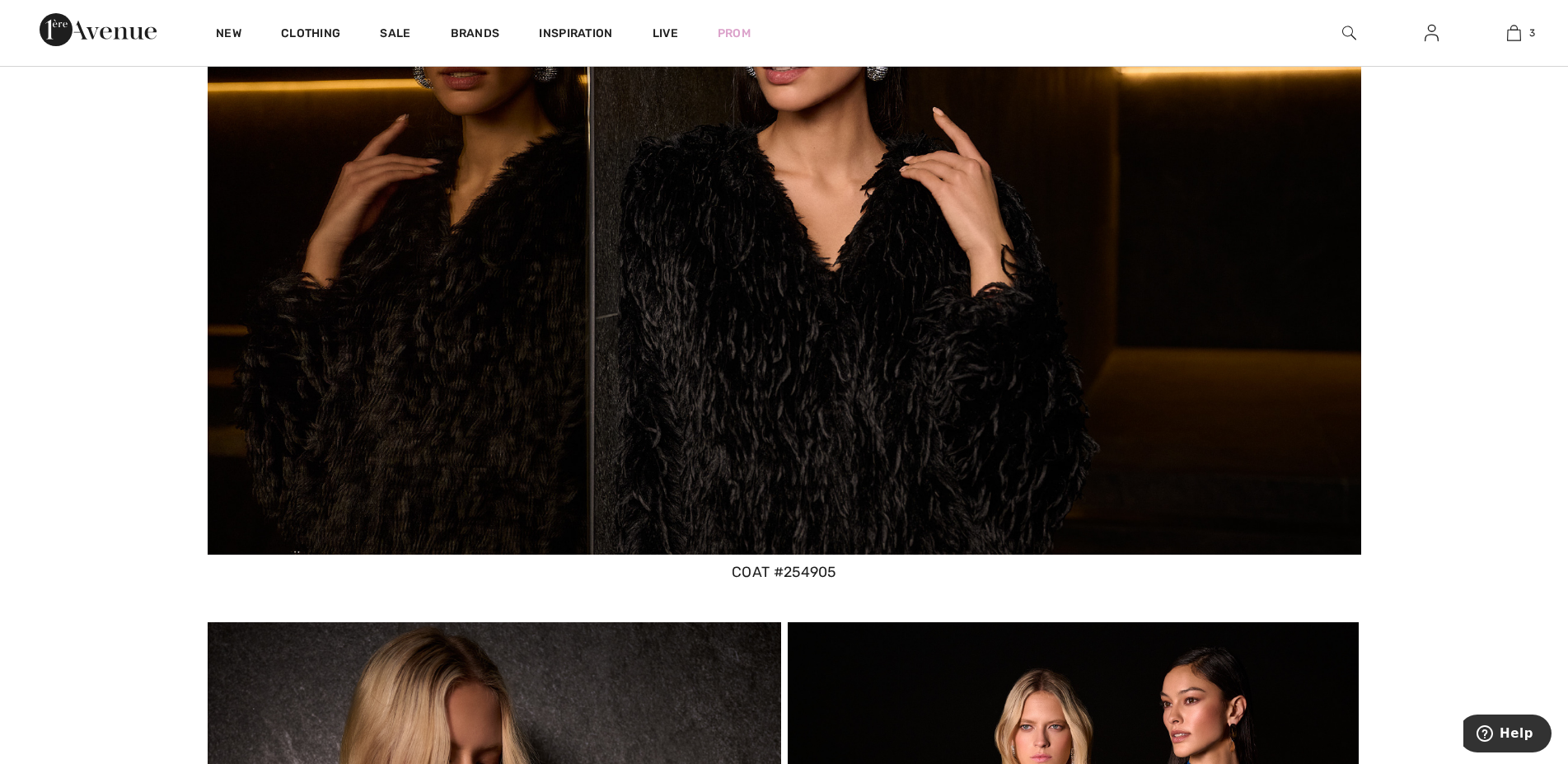
click at [769, 568] on div "coat #254905" at bounding box center [784, 571] width 1154 height 22
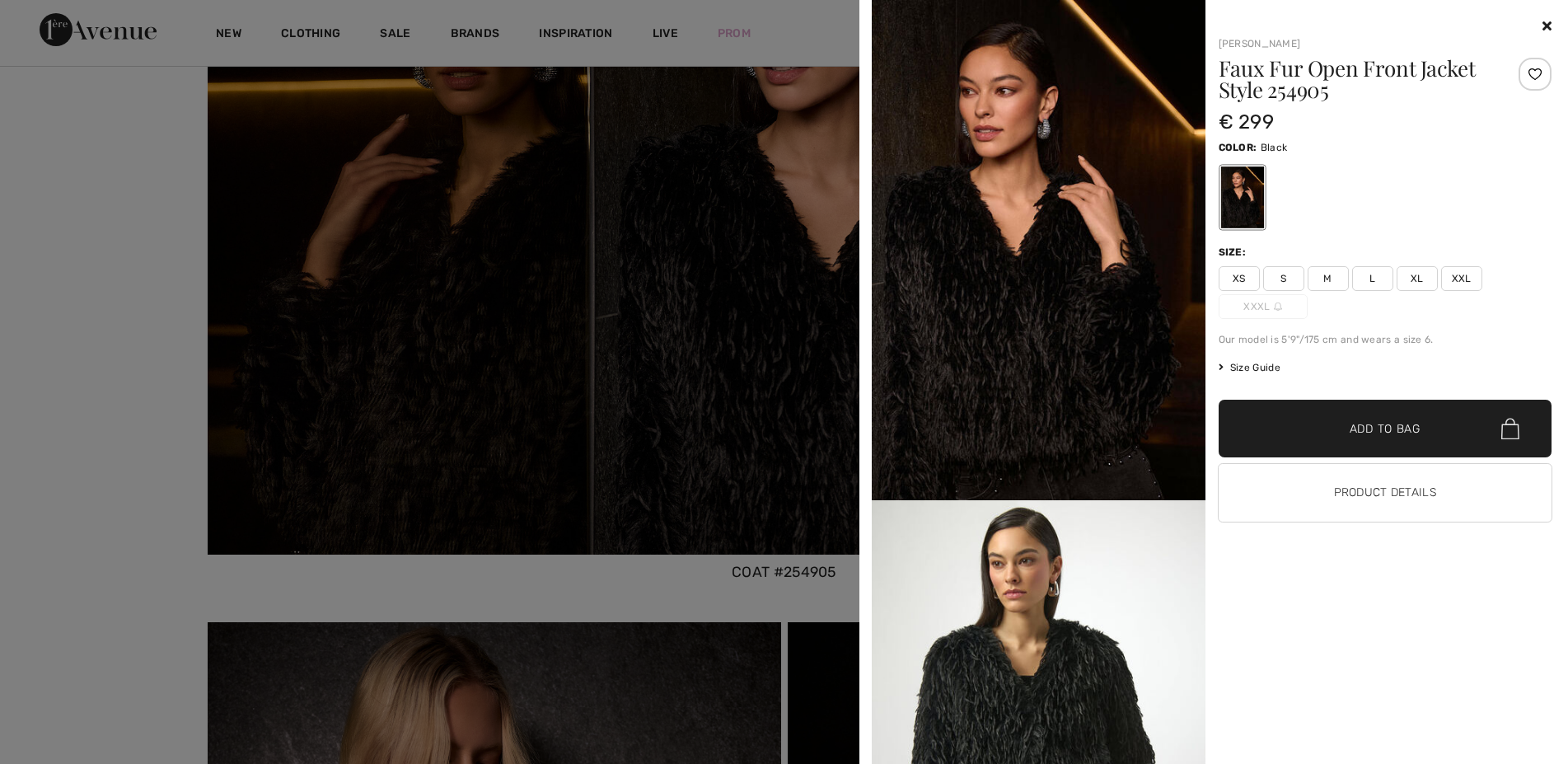
click at [1177, 300] on img at bounding box center [1039, 250] width 334 height 501
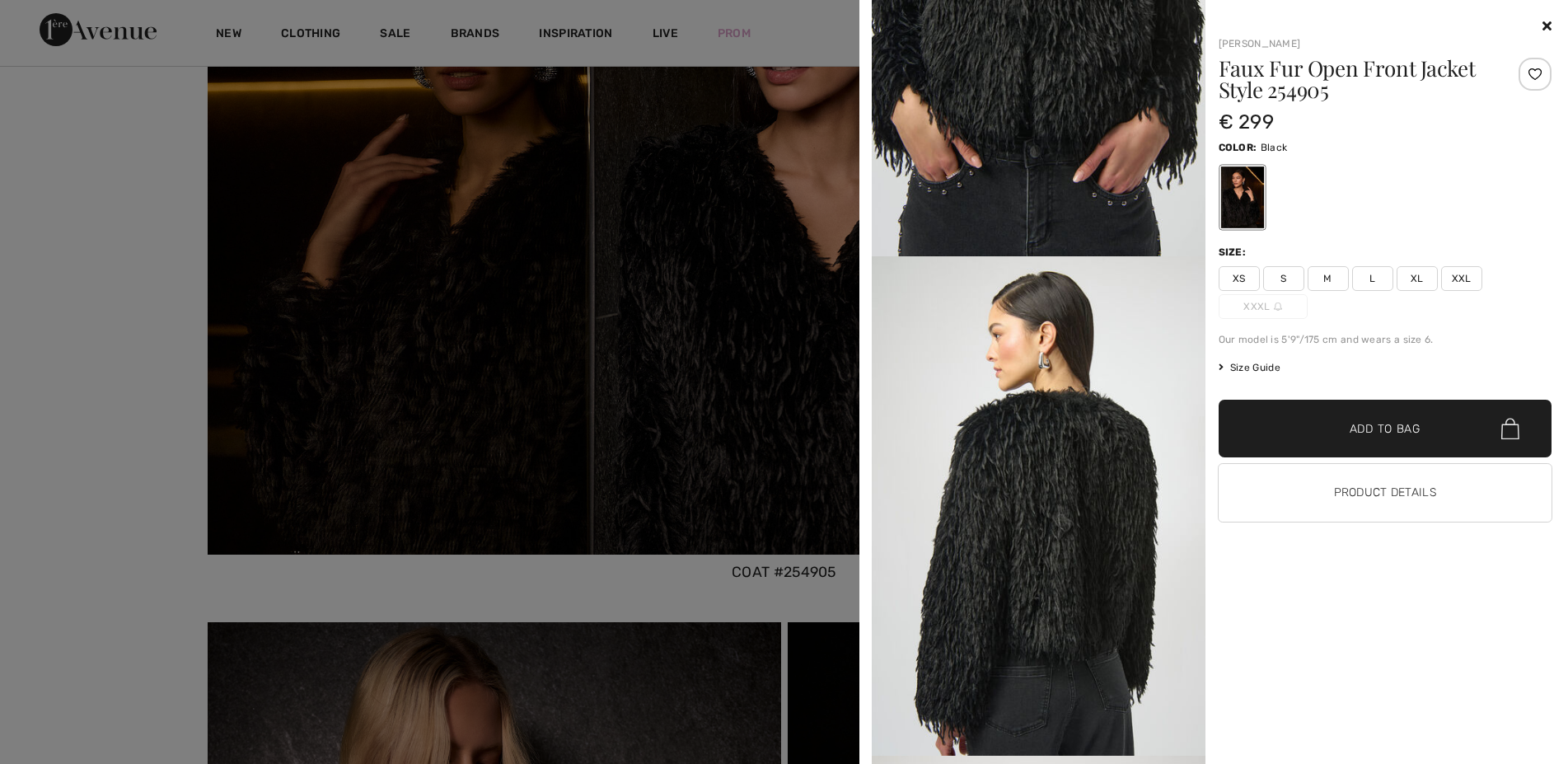
scroll to position [1786, 0]
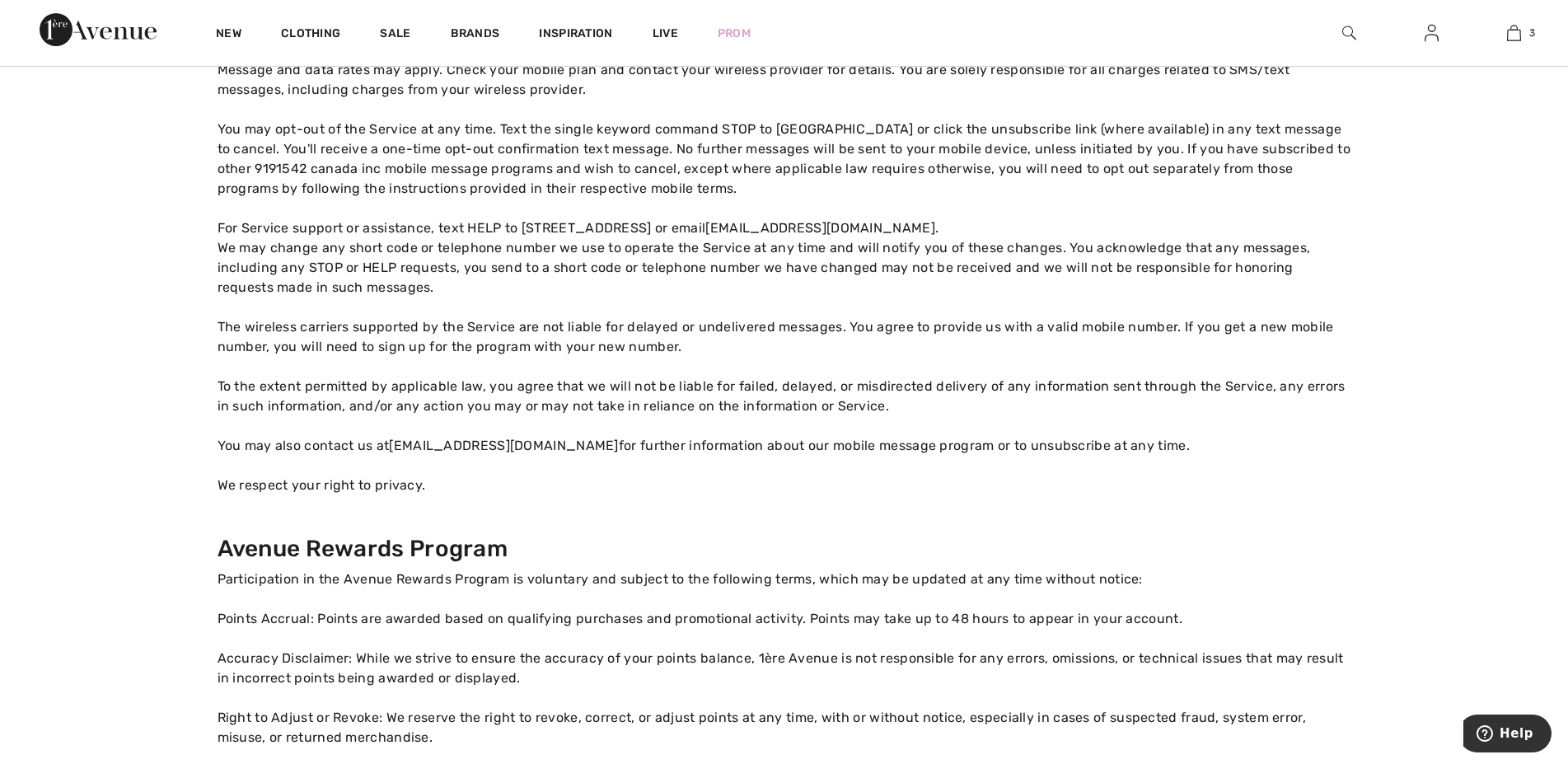
scroll to position [583, 0]
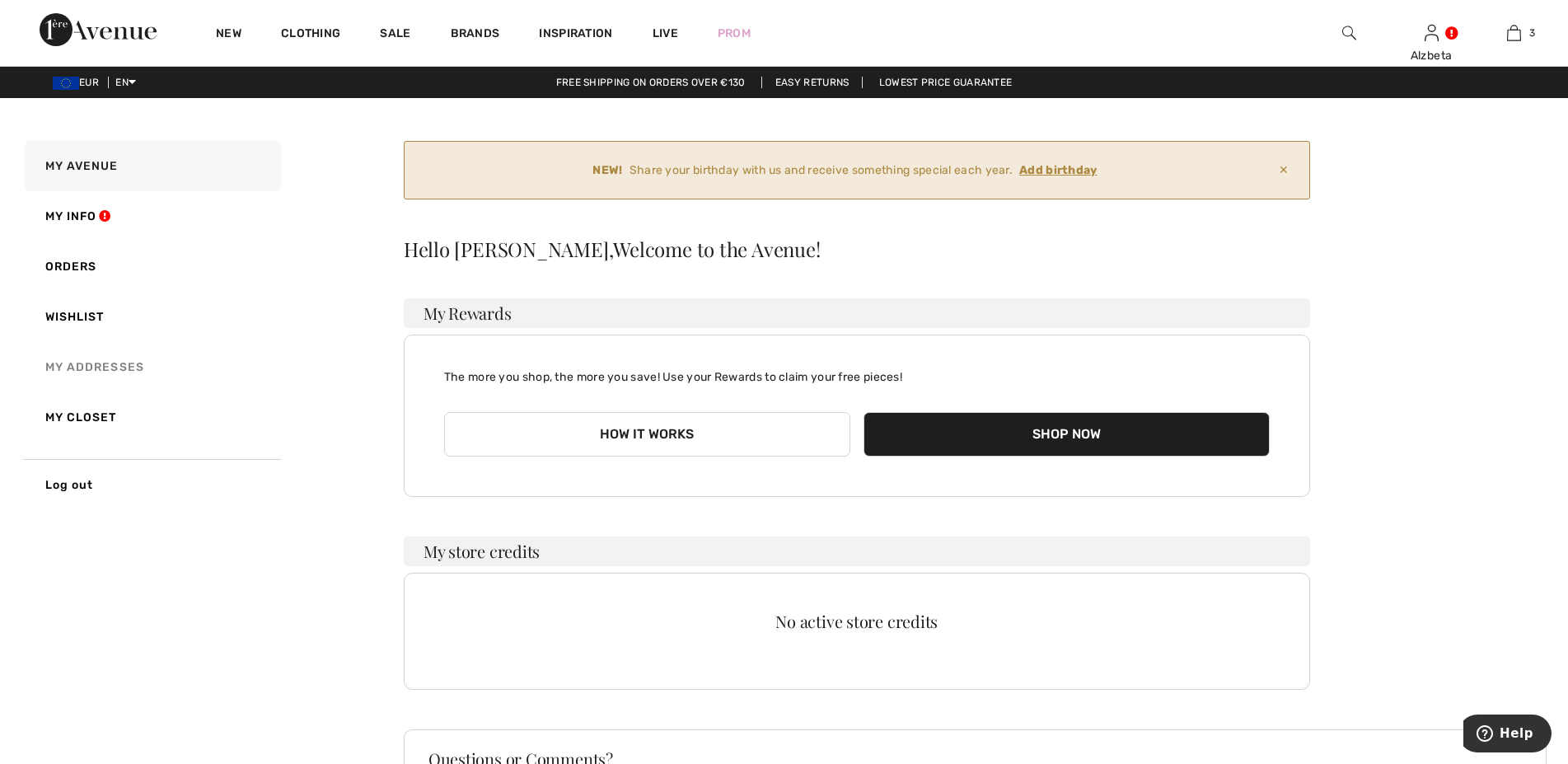
click at [88, 367] on link "My Addresses" at bounding box center [151, 366] width 260 height 50
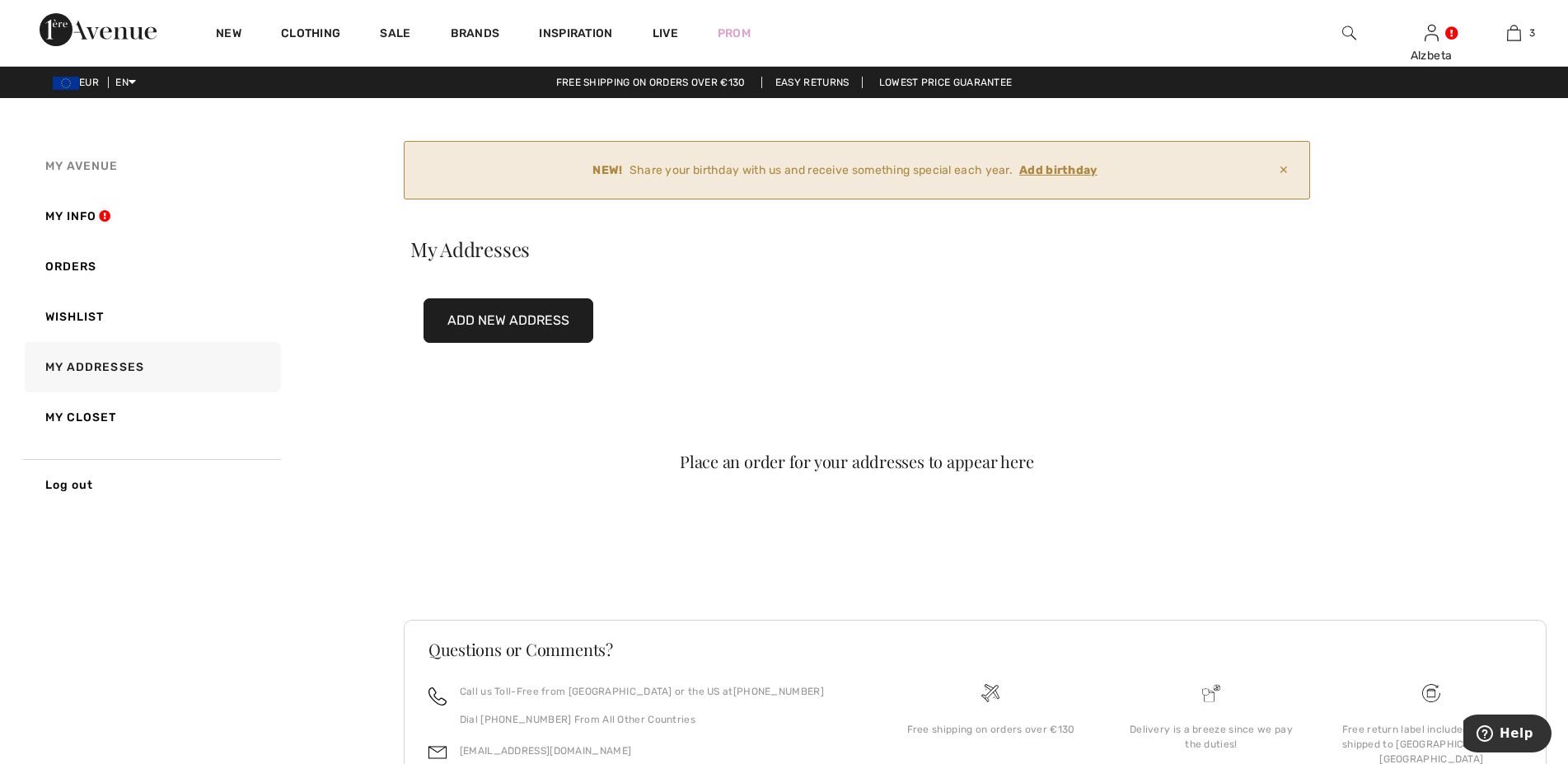
click at [92, 163] on span "My Avenue" at bounding box center [82, 165] width 74 height 14
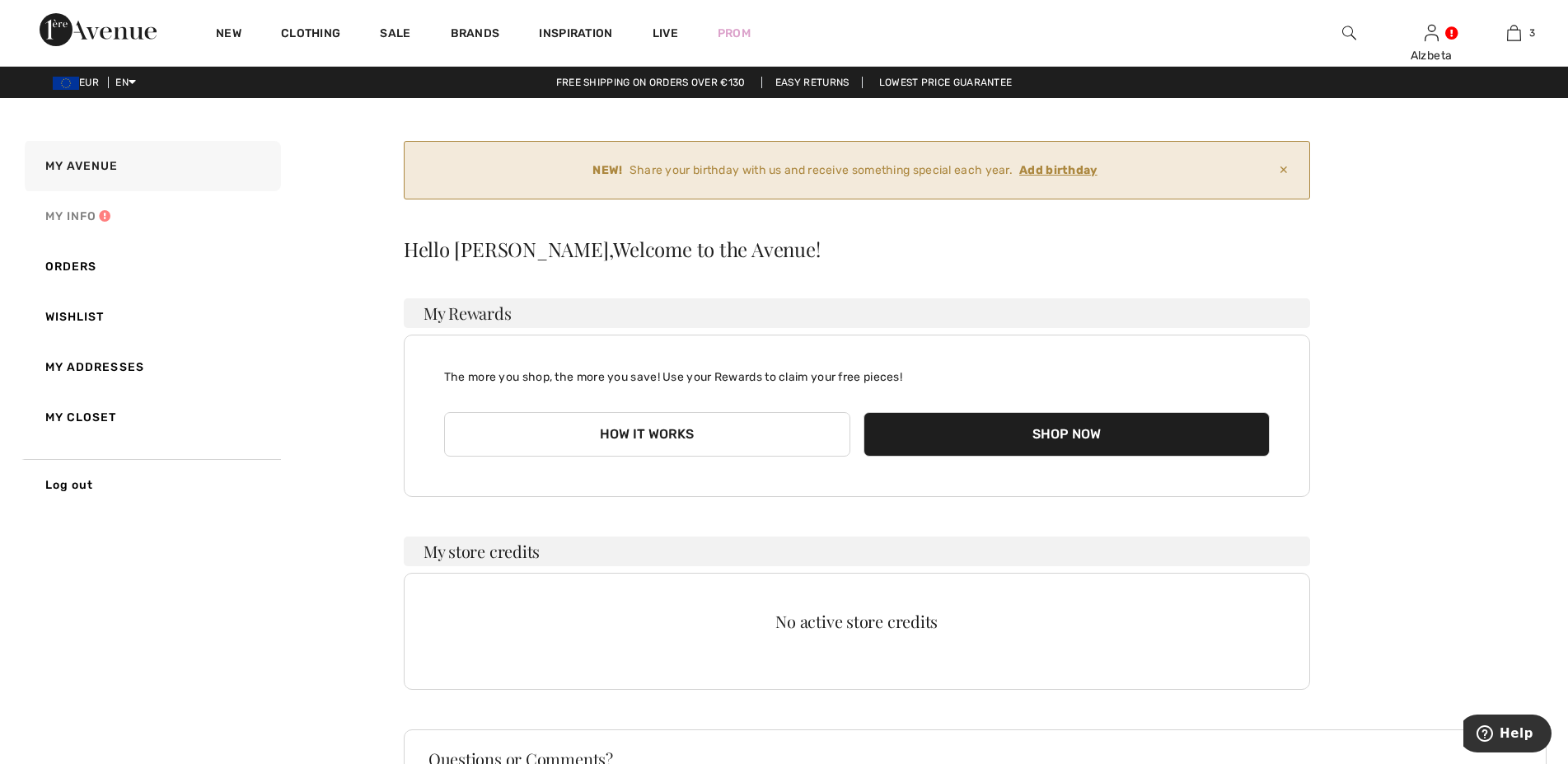
click at [75, 216] on link "My Info" at bounding box center [151, 216] width 260 height 50
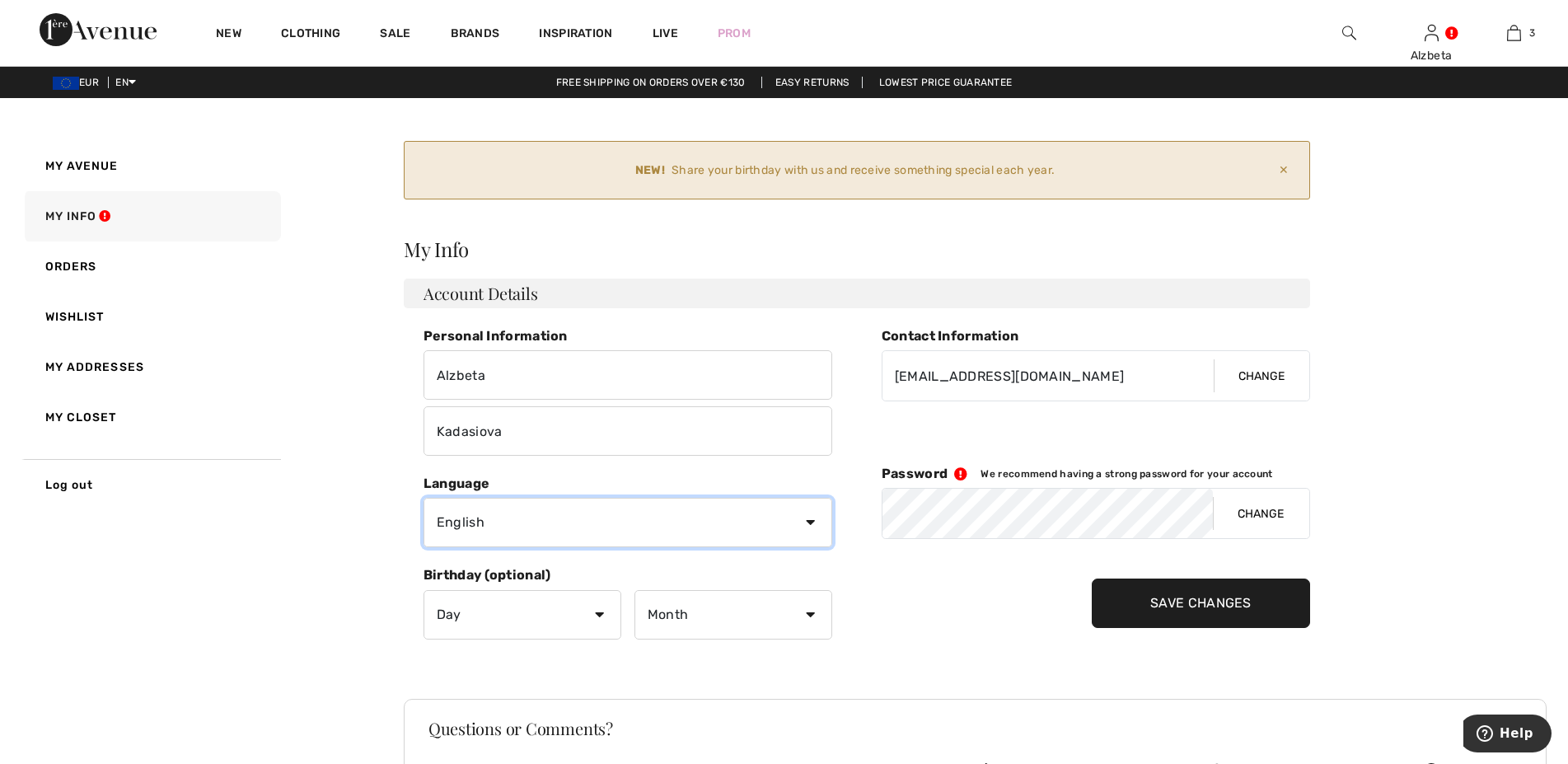
click at [424, 498] on select "English Français" at bounding box center [628, 522] width 409 height 49
click at [811, 521] on select "English Français" at bounding box center [628, 522] width 409 height 49
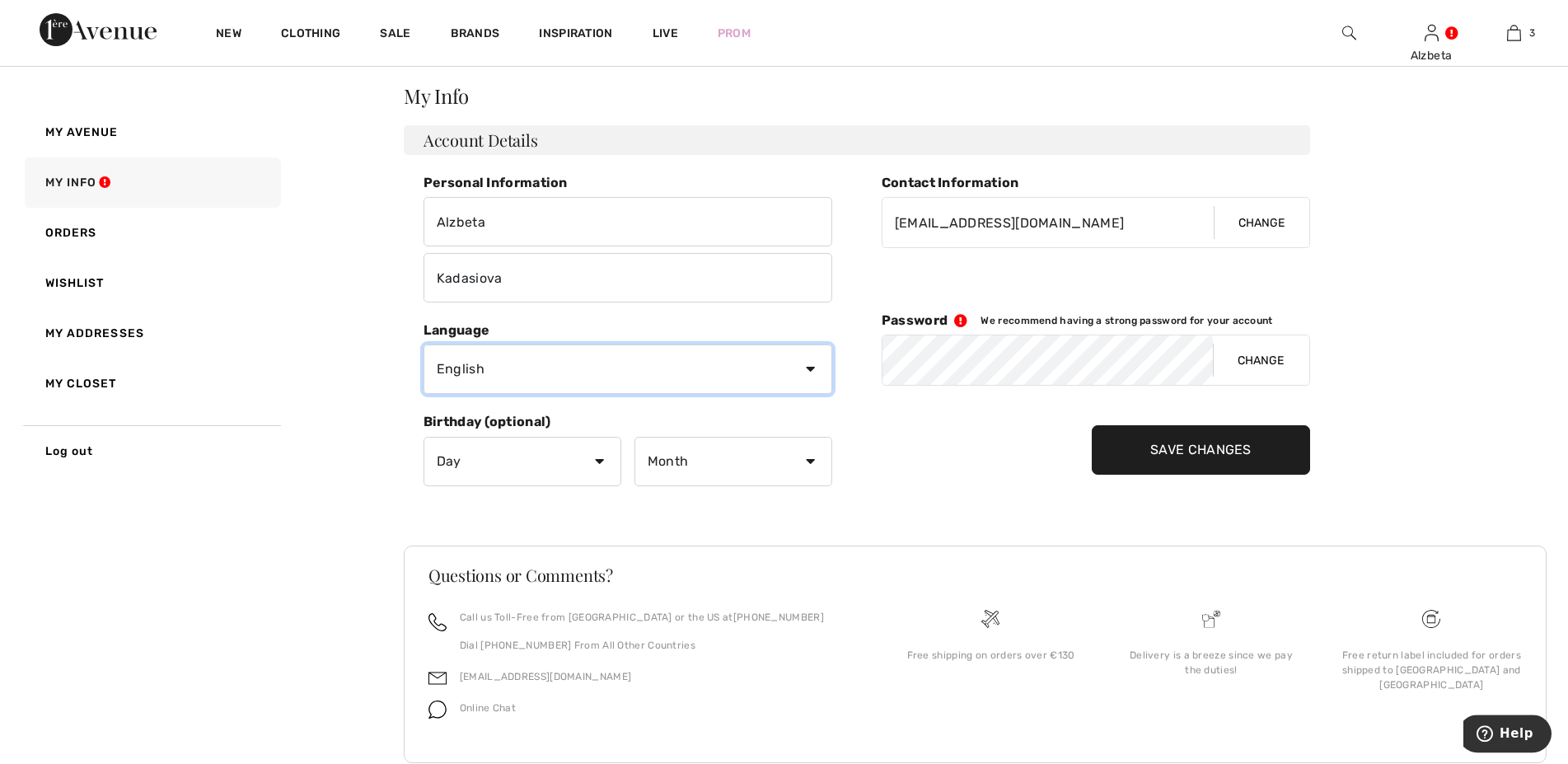
scroll to position [168, 0]
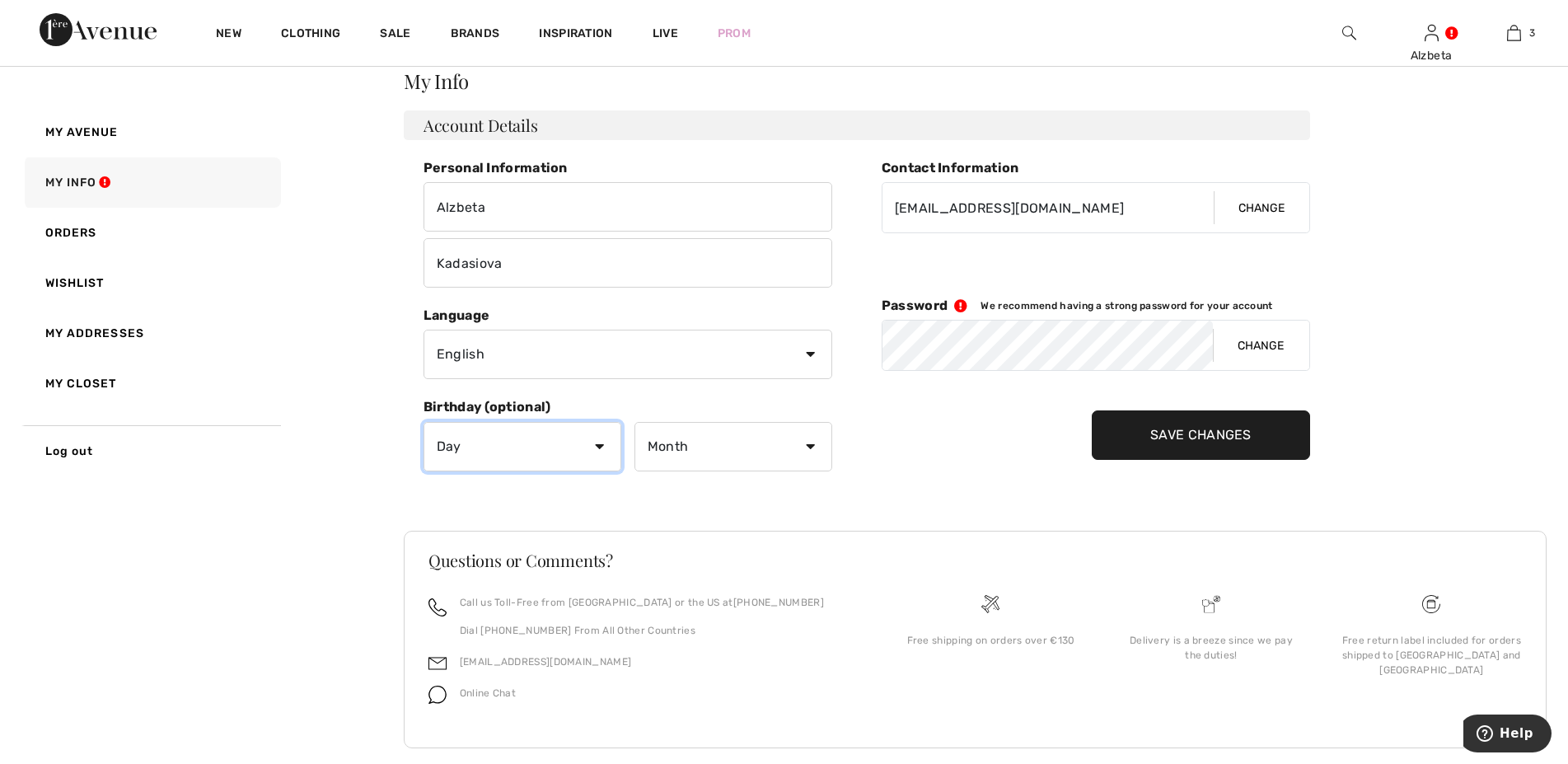
click at [424, 422] on select "Day 1 2 3 4 5 6 7 8 9 10 11 12 13 14 15 16 17 18 19 20 21 22 23 24 25 26 27 28 …" at bounding box center [523, 447] width 198 height 49
select select "17"
click option "17" at bounding box center [0, 0] width 0 height 0
click at [634, 422] on select "Month January February March April May June July August September October Novem…" at bounding box center [733, 447] width 198 height 49
select select "10"
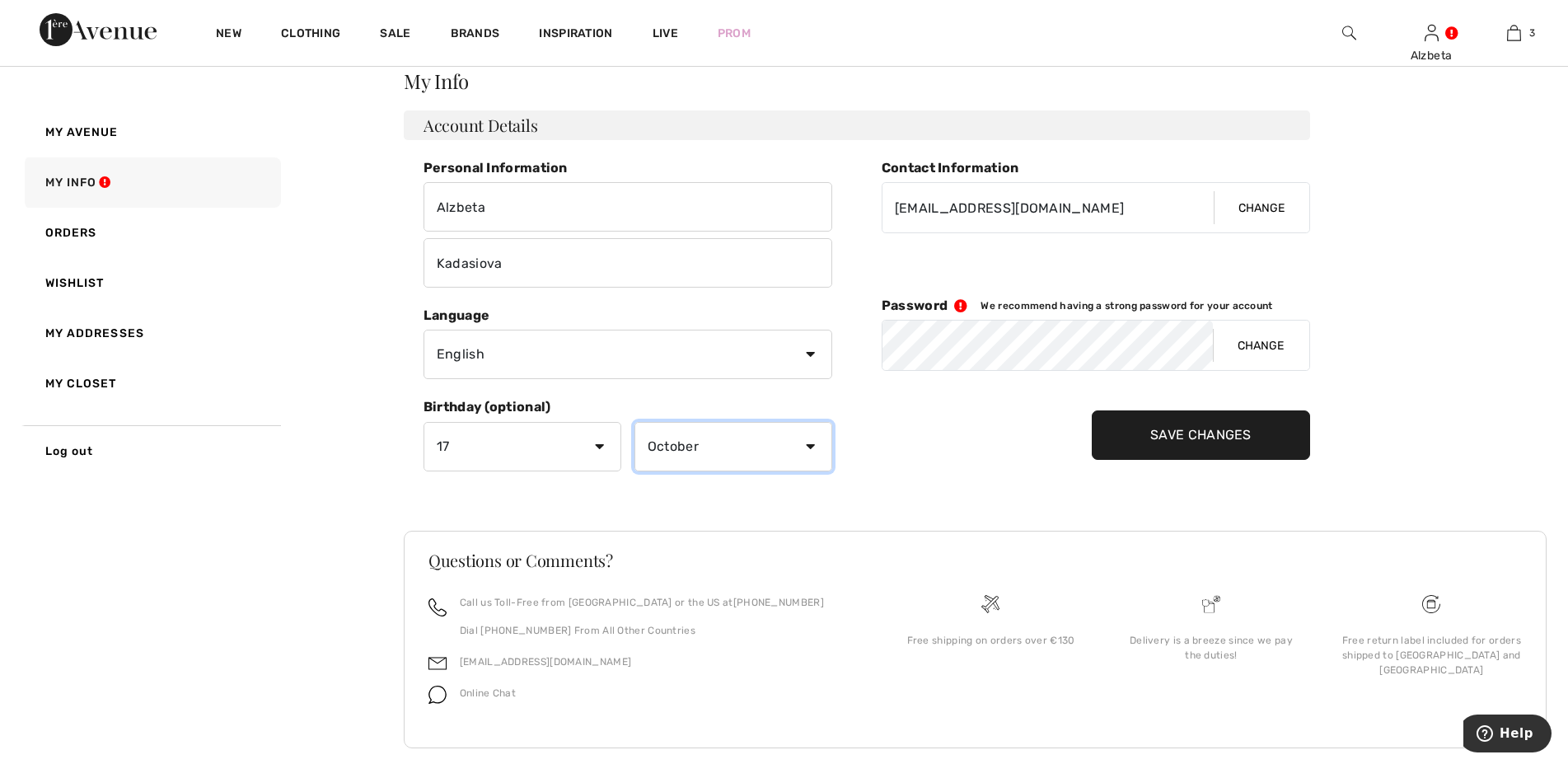
click option "October" at bounding box center [0, 0] width 0 height 0
click at [1169, 434] on input "Save Changes" at bounding box center [1201, 435] width 218 height 49
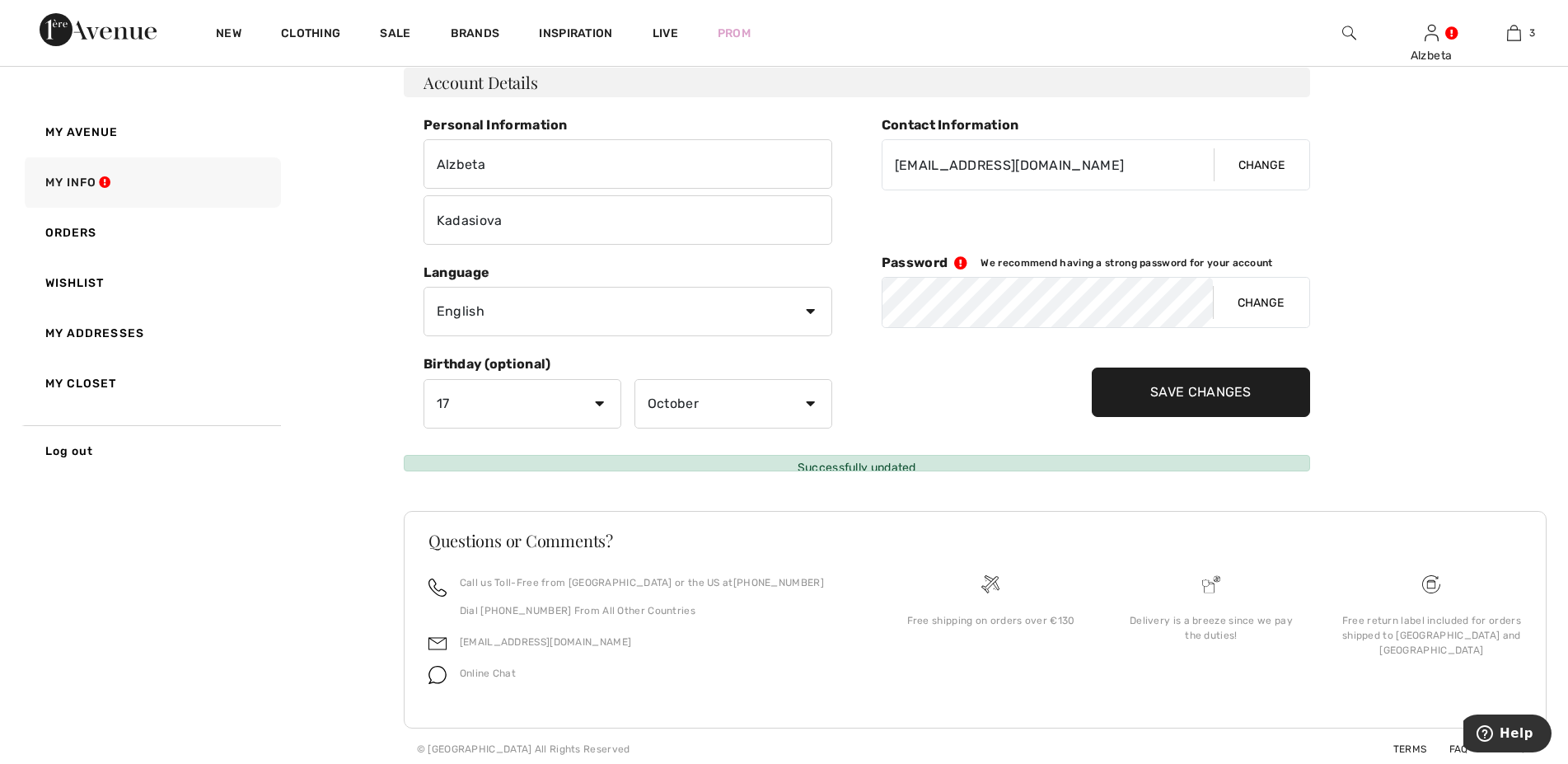
scroll to position [70, 0]
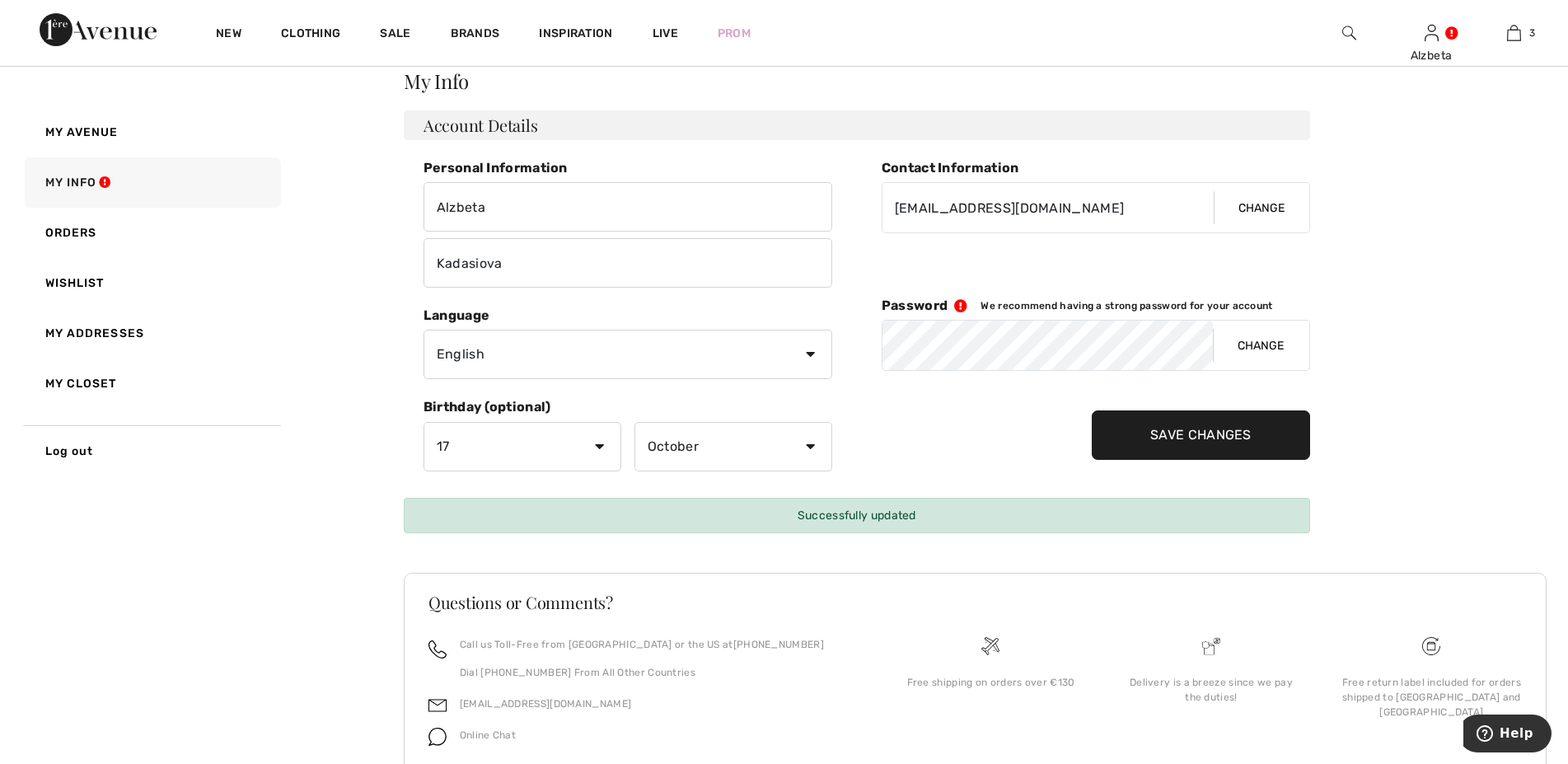
click at [1409, 334] on div "My Info Account Details Personal Information Alzbeta Kadasiova Contact Informat…" at bounding box center [975, 451] width 1143 height 761
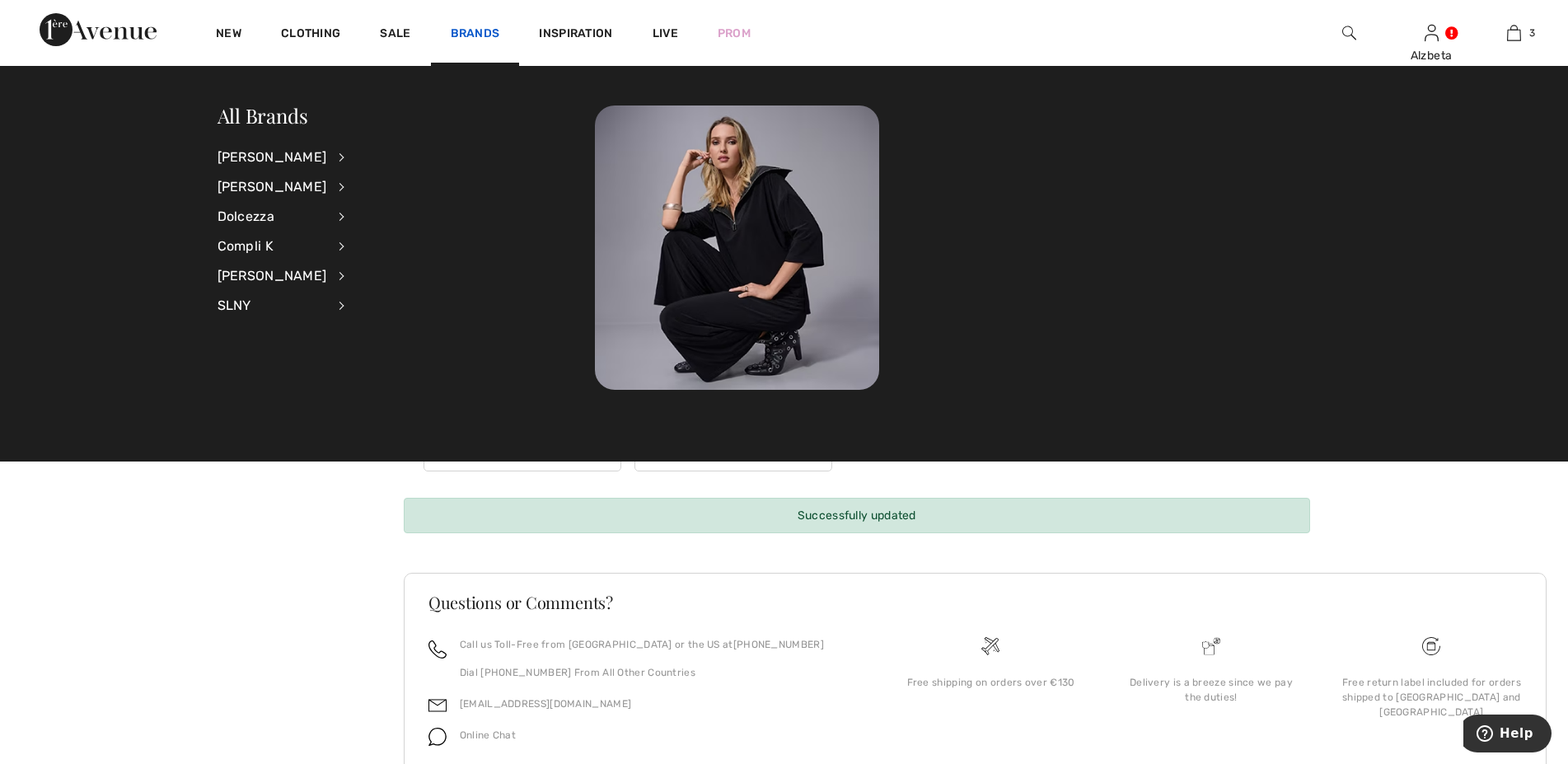
click at [463, 26] on link "Brands" at bounding box center [475, 35] width 49 height 17
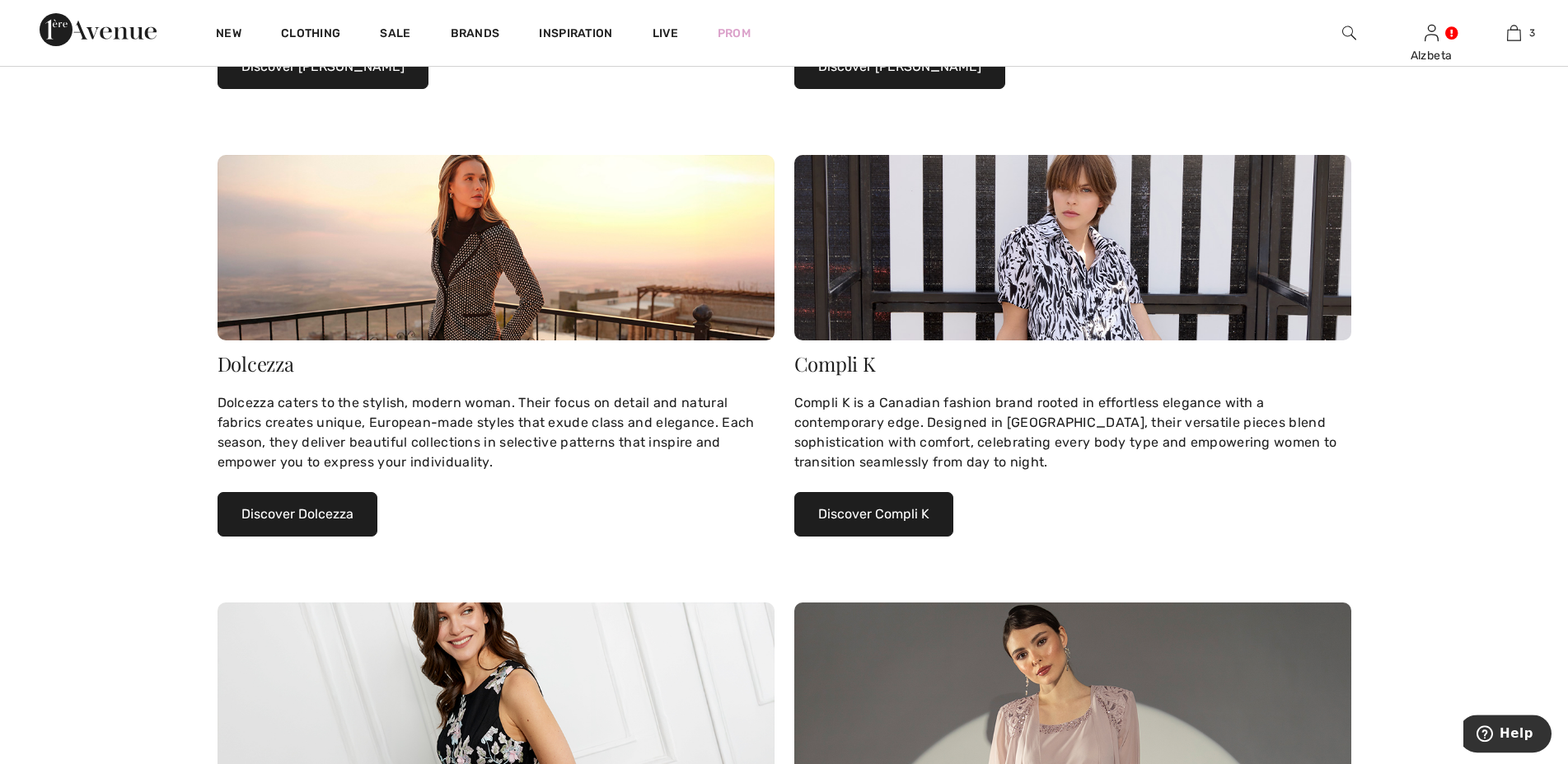
scroll to position [672, 0]
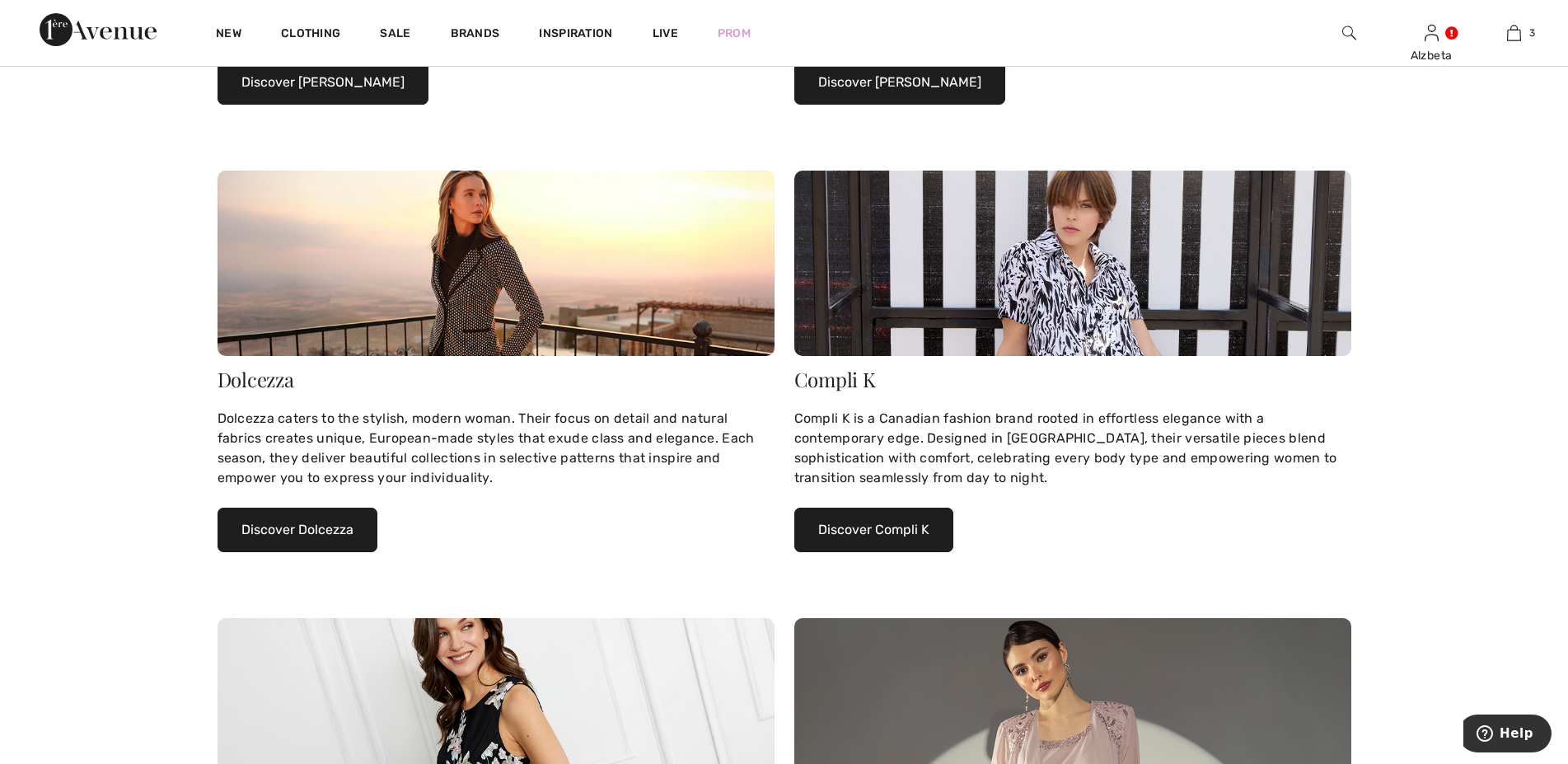
click at [321, 532] on button "Discover Dolcezza" at bounding box center [296, 530] width 160 height 44
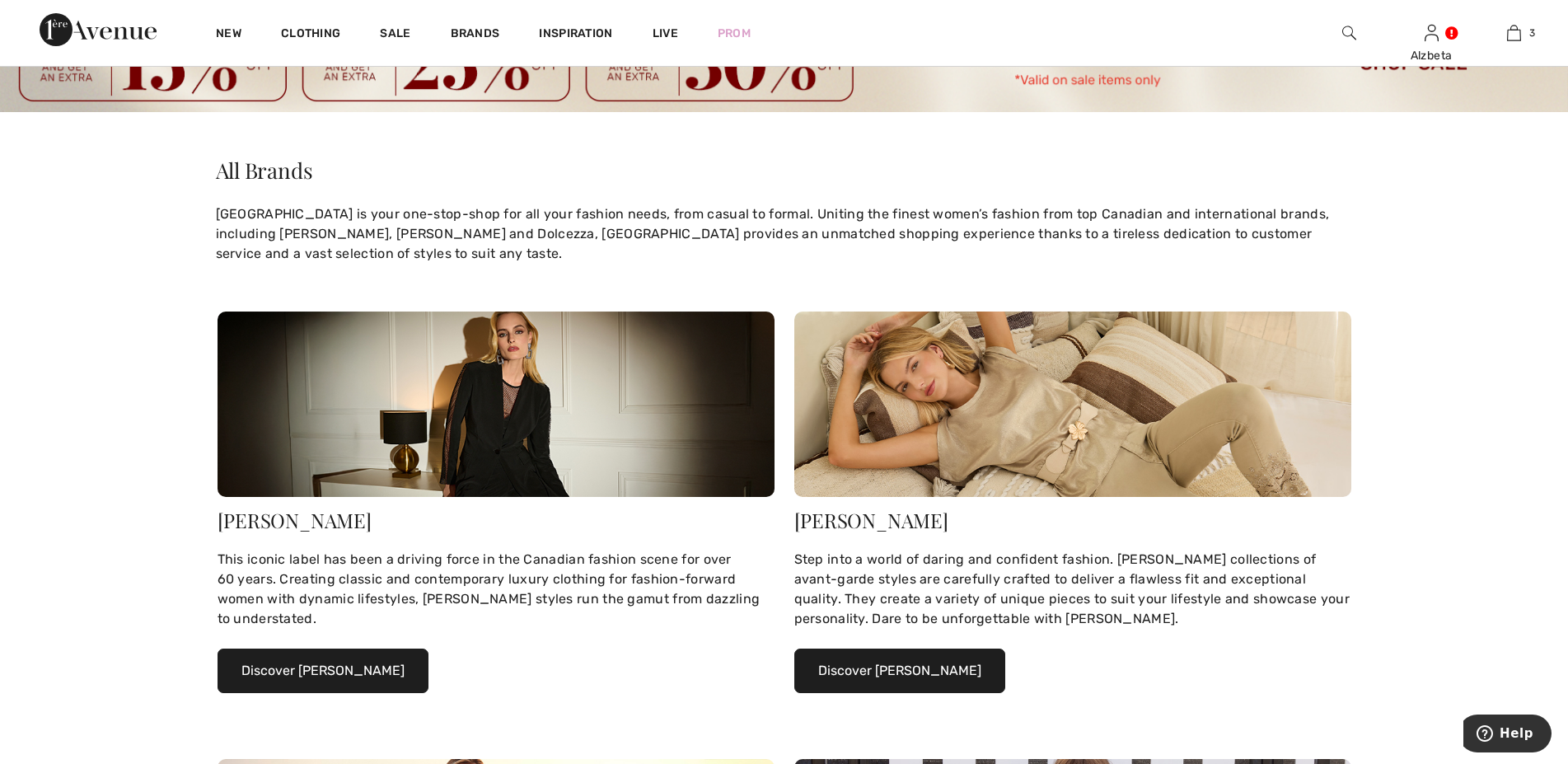
click at [304, 666] on button "Discover Joseph Ribkoff" at bounding box center [322, 671] width 211 height 44
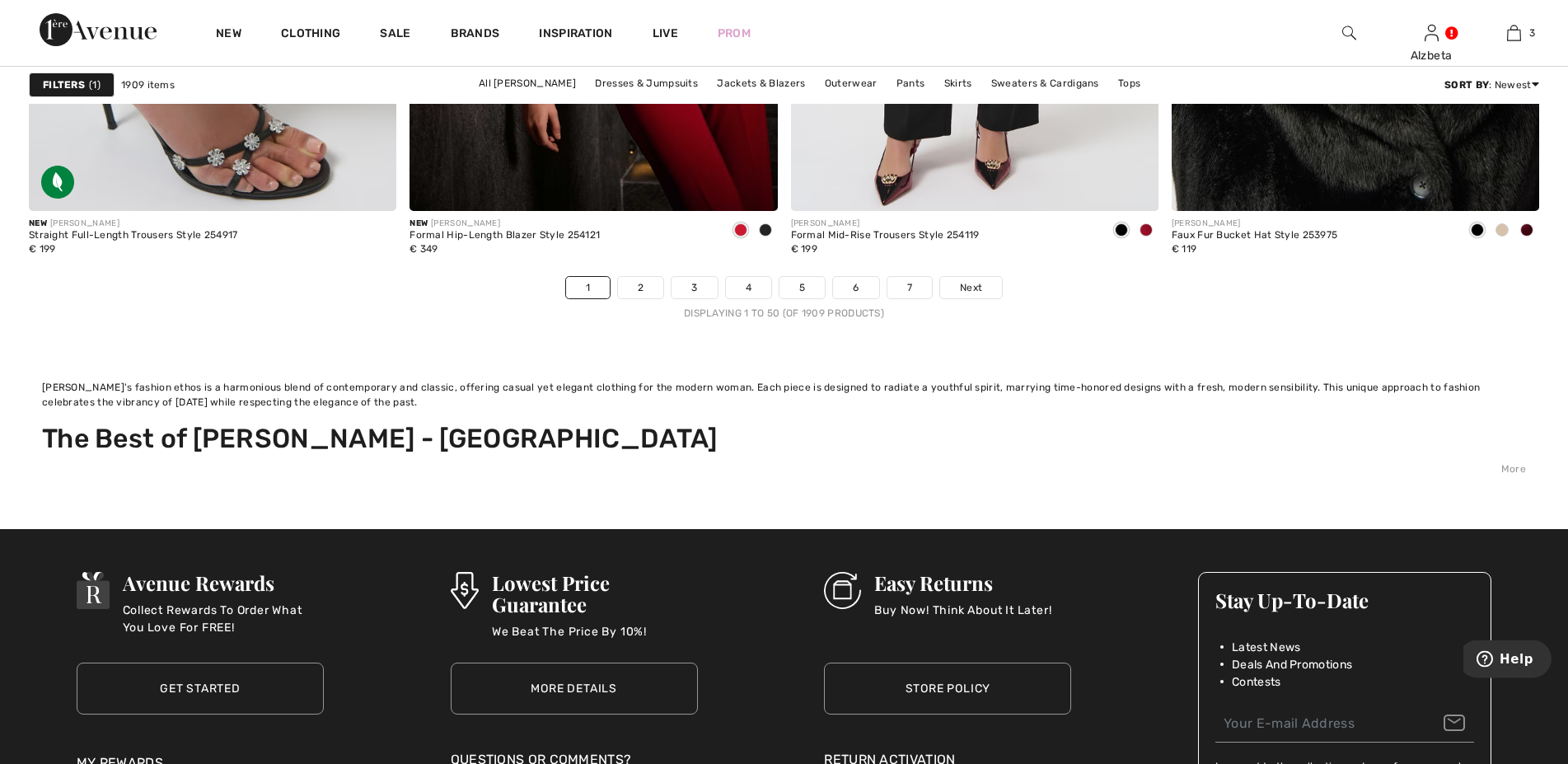
scroll to position [10259, 0]
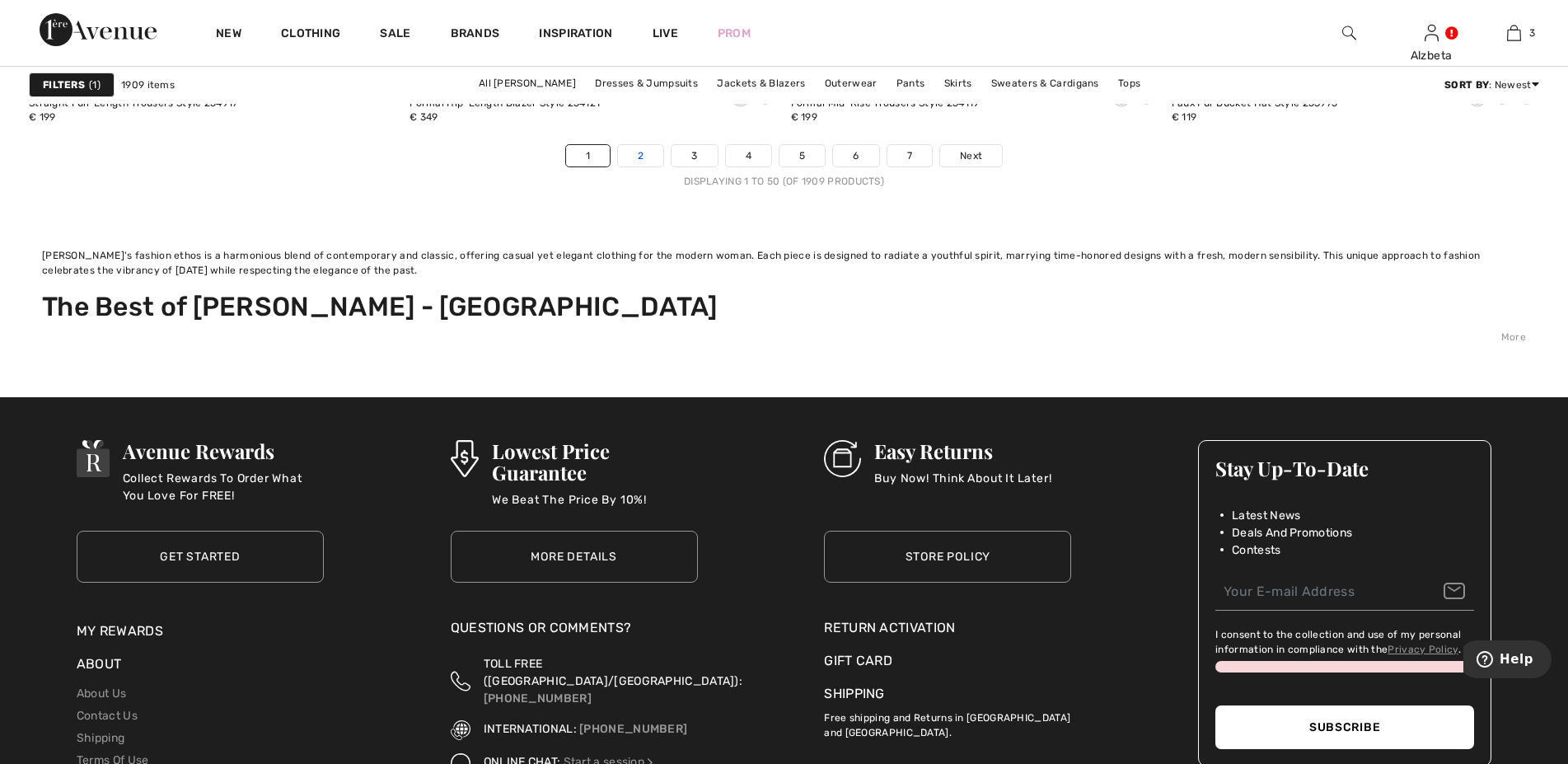
click at [639, 154] on link "2" at bounding box center [641, 156] width 45 height 22
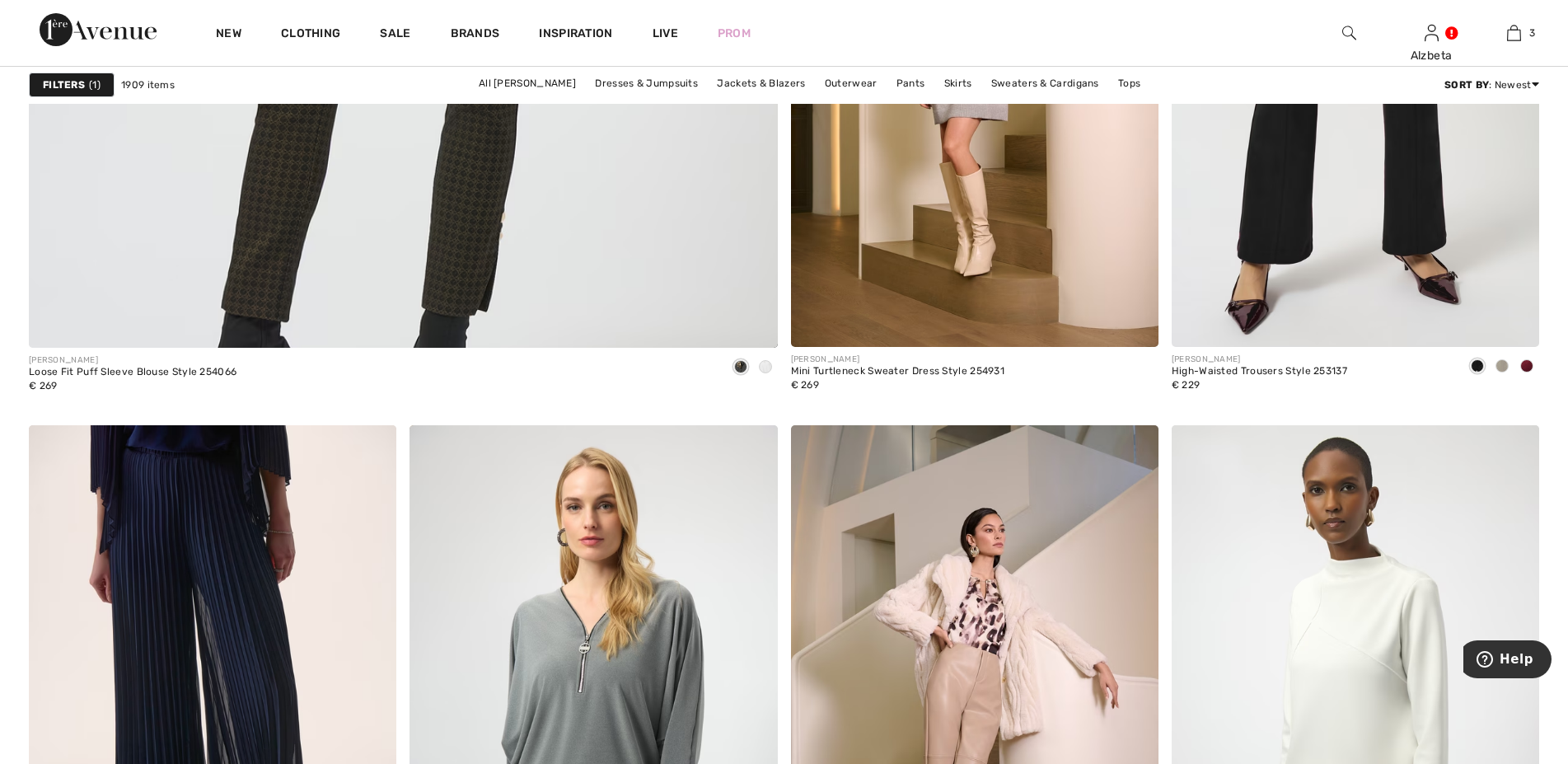
scroll to position [6979, 0]
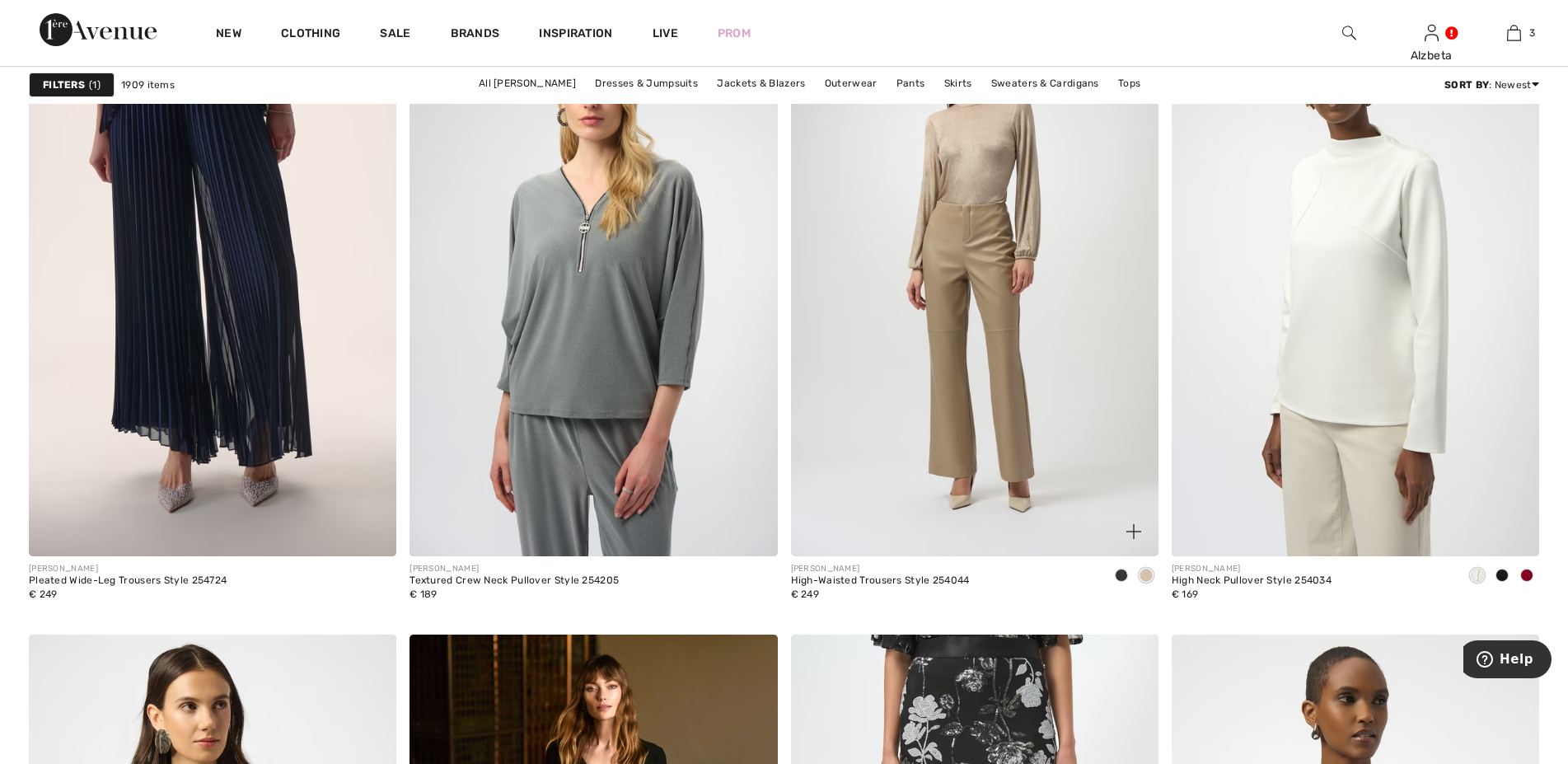
click at [969, 321] on img at bounding box center [974, 280] width 367 height 552
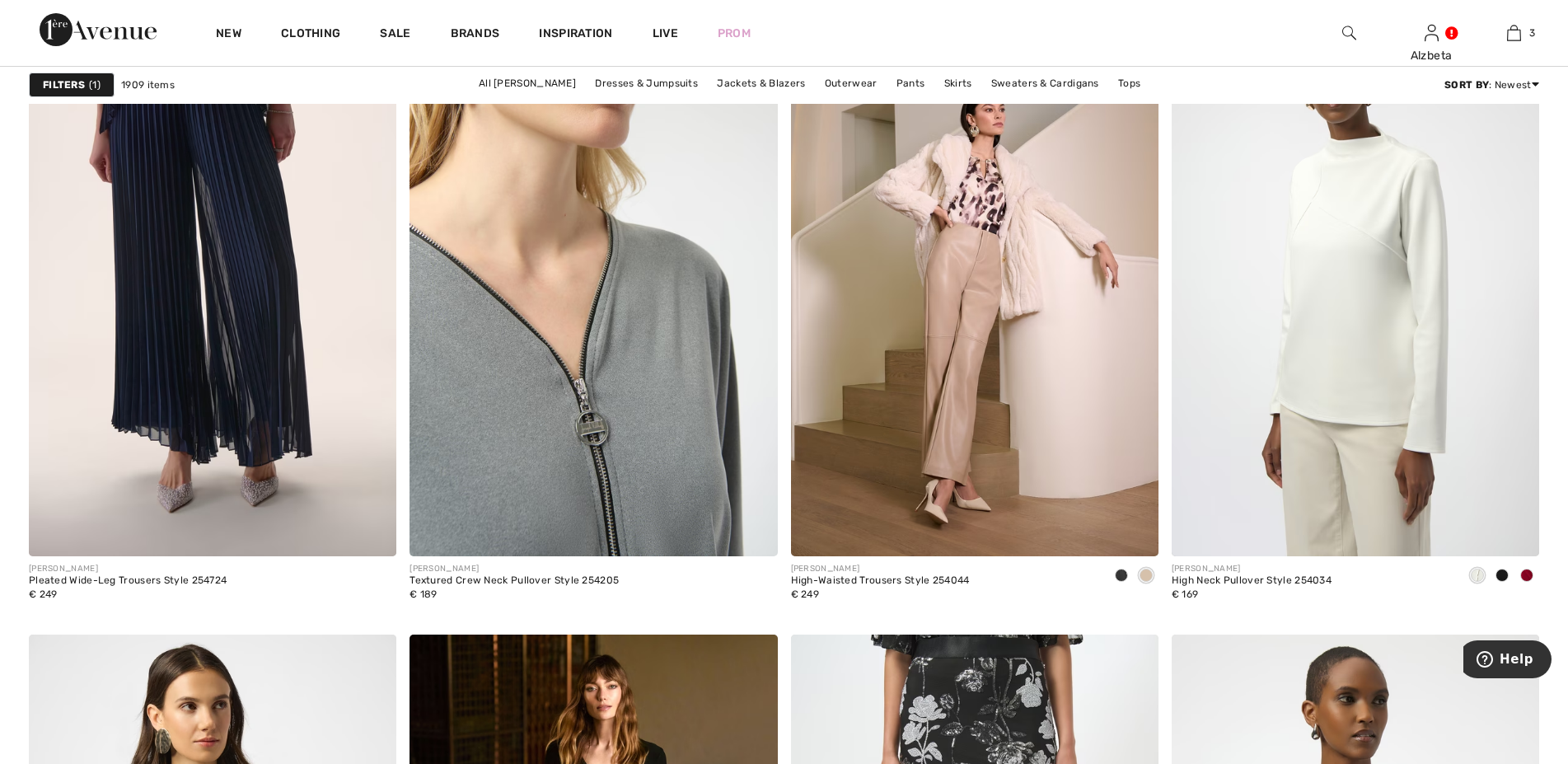
scroll to position [7568, 0]
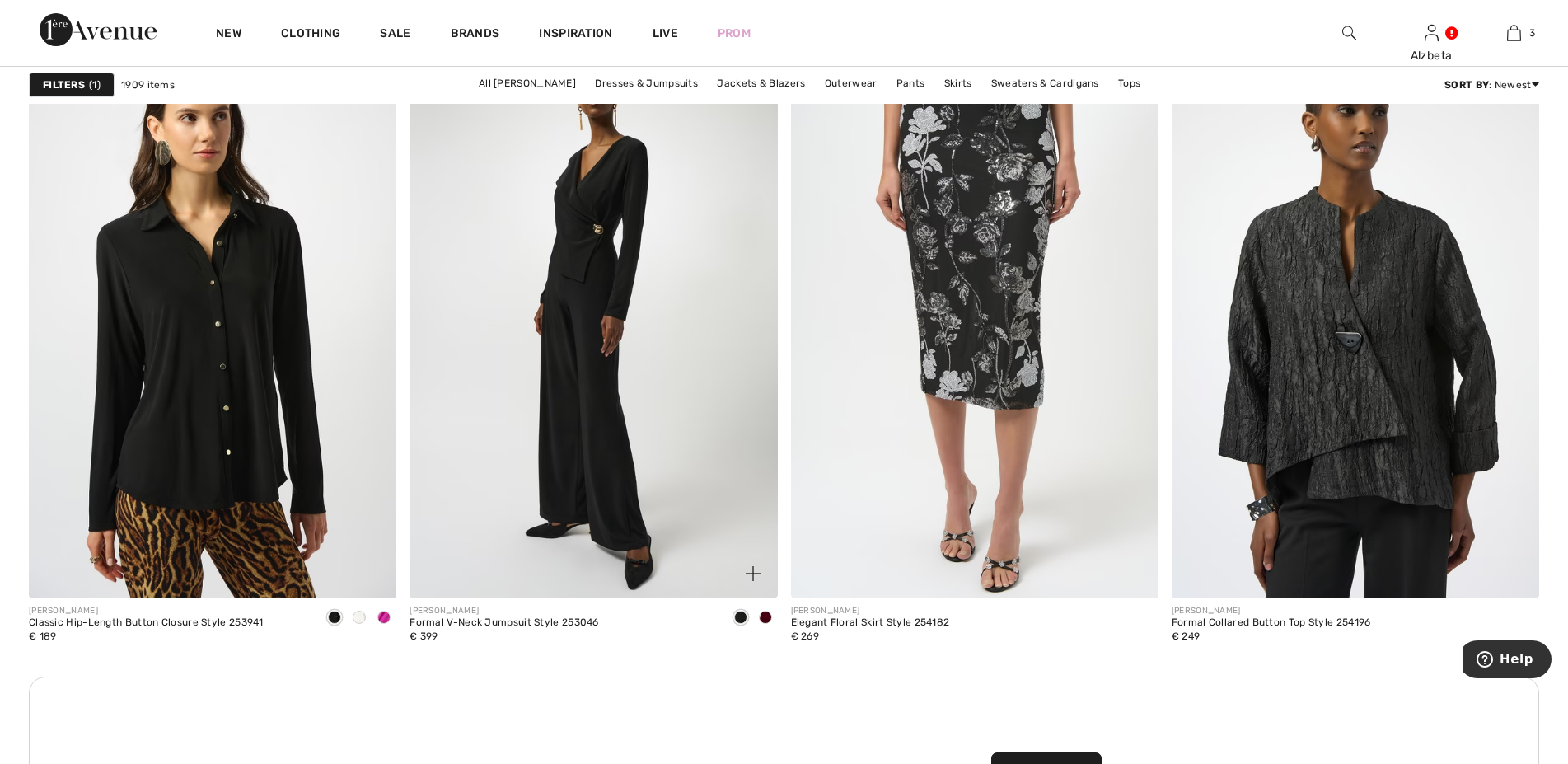
click at [568, 259] on img at bounding box center [593, 322] width 367 height 552
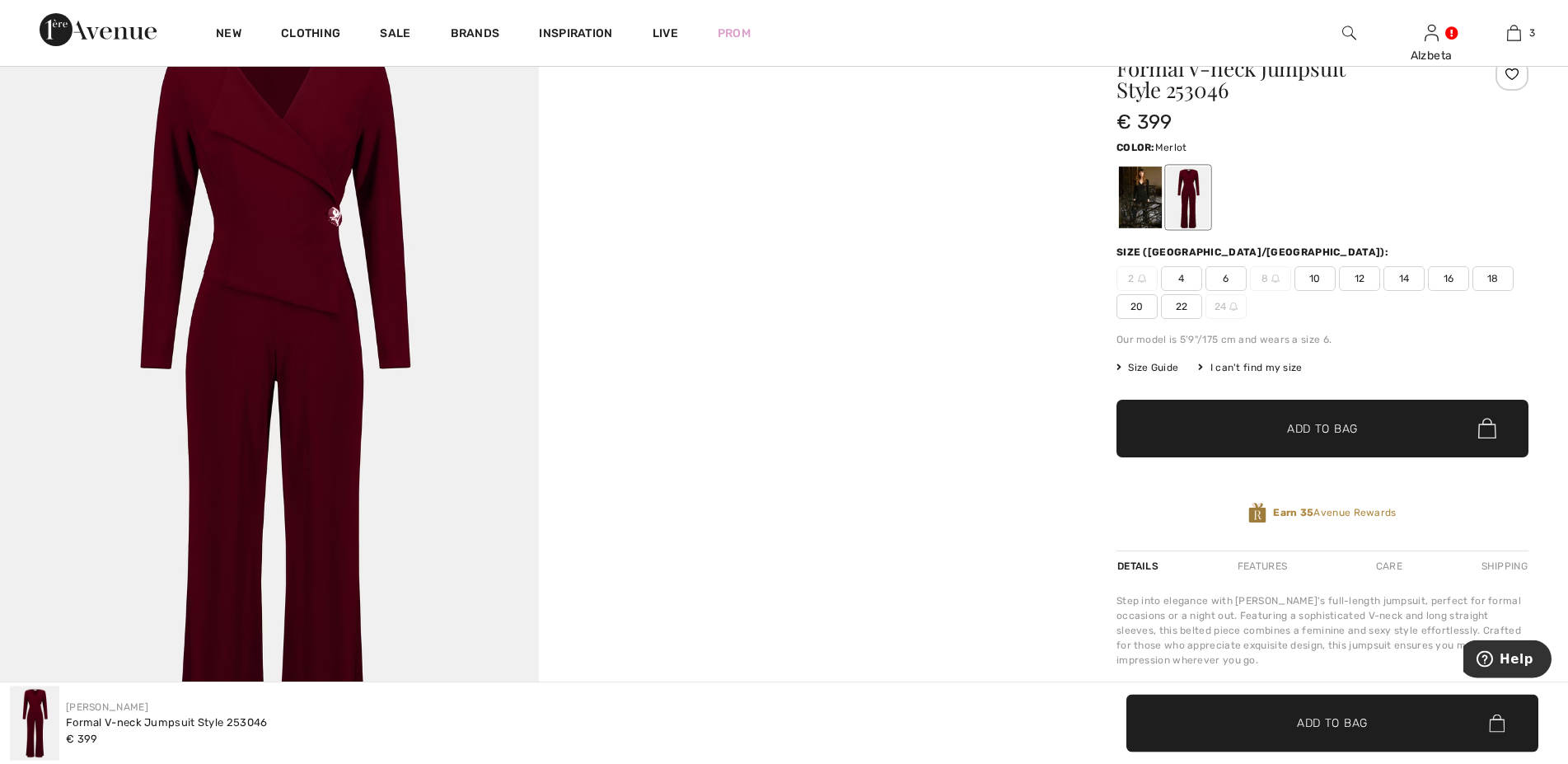
scroll to position [168, 0]
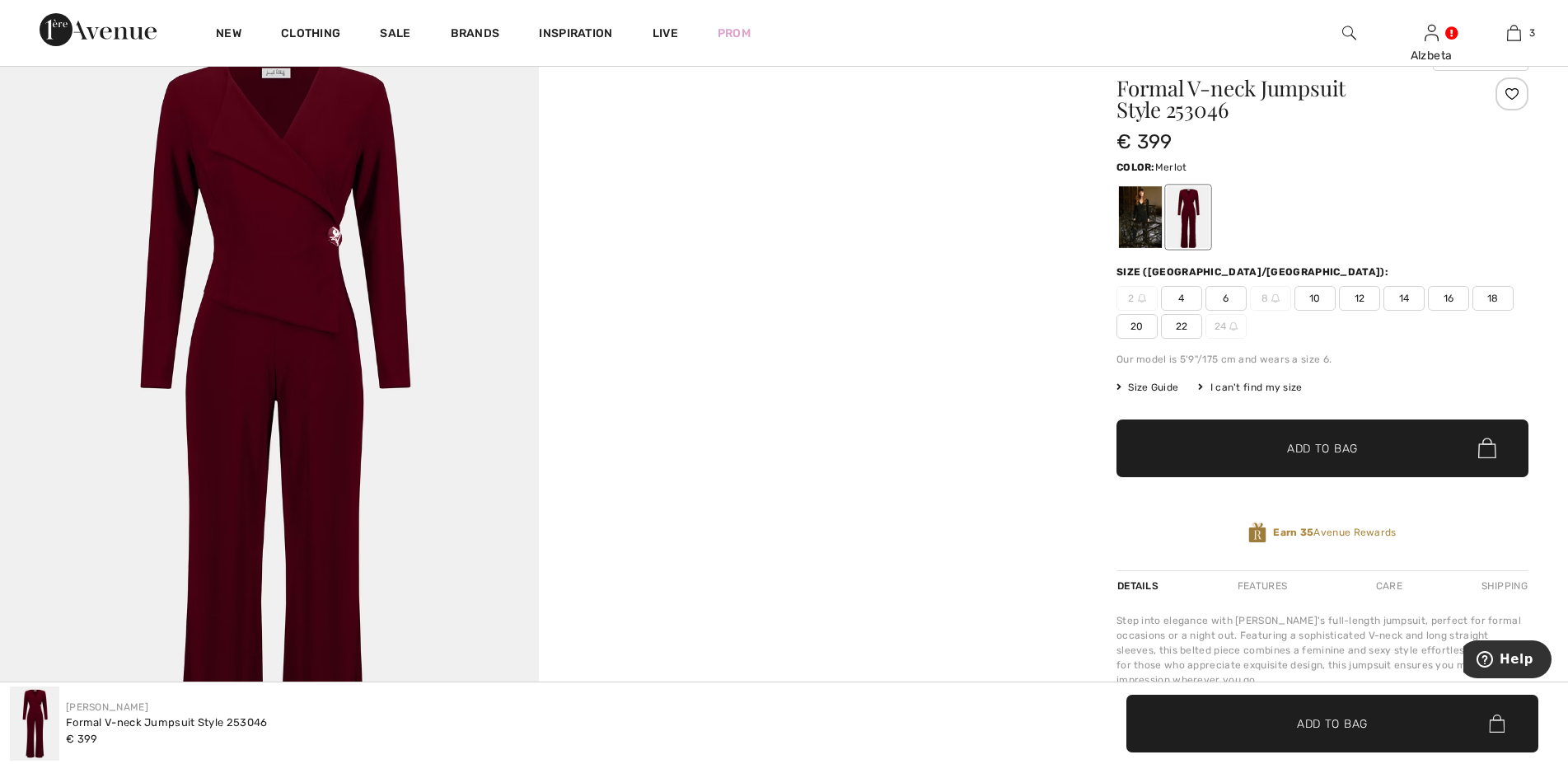
click at [1193, 207] on div at bounding box center [1188, 216] width 42 height 61
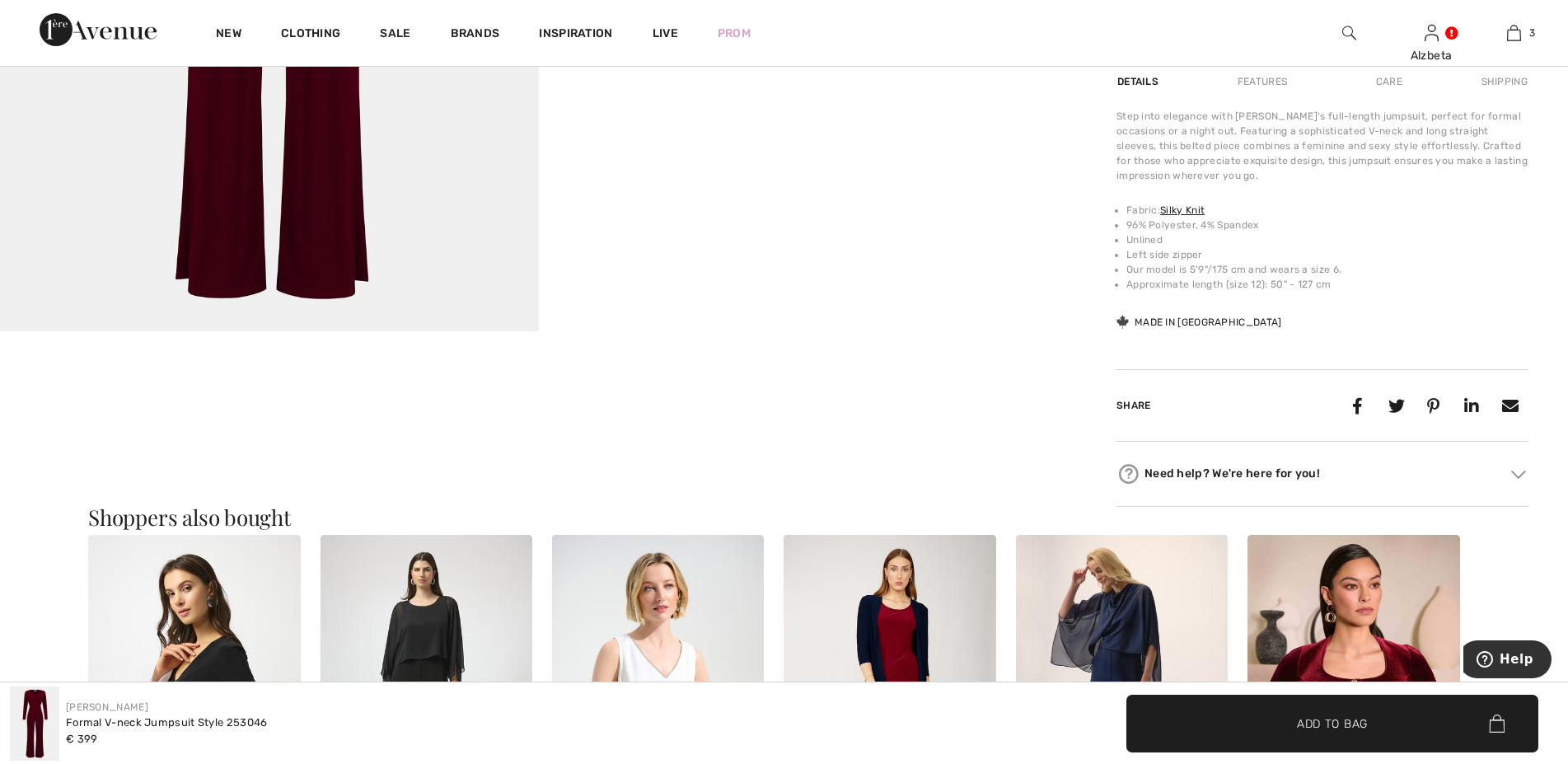
scroll to position [1009, 0]
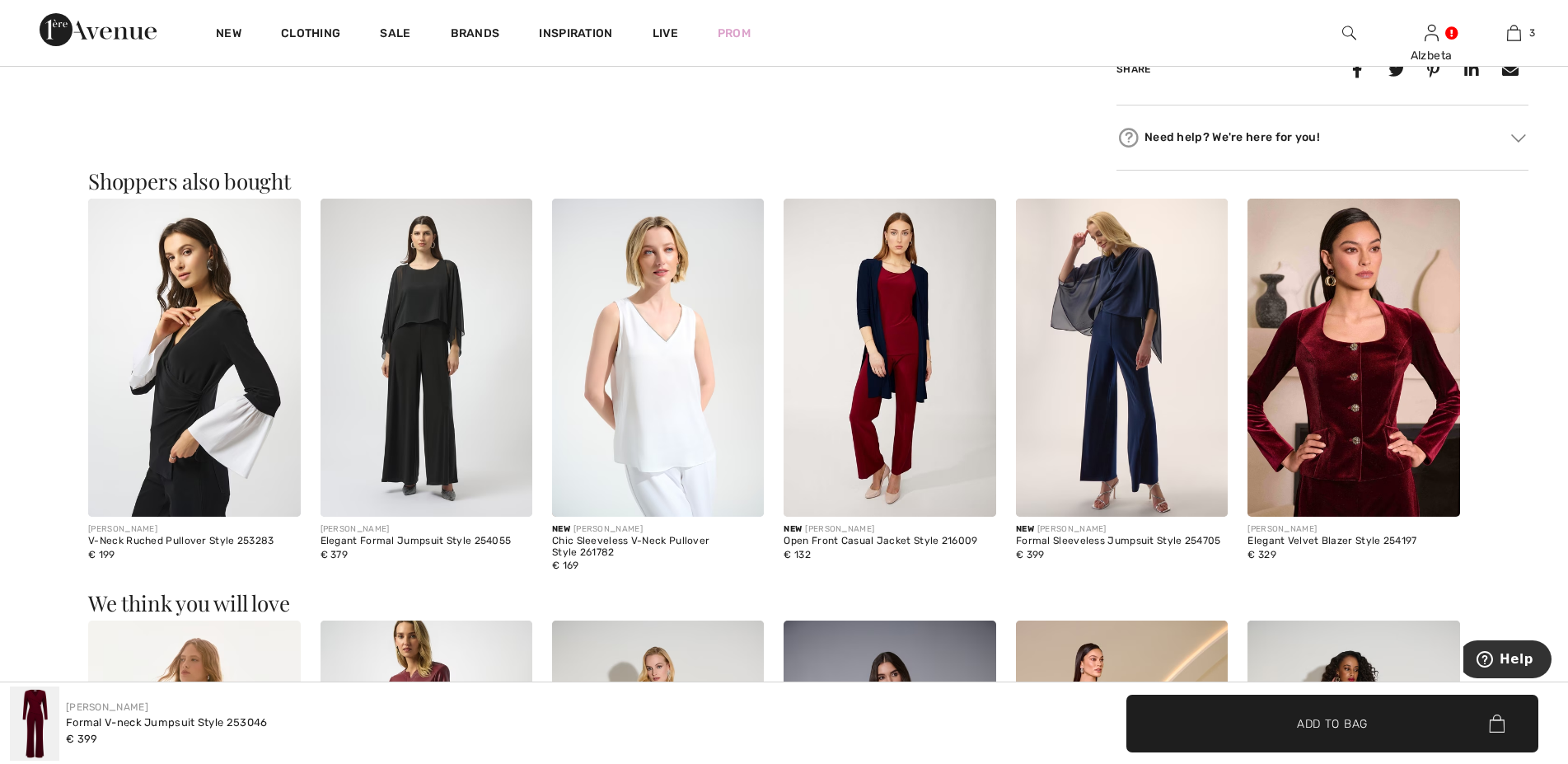
click at [1370, 442] on img at bounding box center [1354, 357] width 211 height 318
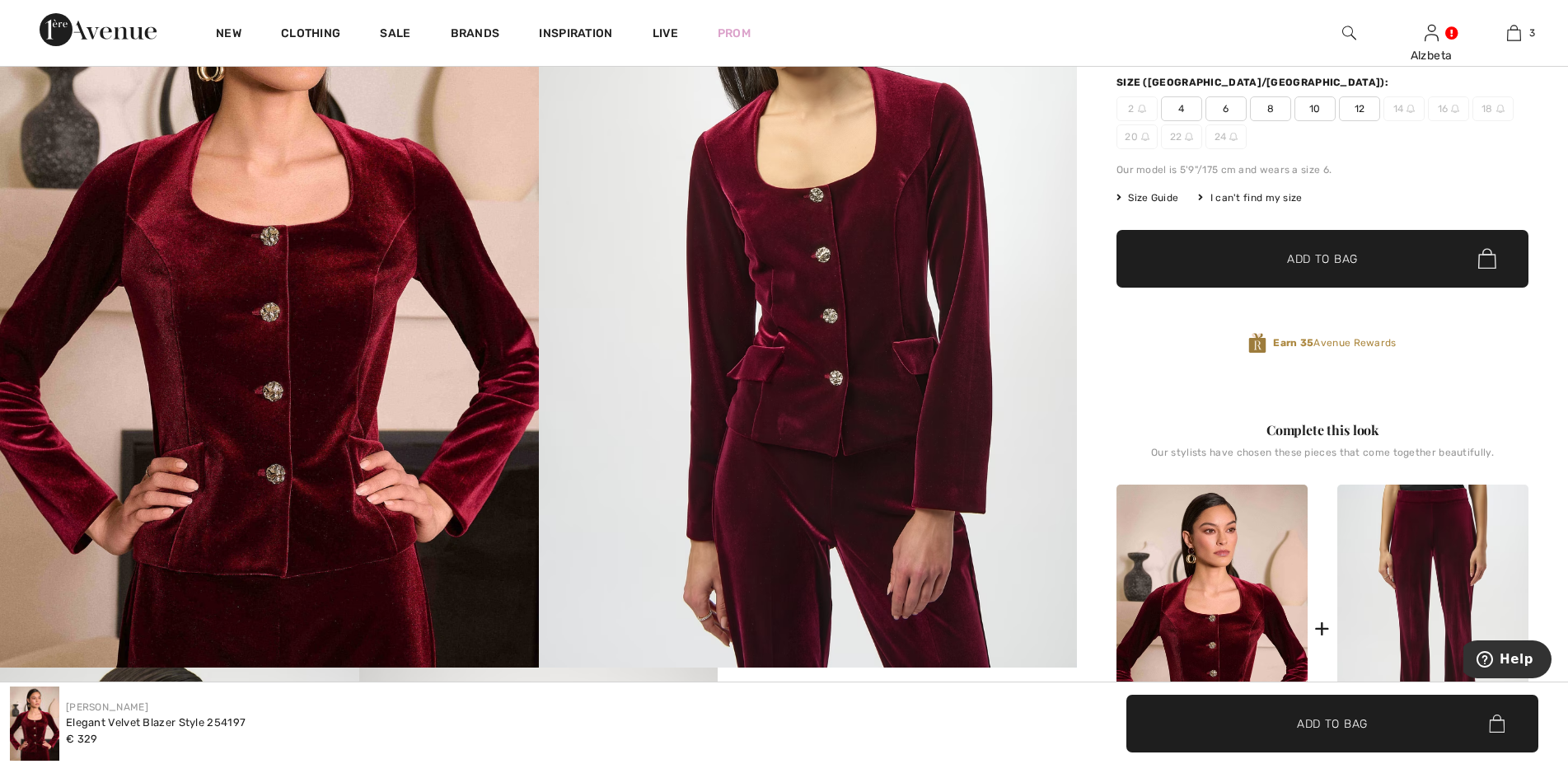
scroll to position [588, 0]
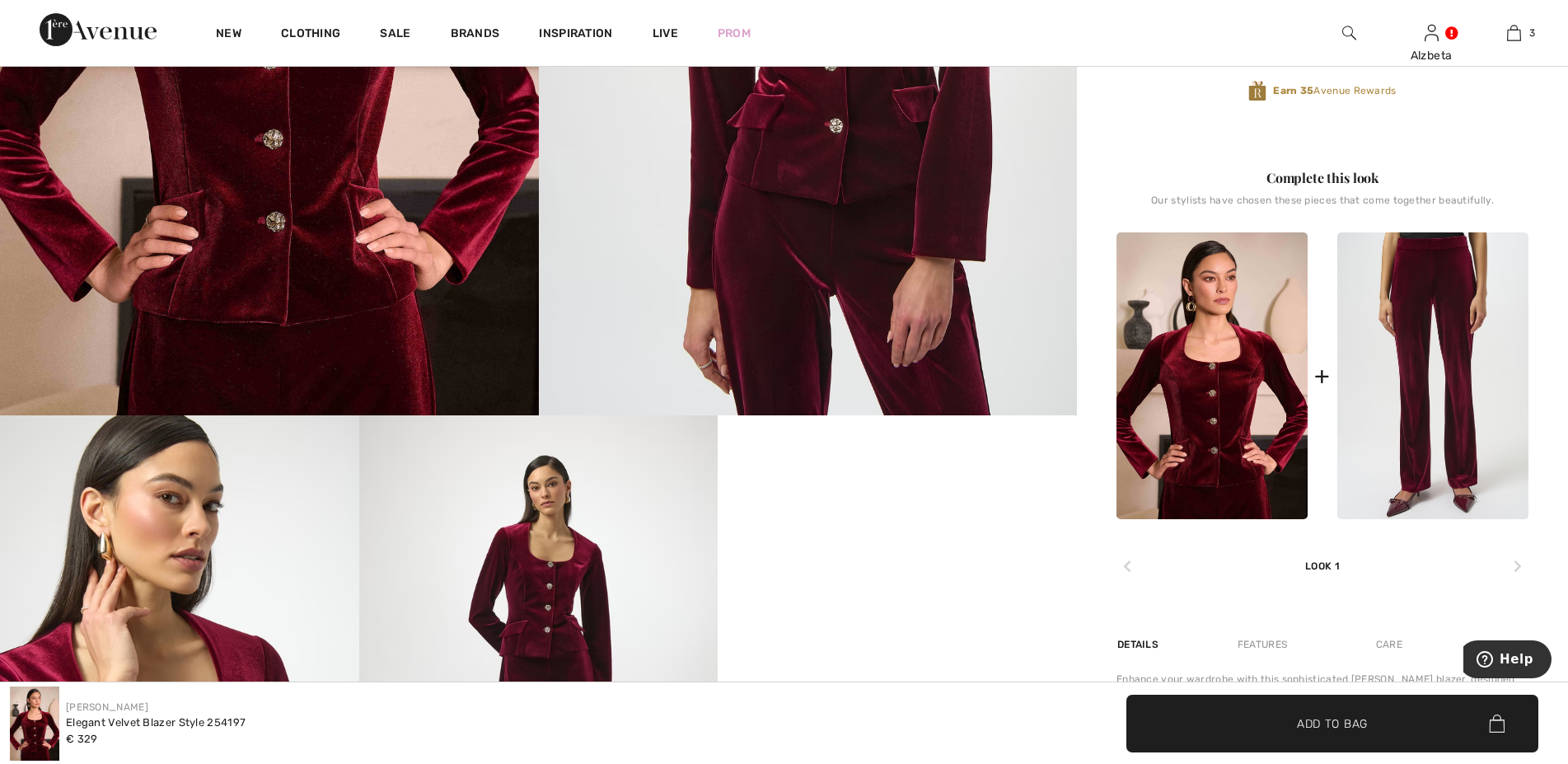
click at [1449, 356] on img at bounding box center [1433, 376] width 192 height 288
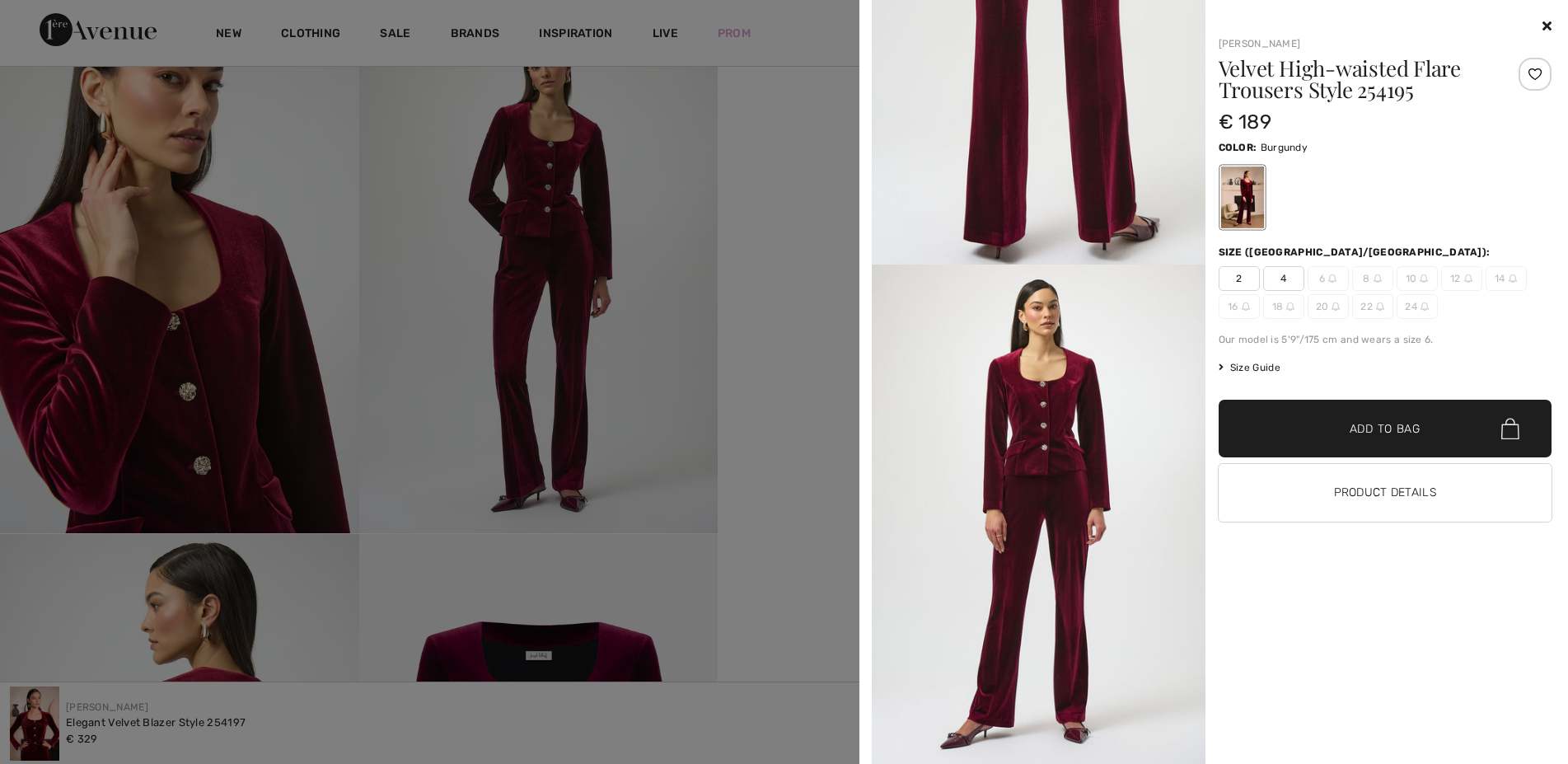
scroll to position [1718, 0]
click at [1256, 366] on span "Size Guide" at bounding box center [1249, 367] width 61 height 15
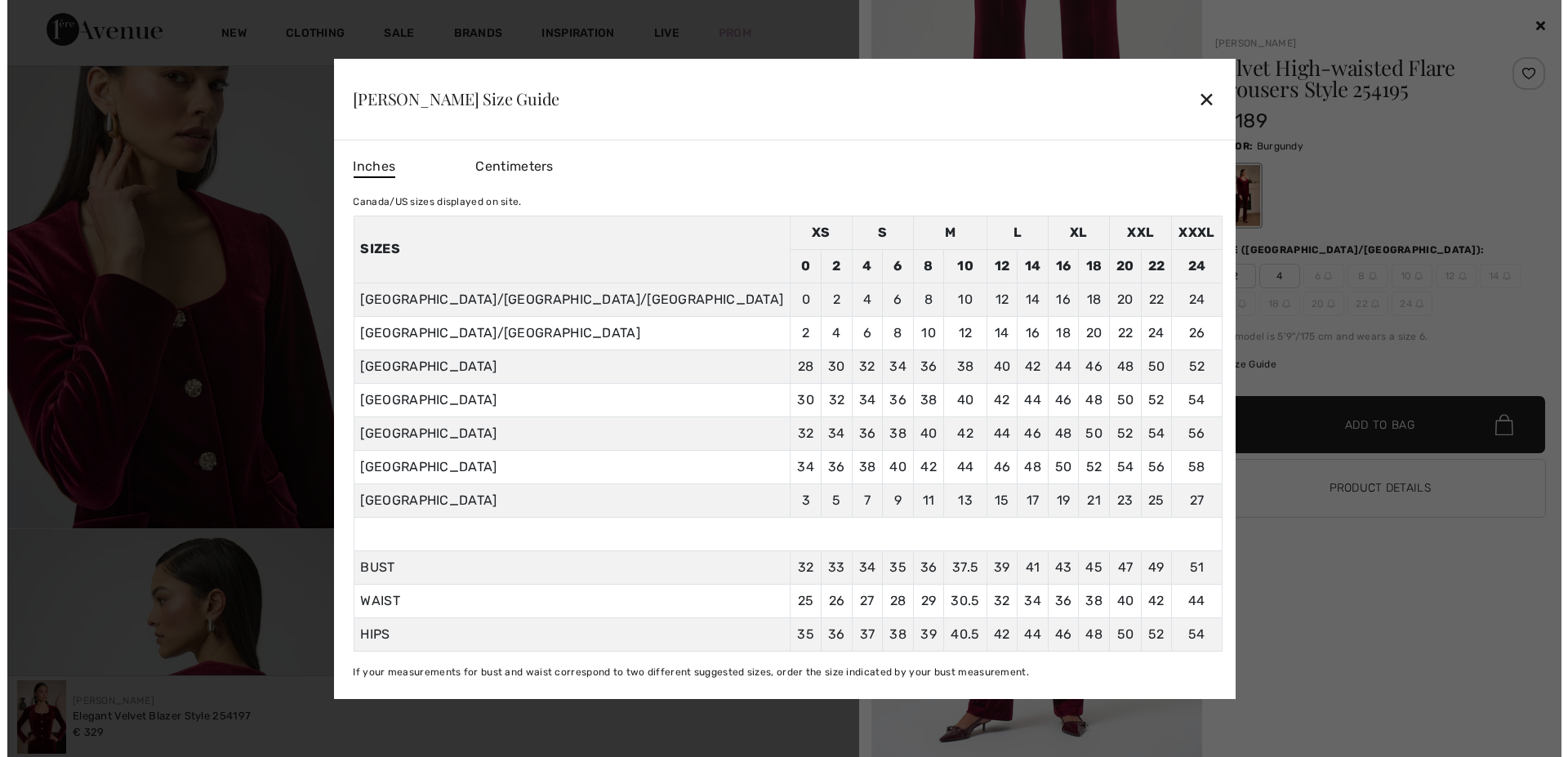
scroll to position [1011, 0]
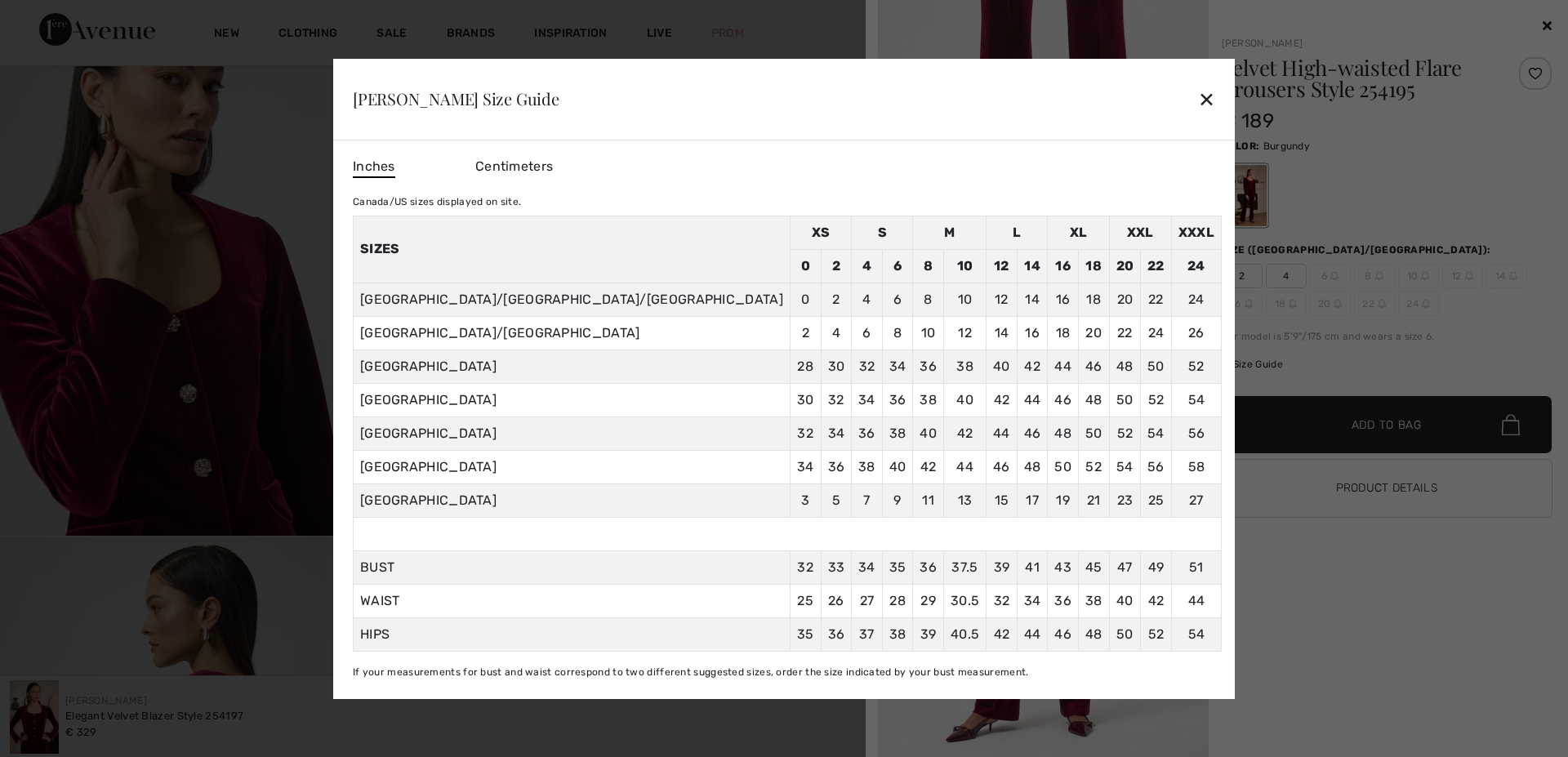
click at [1198, 102] on div "✕" at bounding box center [1207, 98] width 17 height 35
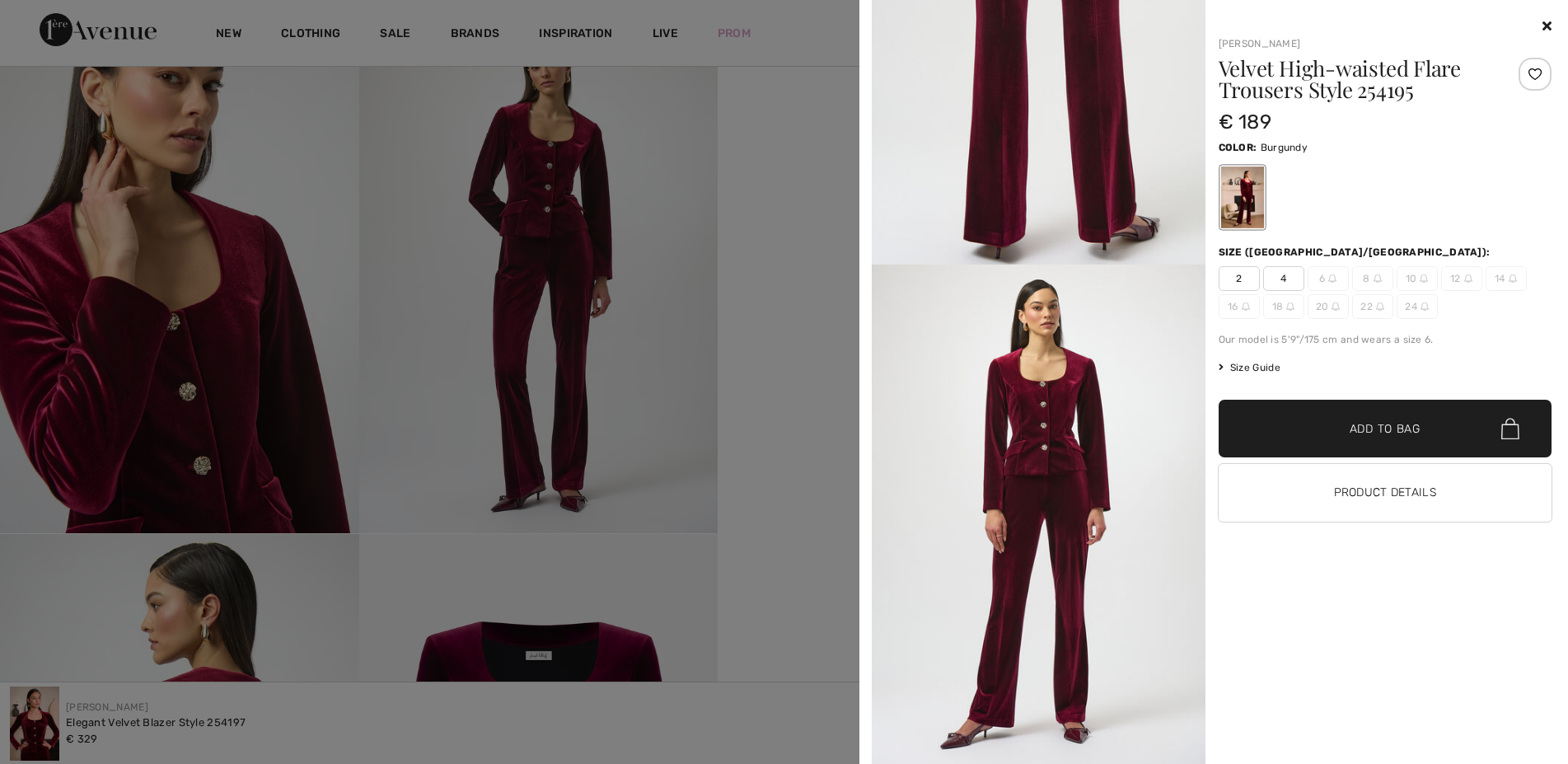
scroll to position [1514, 0]
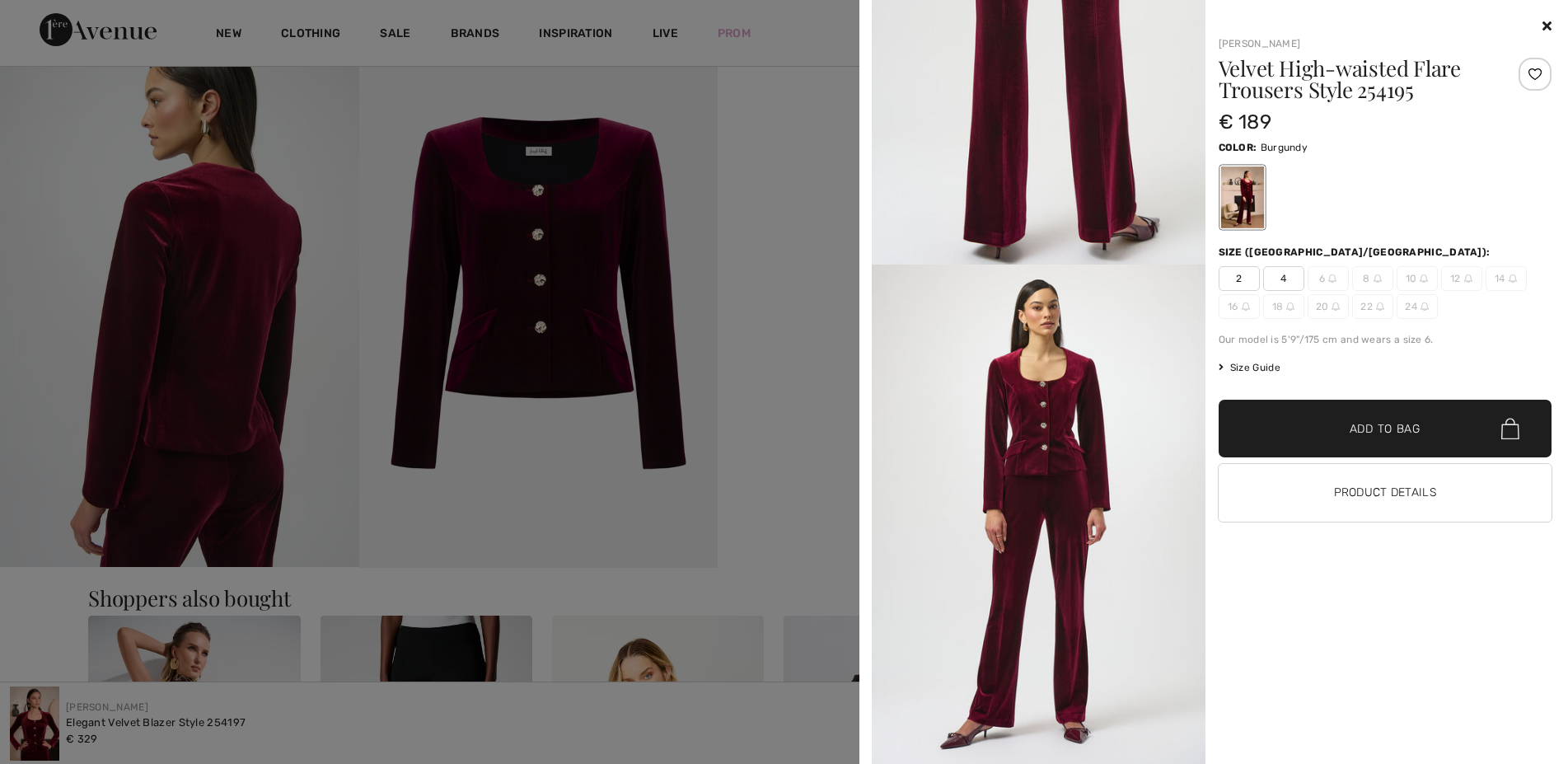
click at [534, 433] on div at bounding box center [784, 382] width 1568 height 764
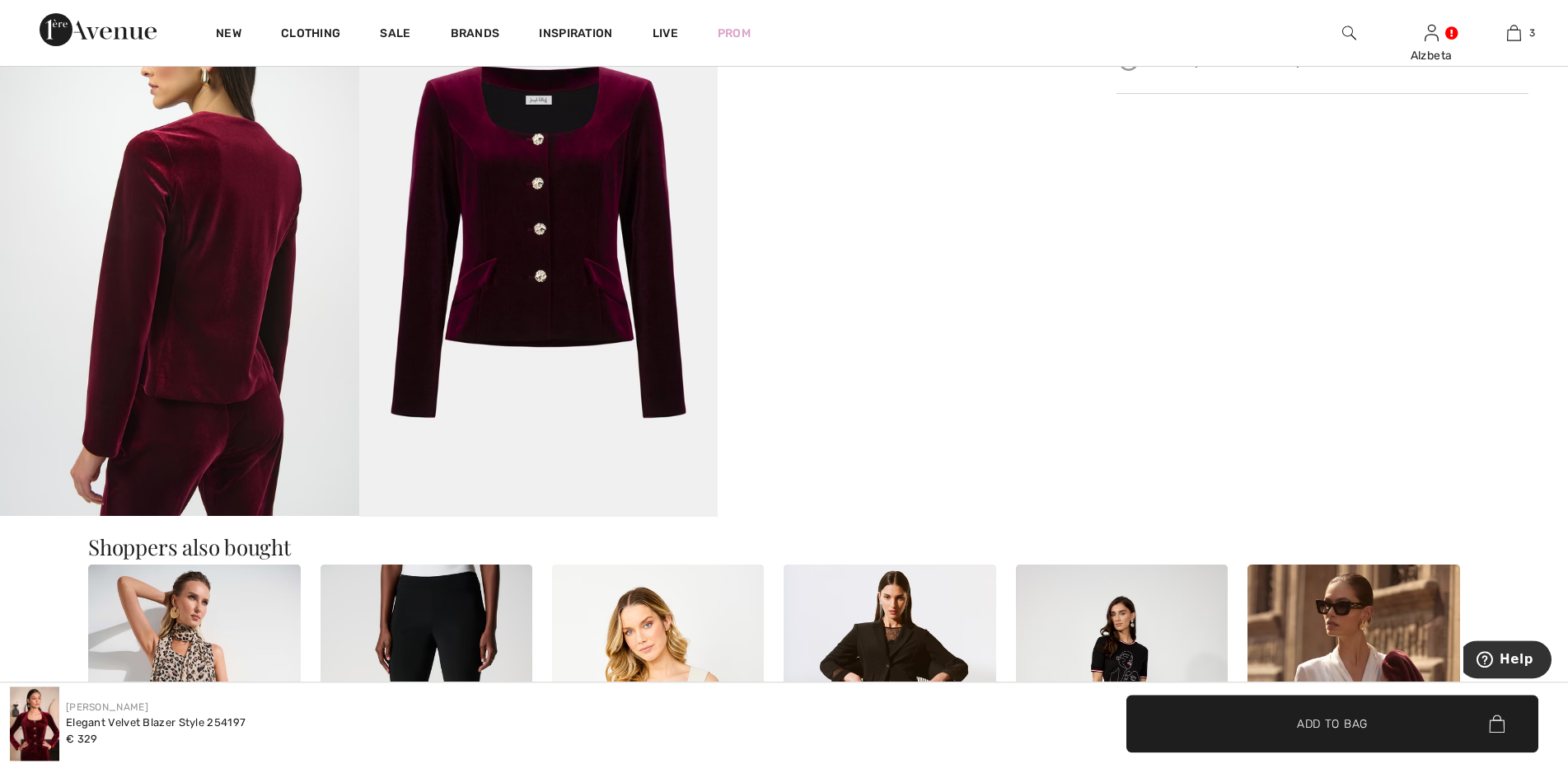
scroll to position [1850, 0]
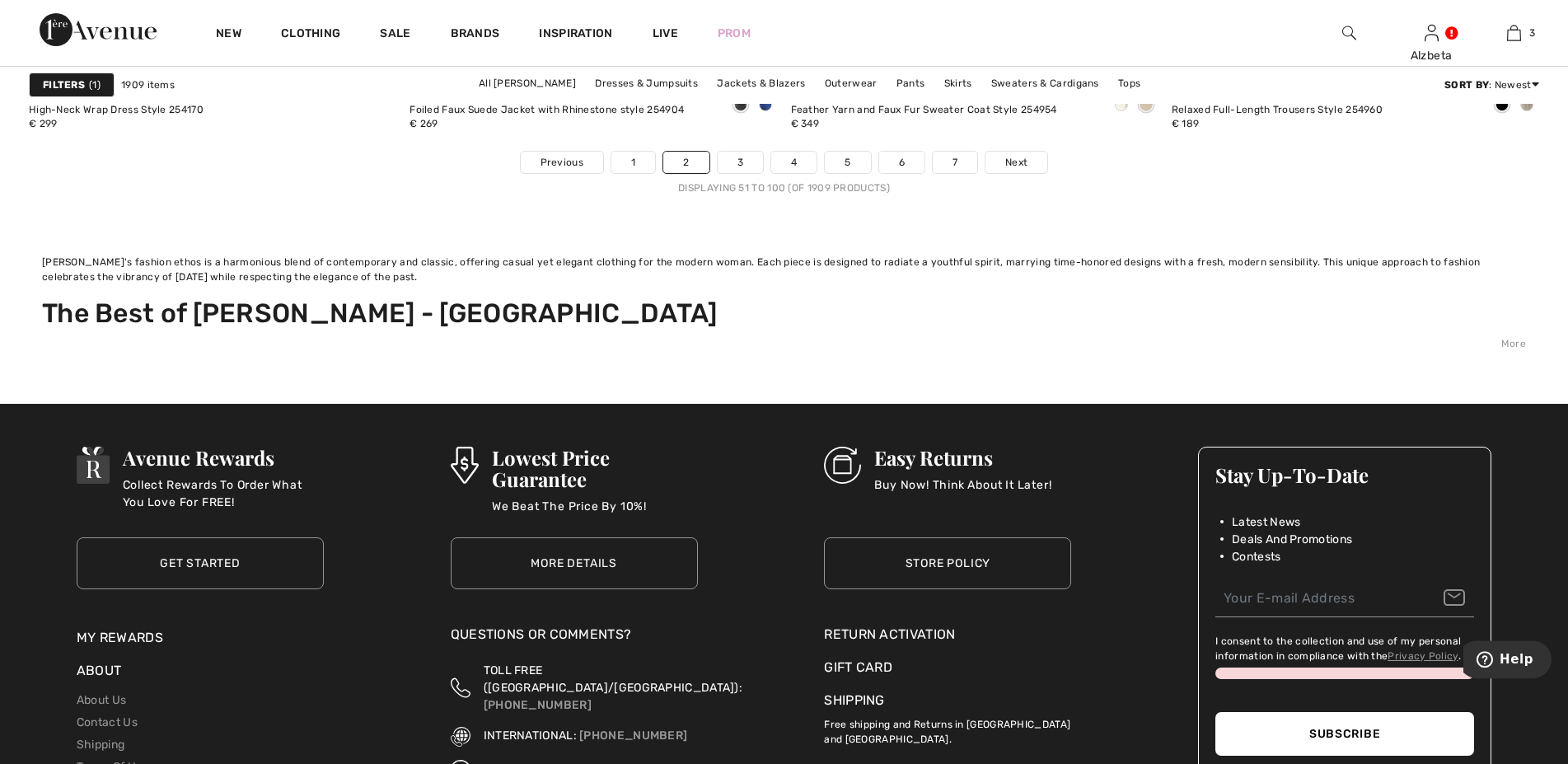
scroll to position [10223, 0]
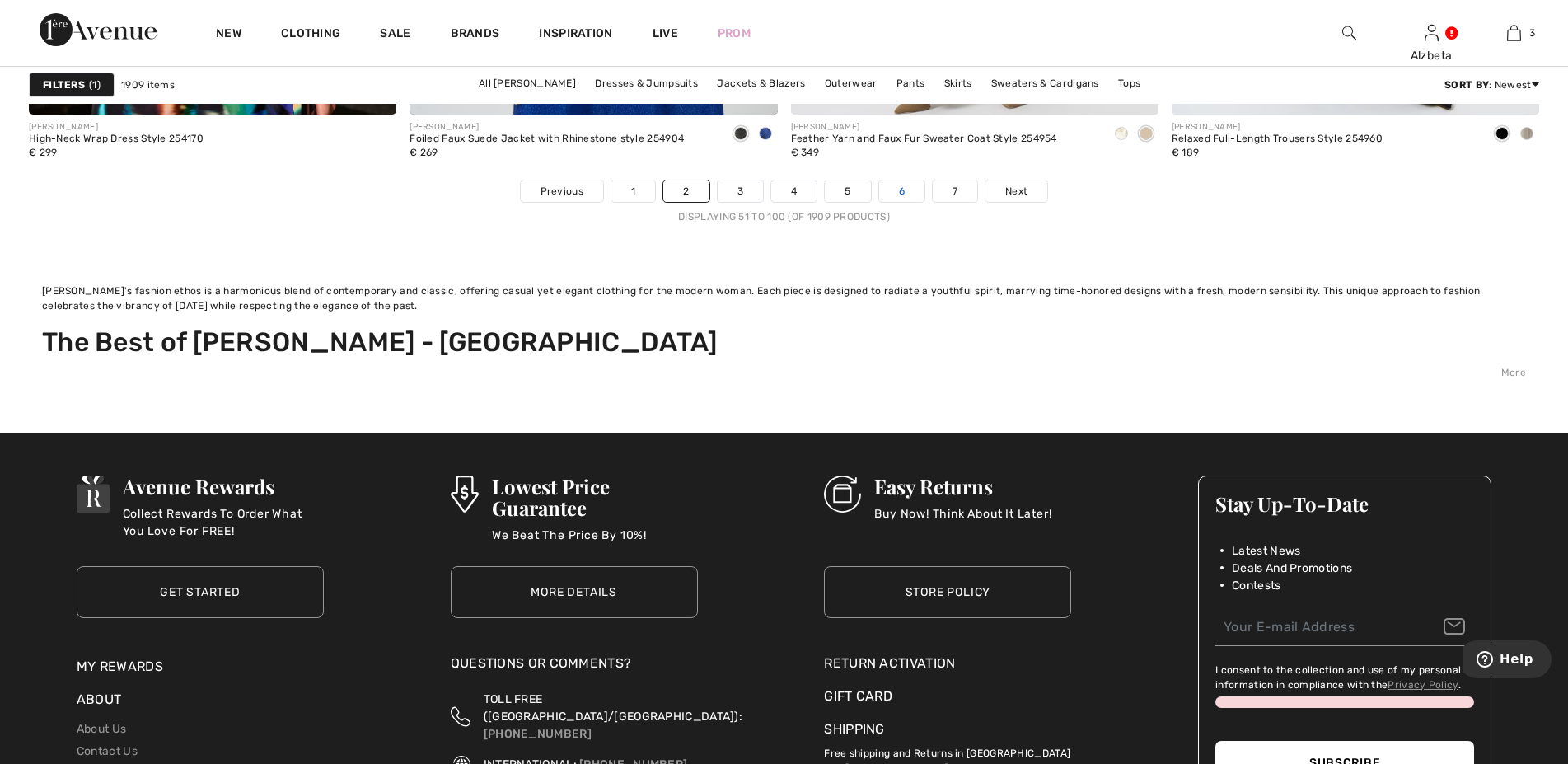
click at [907, 190] on link "6" at bounding box center [902, 191] width 45 height 22
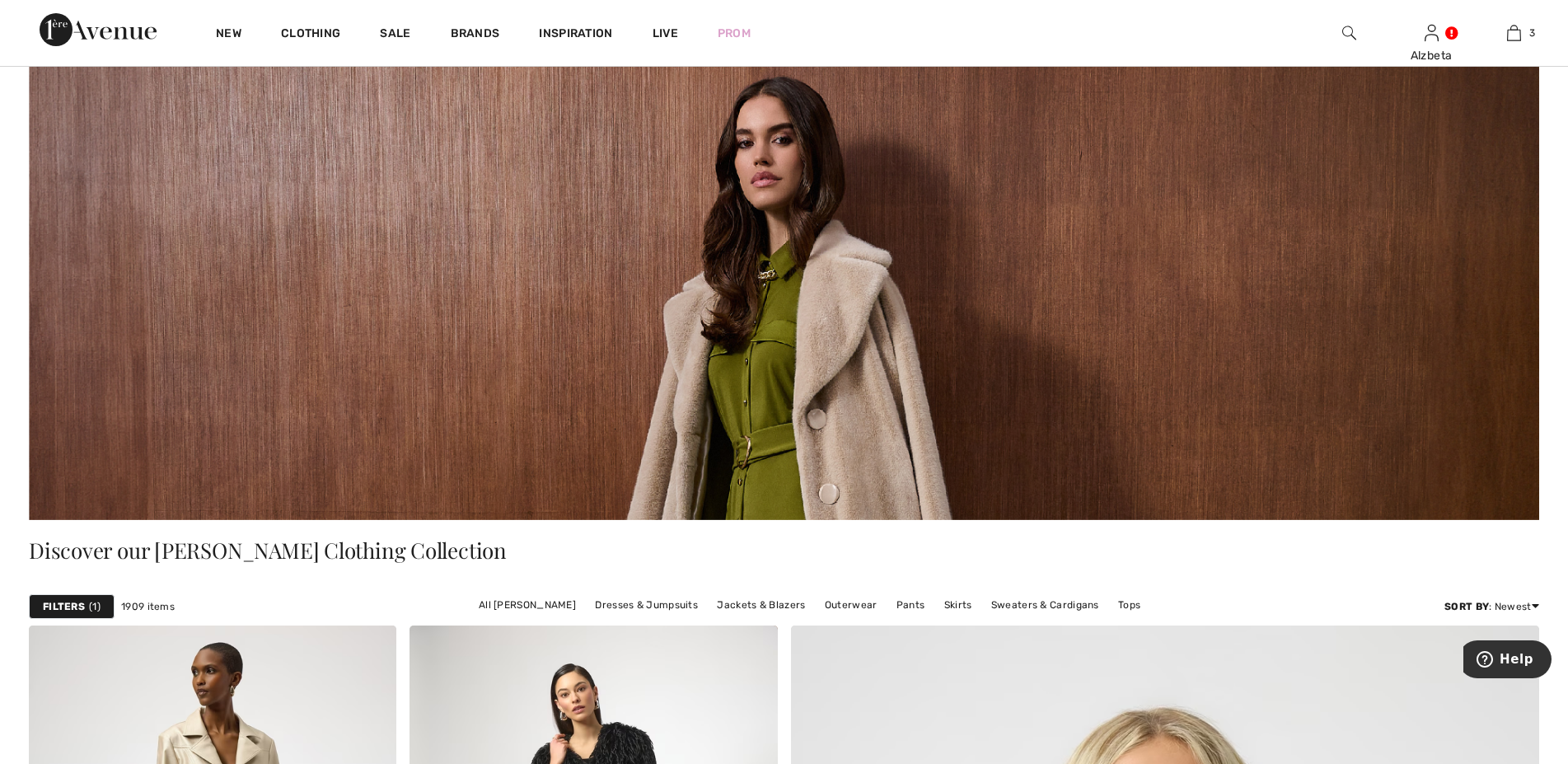
scroll to position [252, 0]
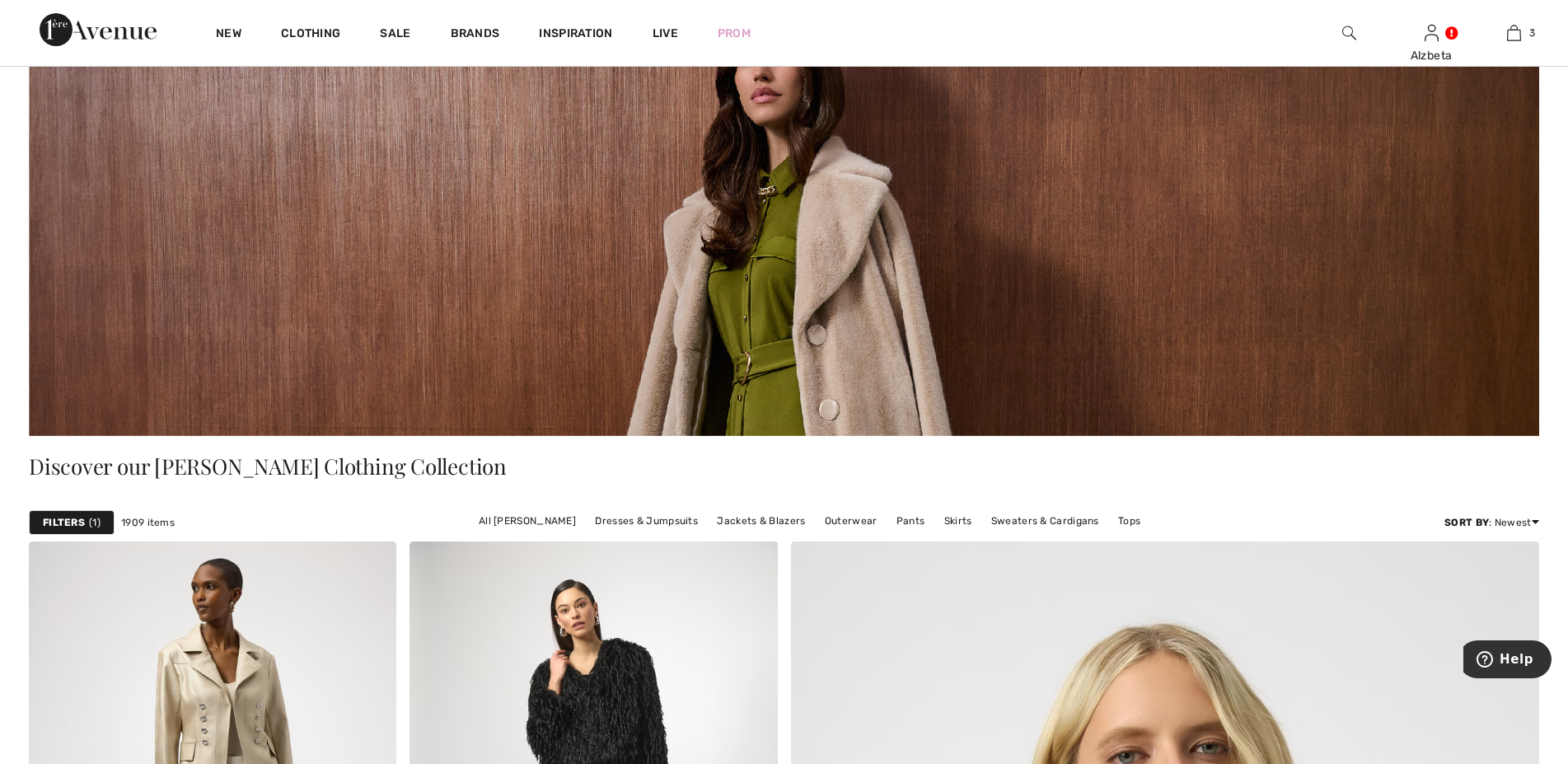
click at [840, 220] on img at bounding box center [784, 200] width 1510 height 472
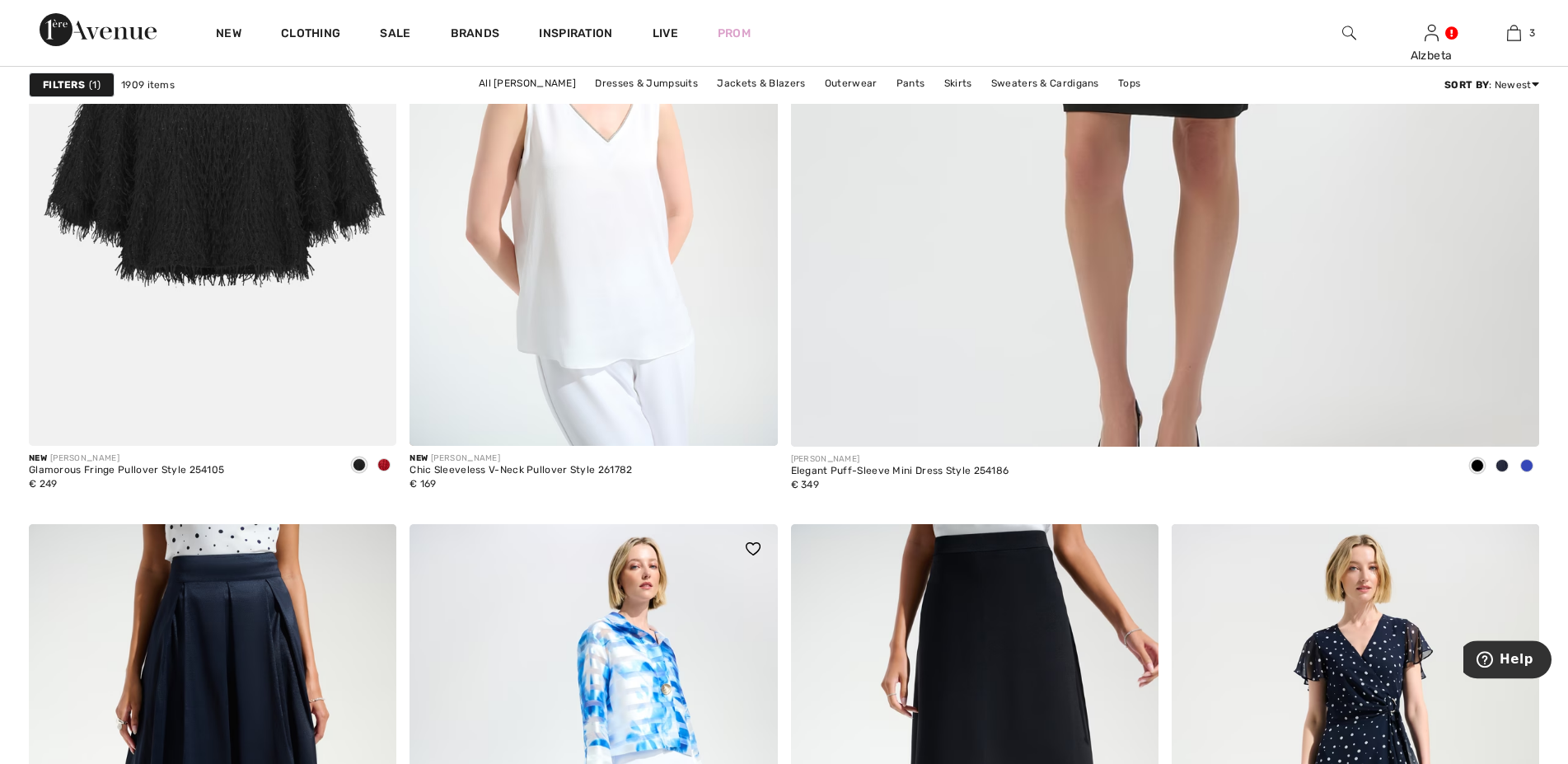
scroll to position [1514, 0]
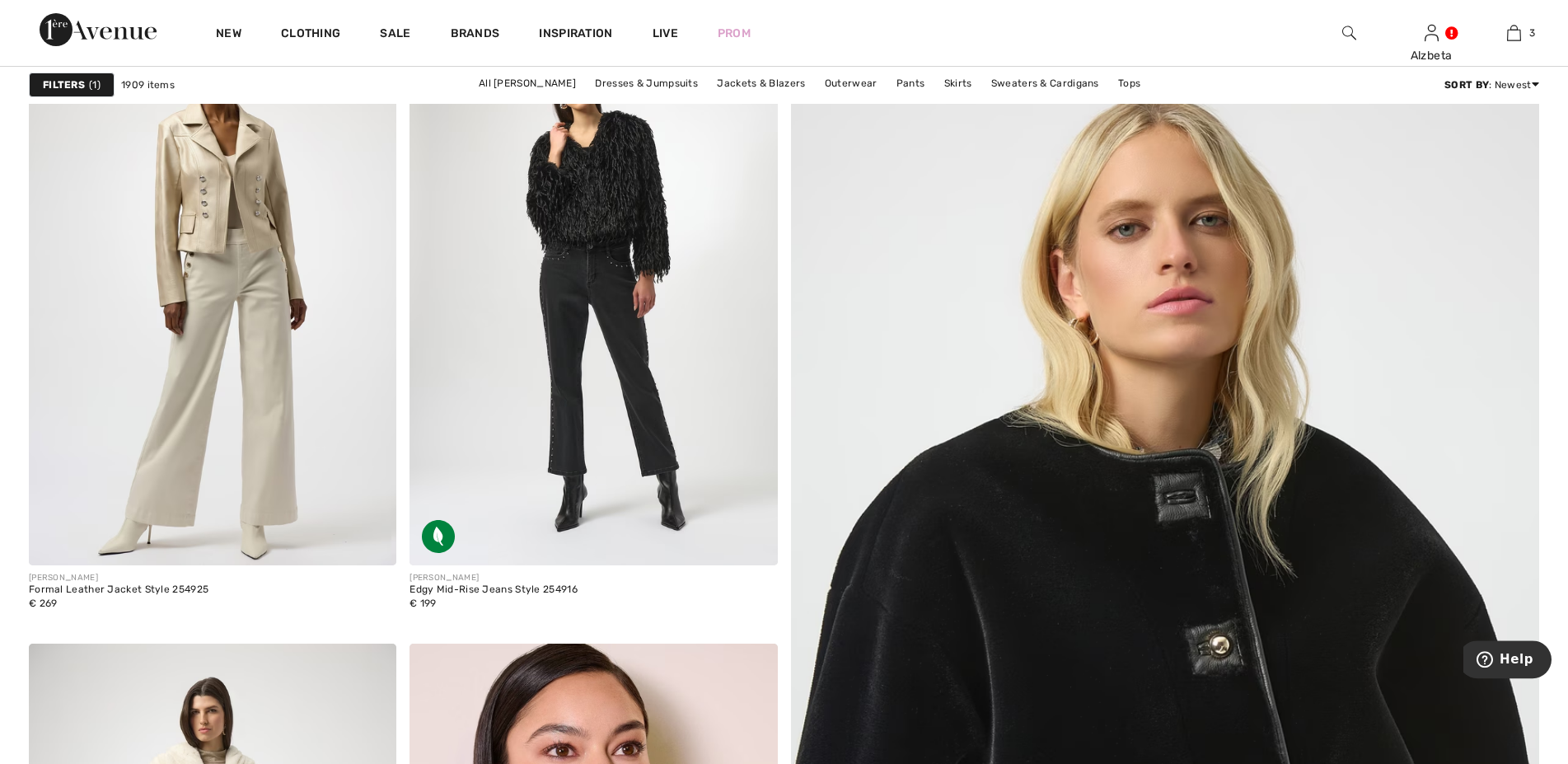
scroll to position [756, 0]
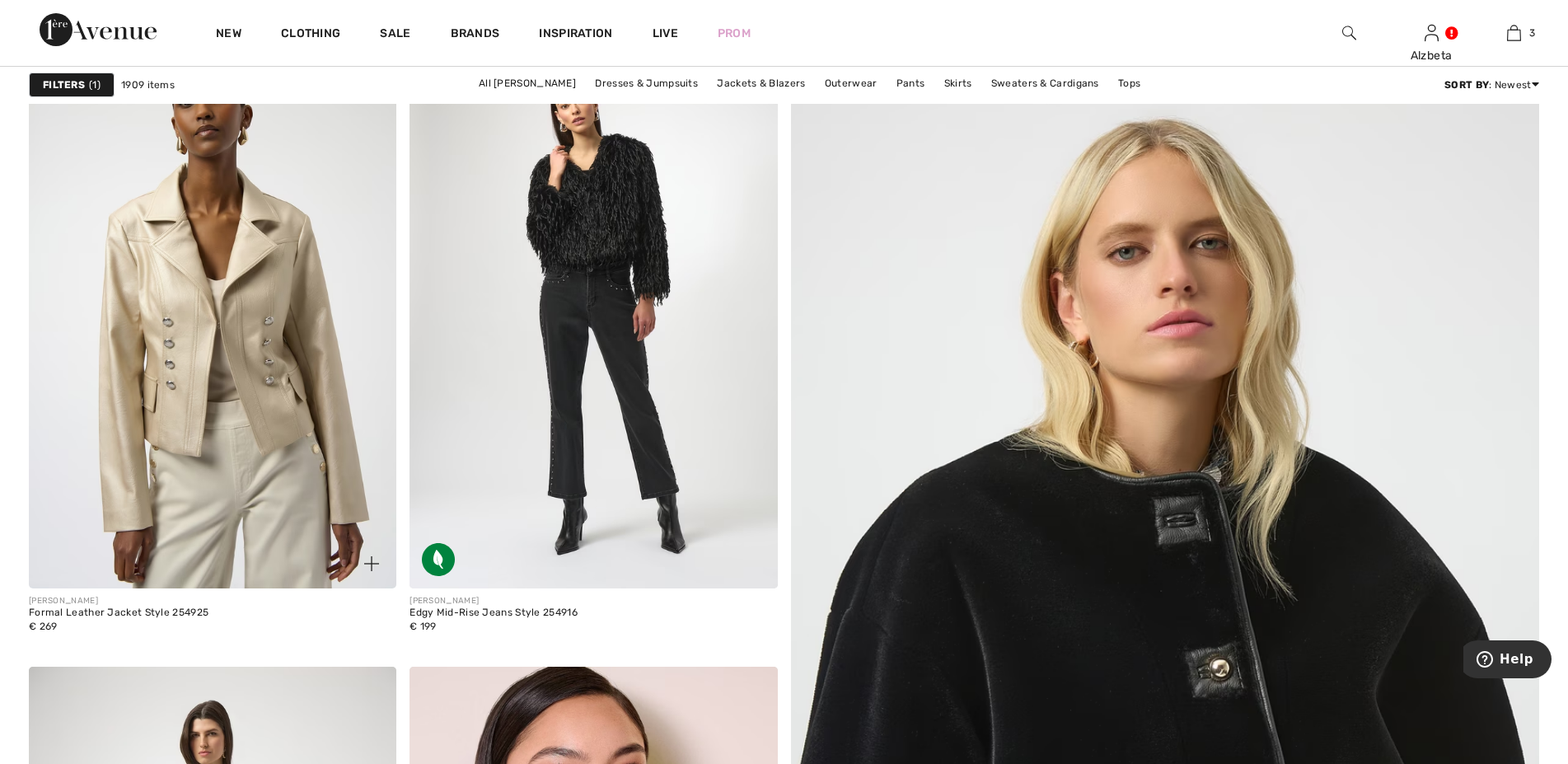
click at [239, 304] on img at bounding box center [212, 313] width 367 height 552
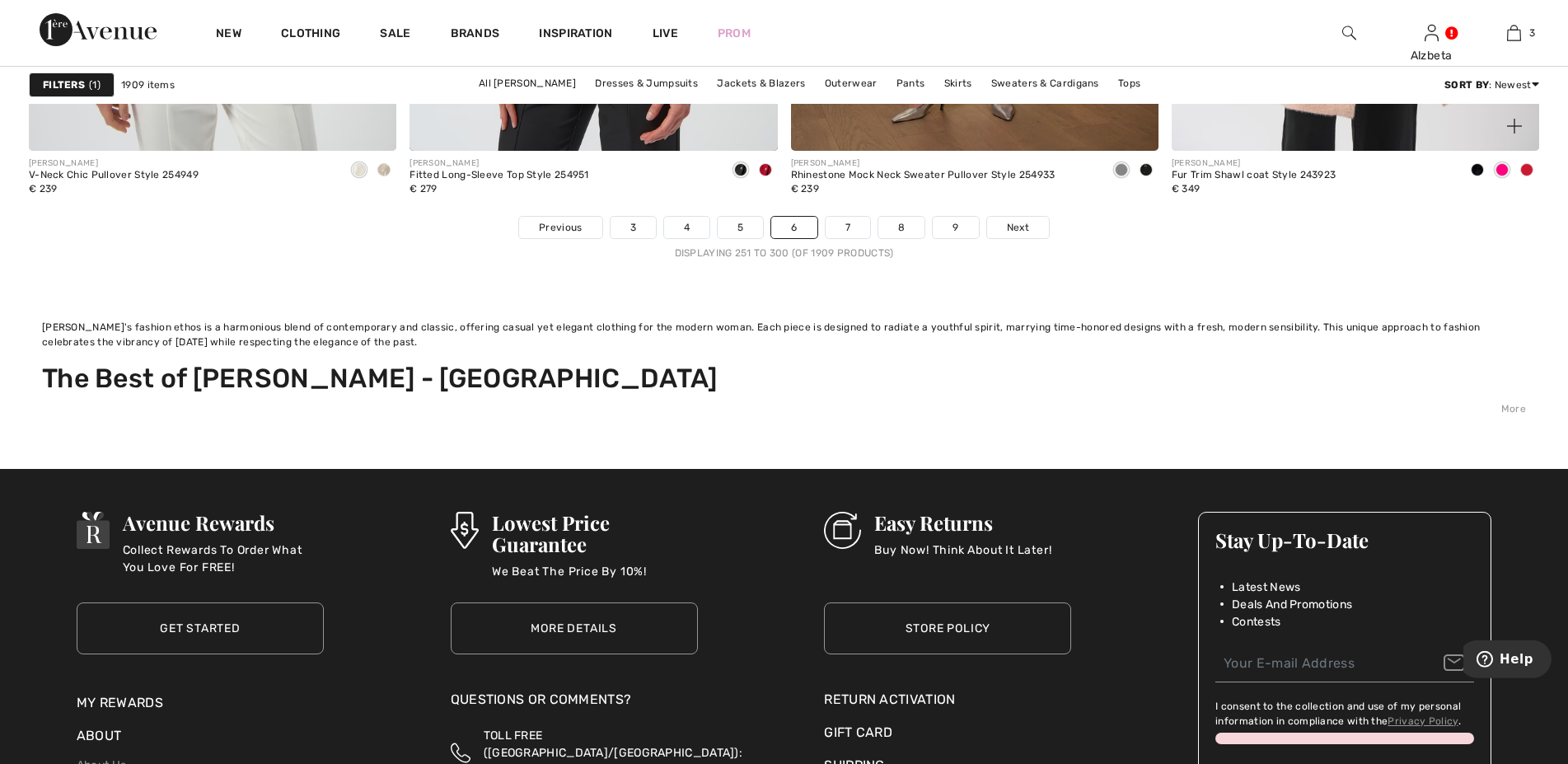
scroll to position [10139, 0]
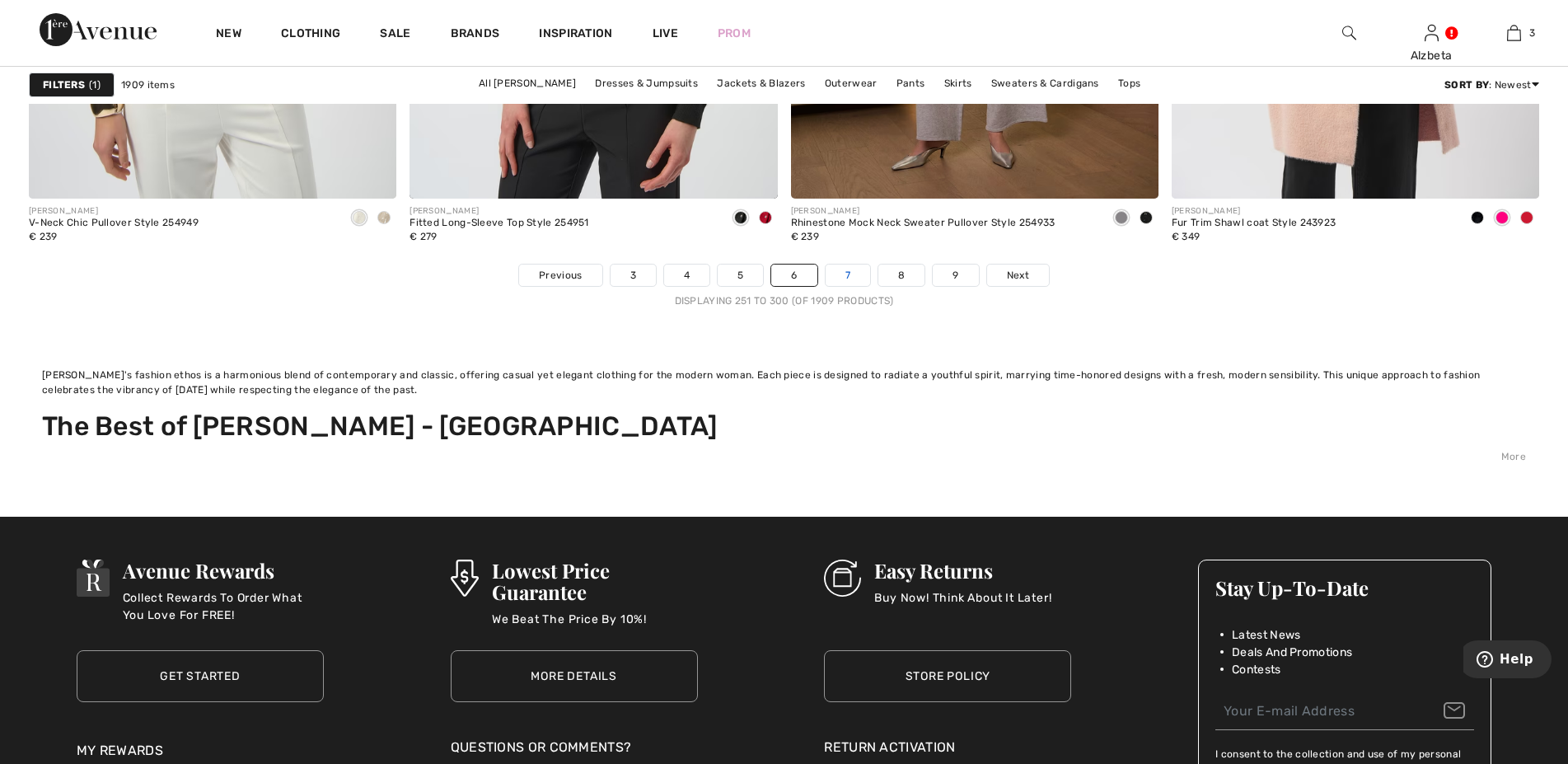
click at [853, 271] on link "7" at bounding box center [848, 275] width 44 height 22
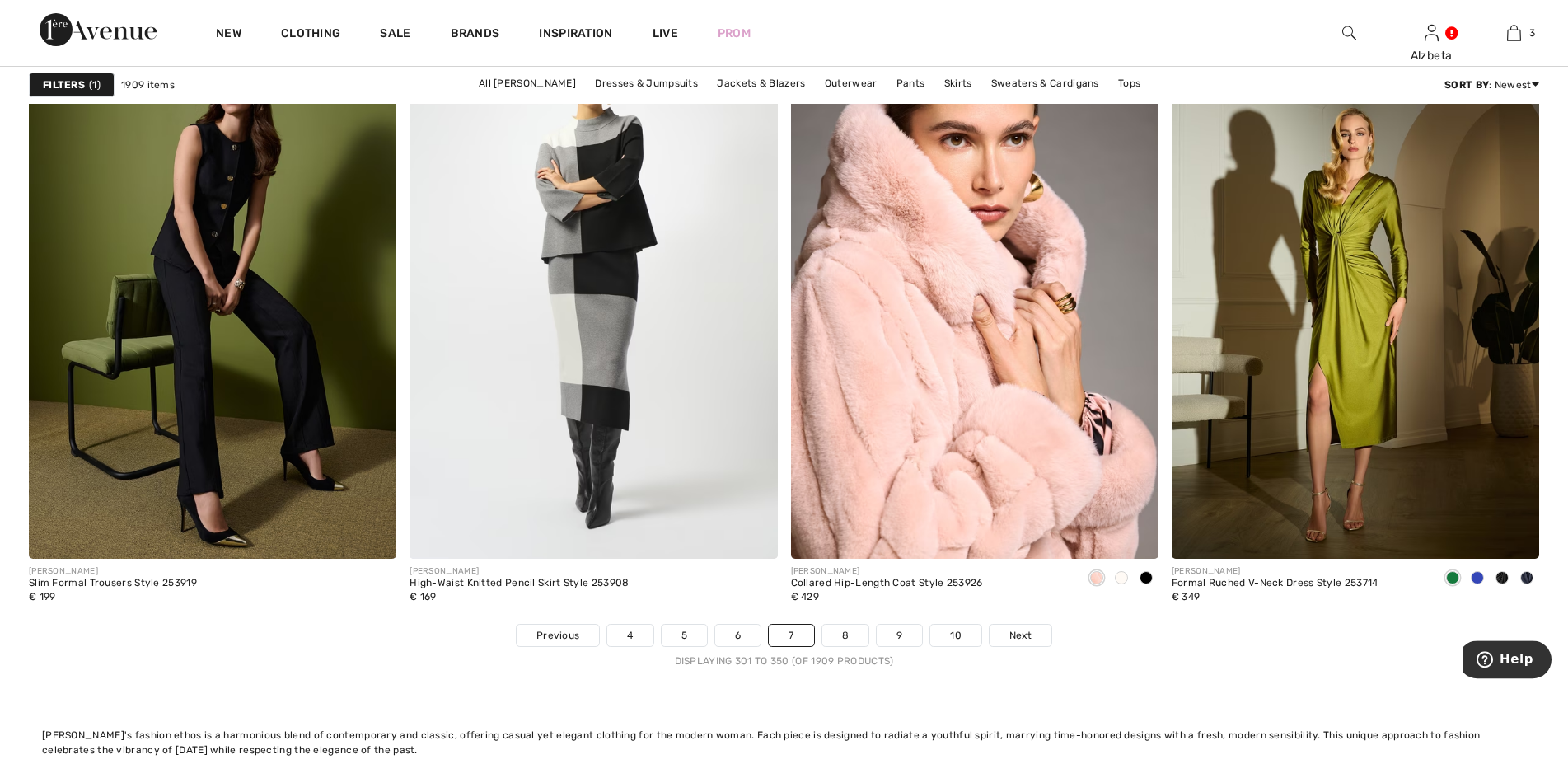
scroll to position [10175, 0]
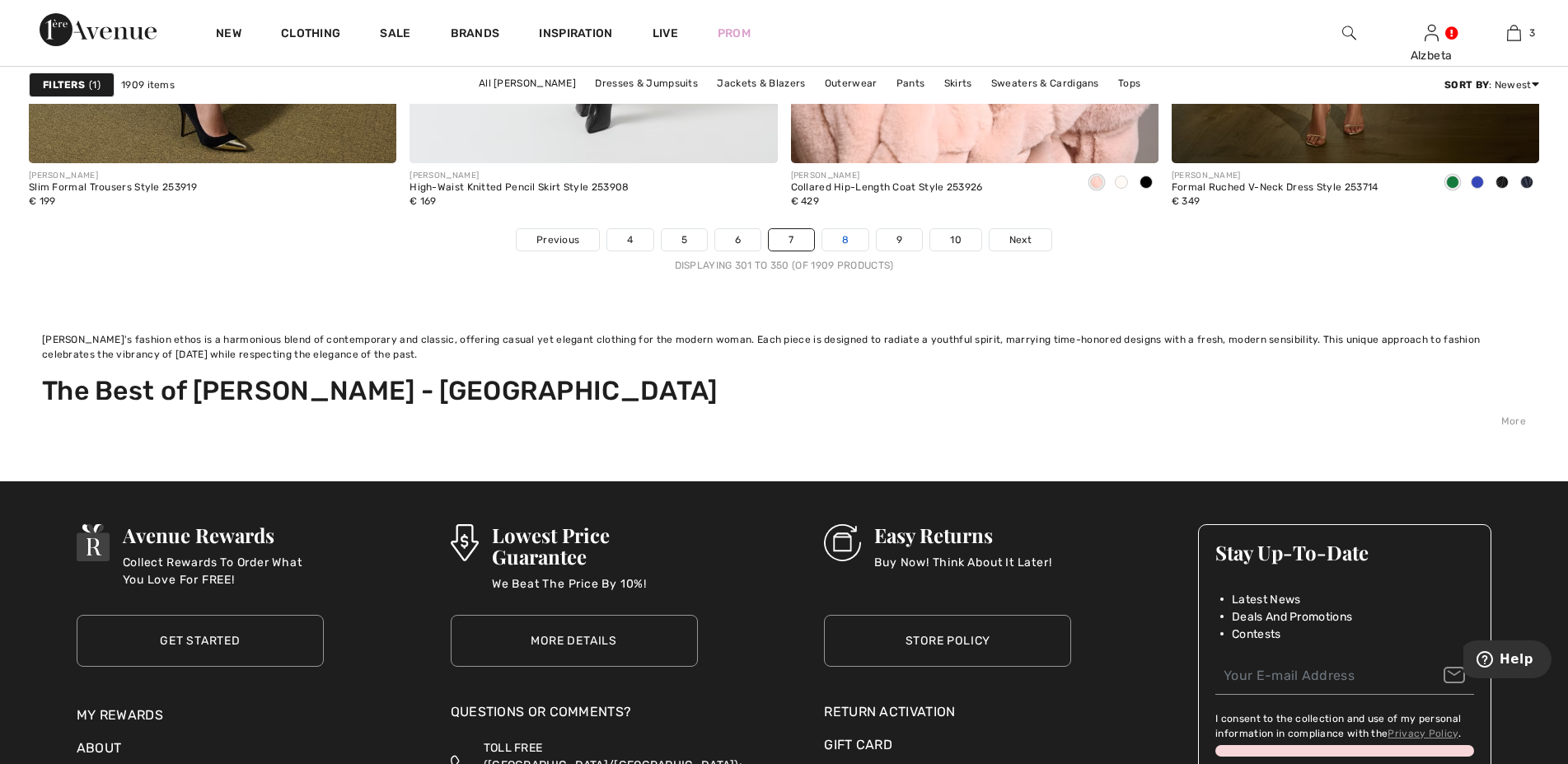
click at [845, 241] on link "8" at bounding box center [845, 240] width 46 height 22
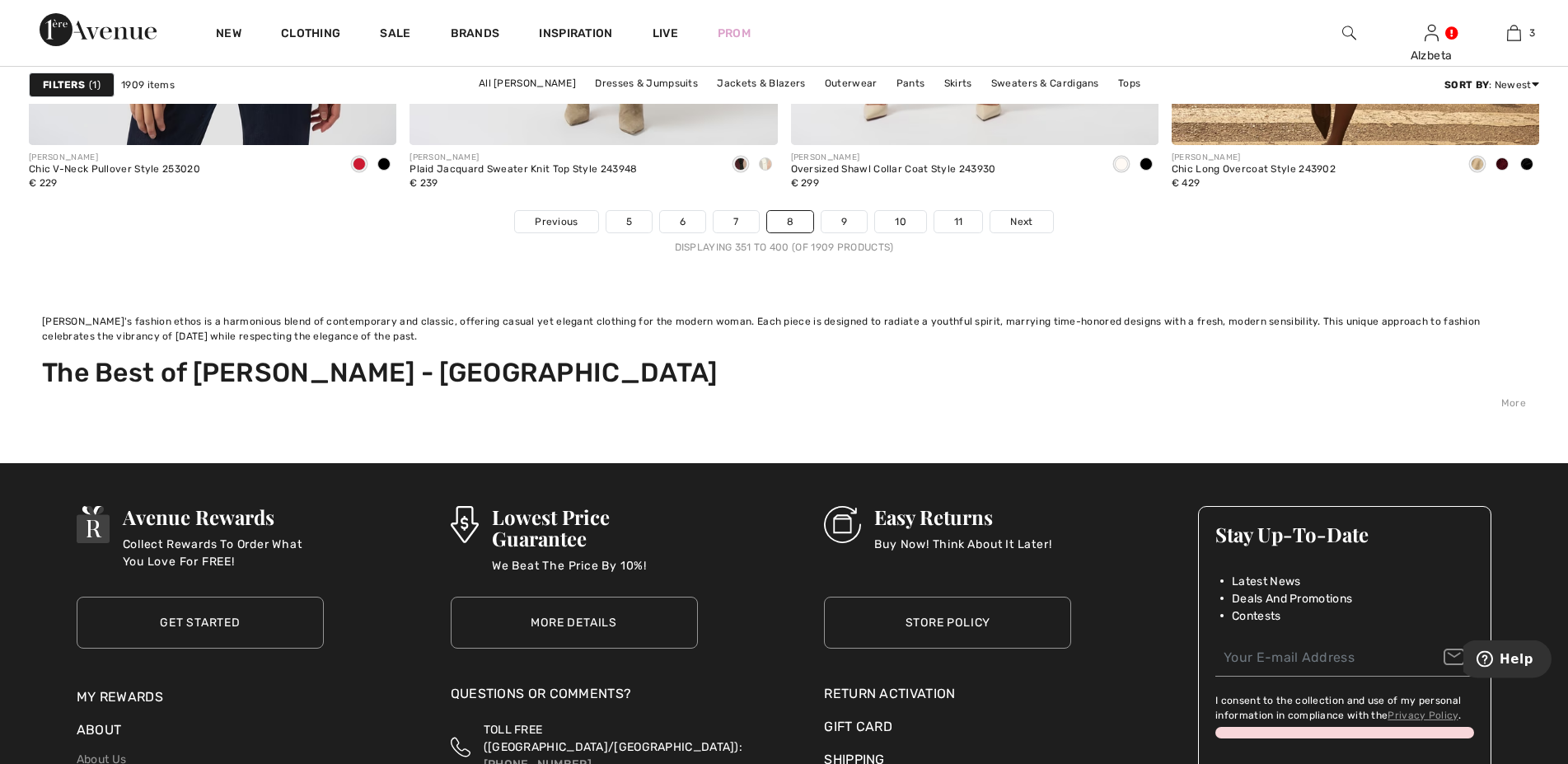
scroll to position [10055, 0]
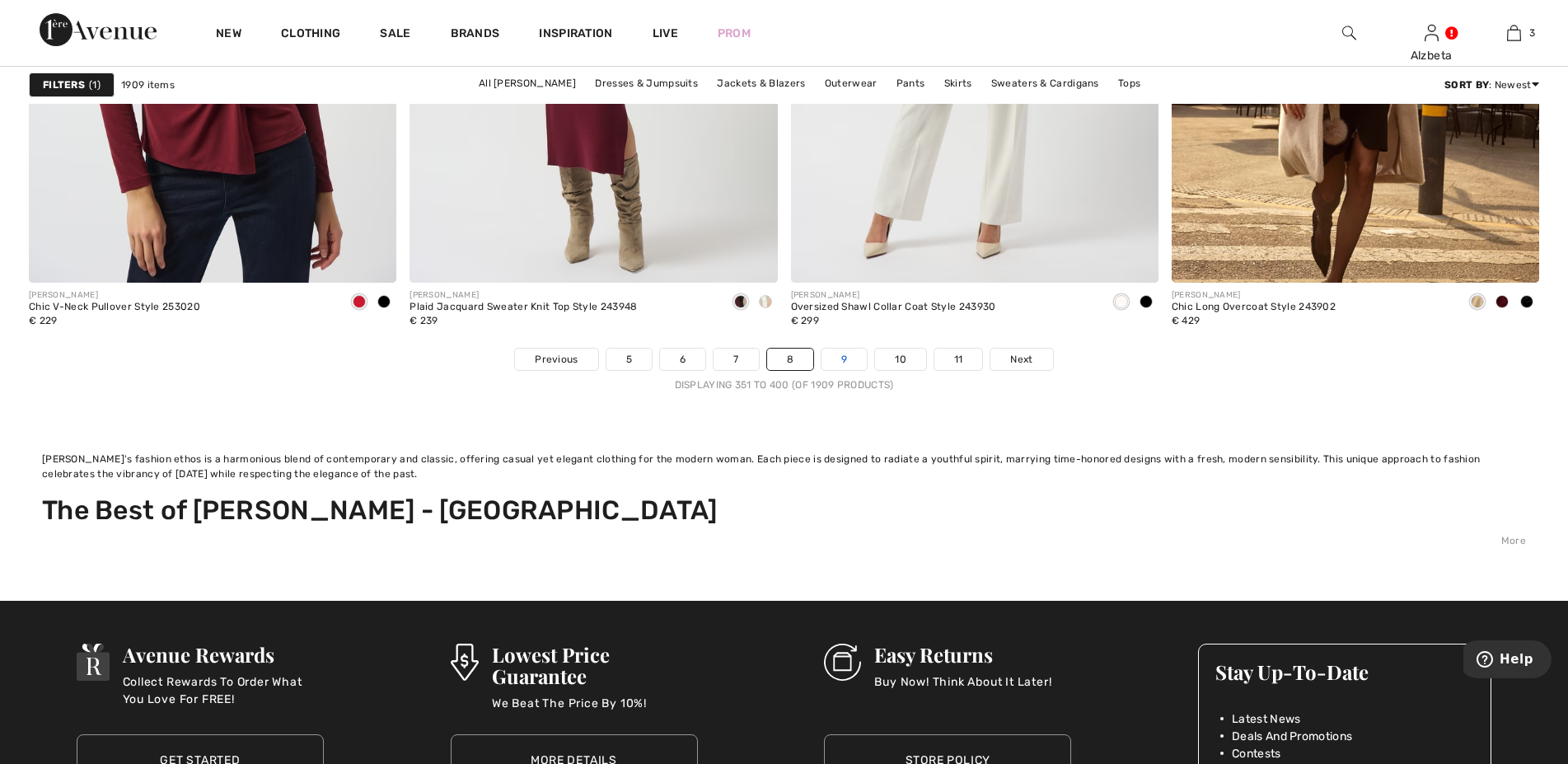
click at [847, 357] on link "9" at bounding box center [844, 359] width 45 height 22
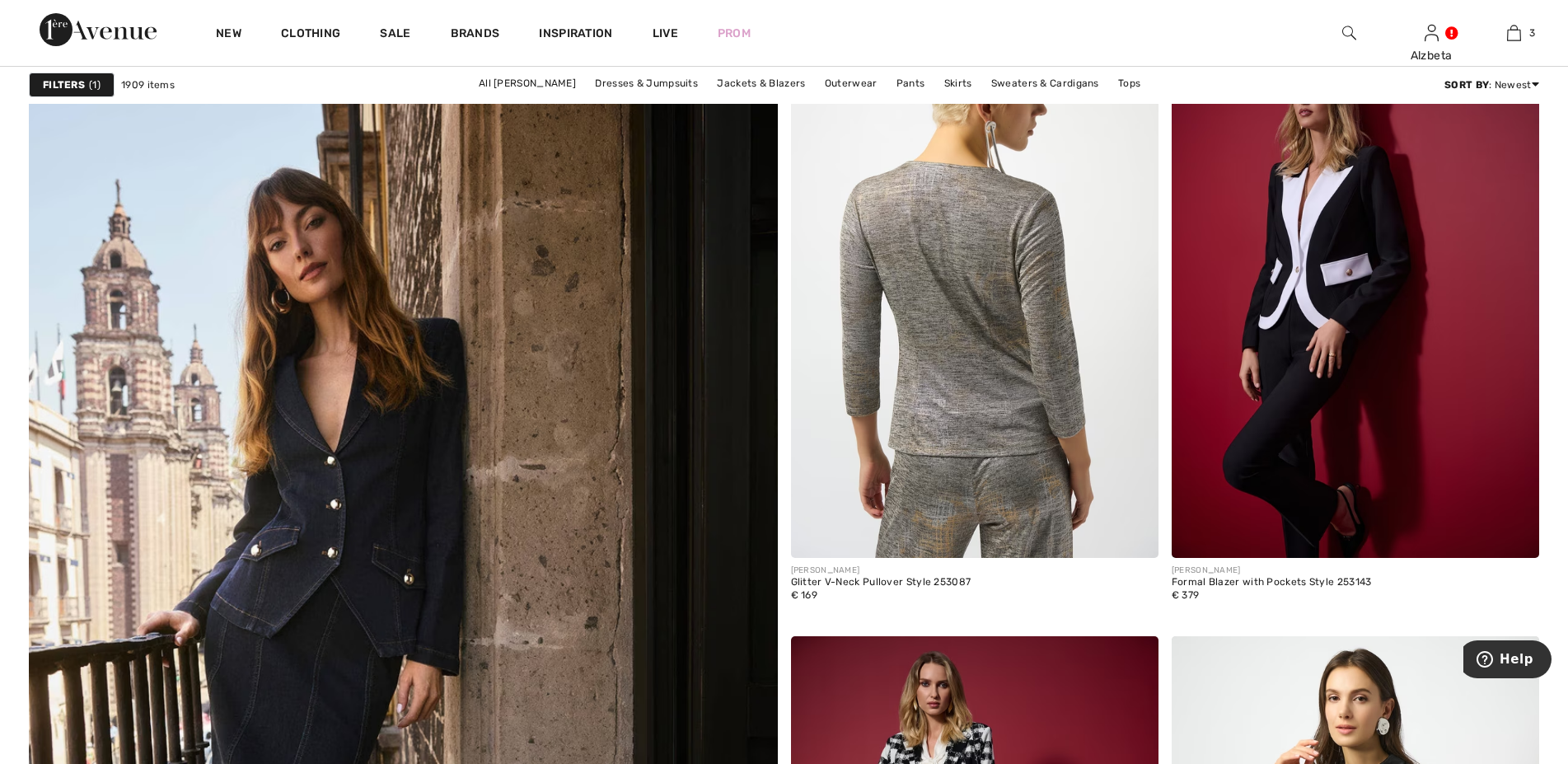
scroll to position [6054, 0]
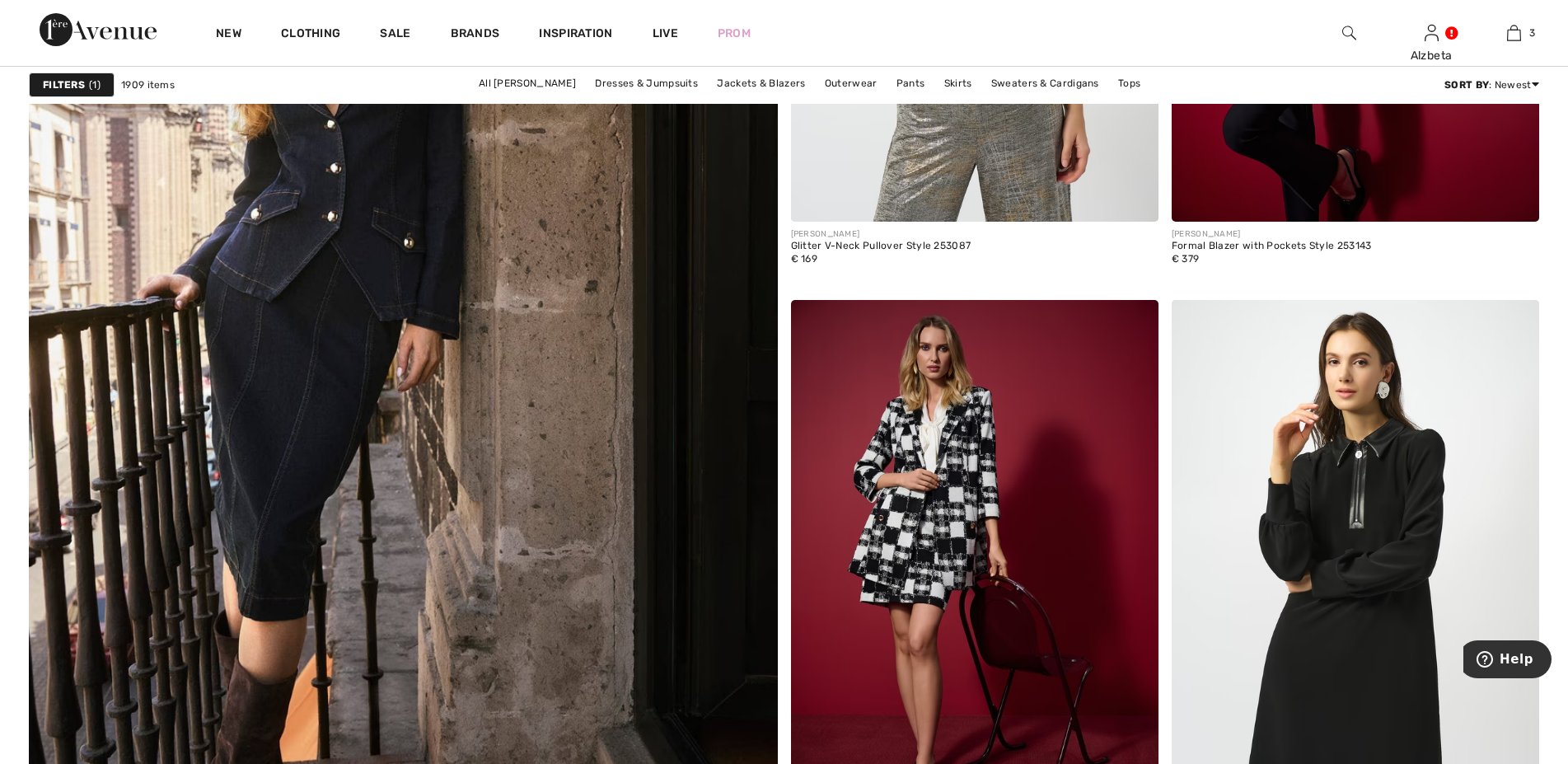
click at [1146, 37] on div "New Clothing Sale Brands Inspiration Live Prom [GEOGRAPHIC_DATA] Hi, Alzbeta! M…" at bounding box center [784, 33] width 1568 height 66
